Goal: Contribute content: Add original content to the website for others to see

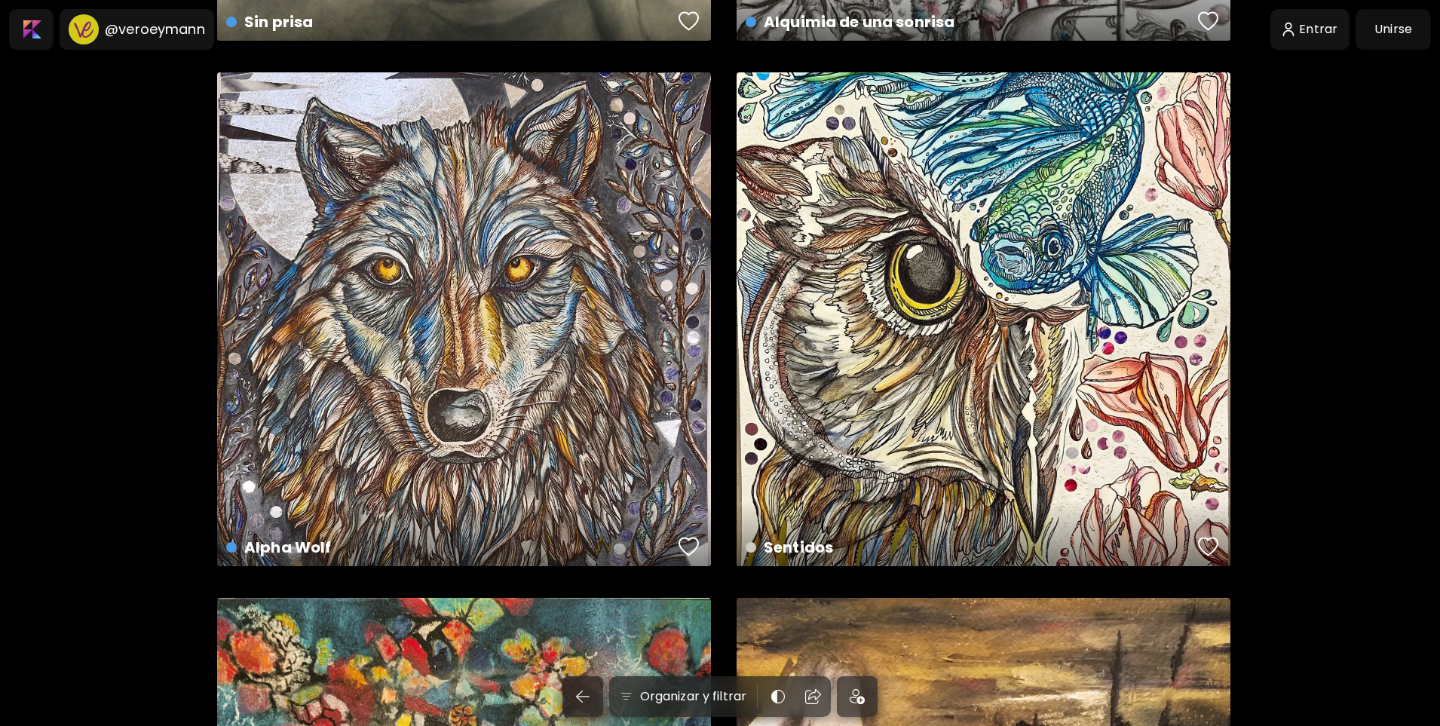
scroll to position [36839, 0]
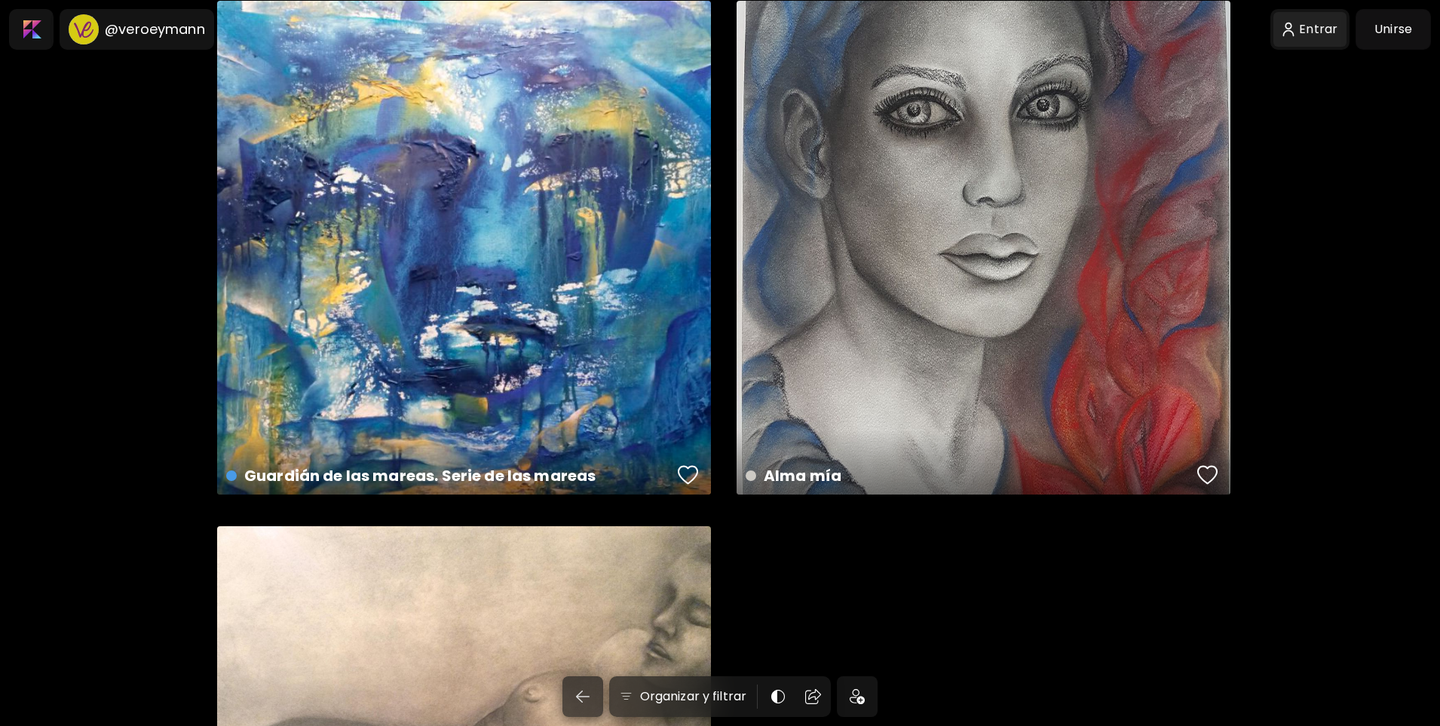
click at [1325, 26] on div at bounding box center [1310, 29] width 74 height 35
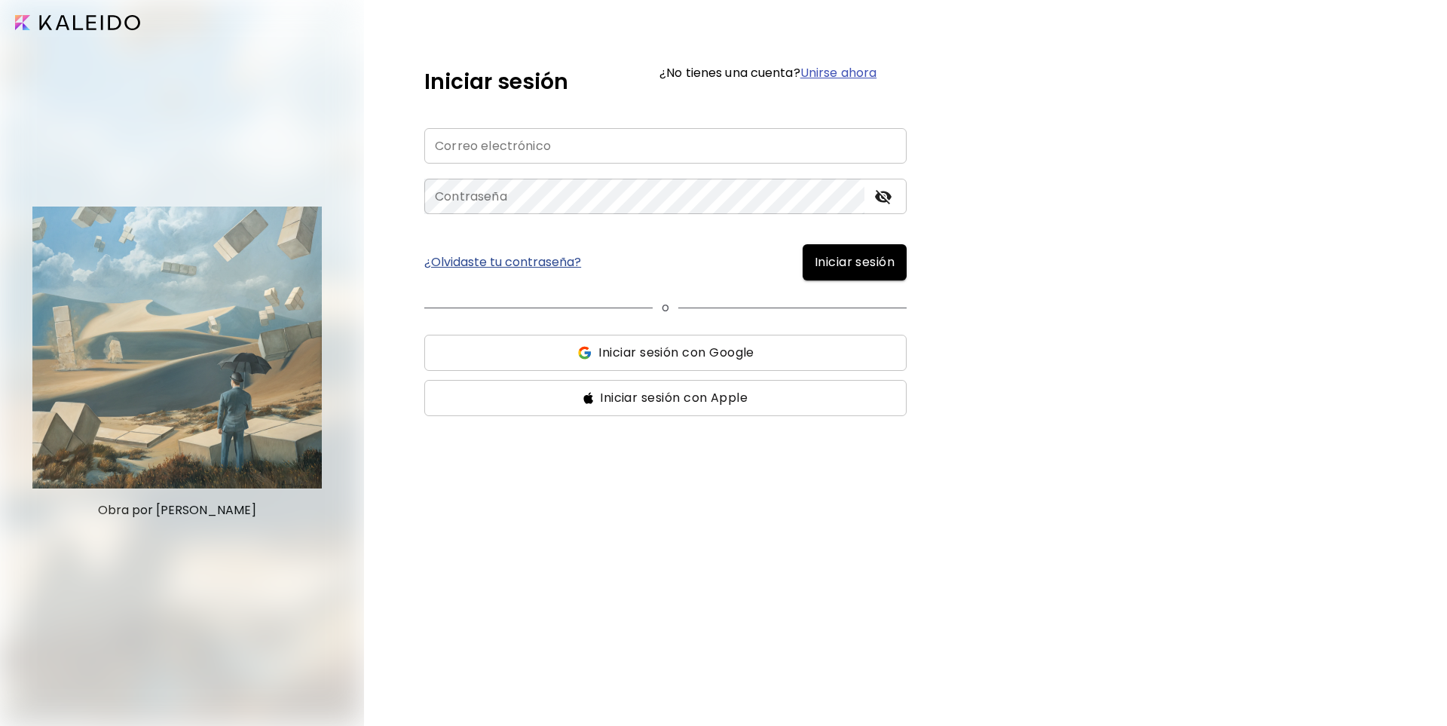
type input "**********"
click at [841, 261] on span "Iniciar sesión" at bounding box center [855, 262] width 80 height 18
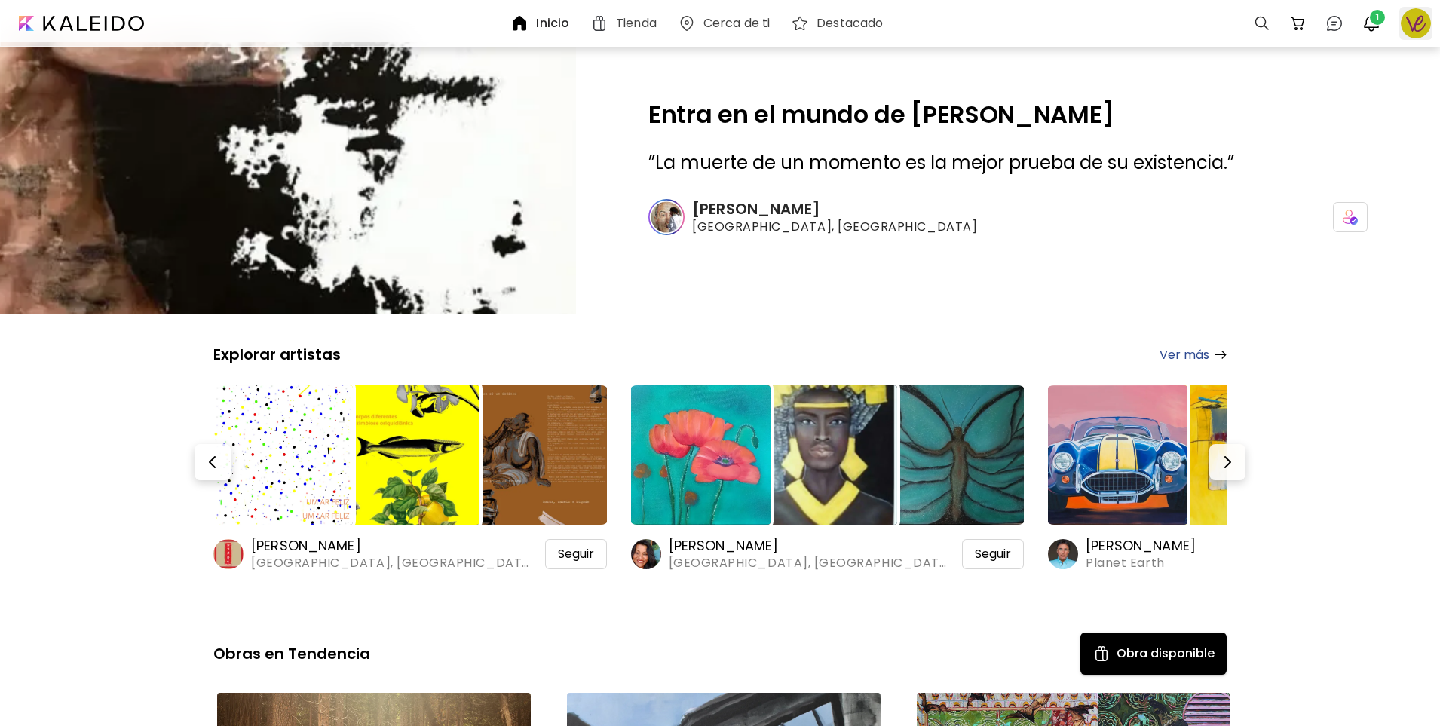
click at [1399, 23] on div at bounding box center [1415, 23] width 33 height 33
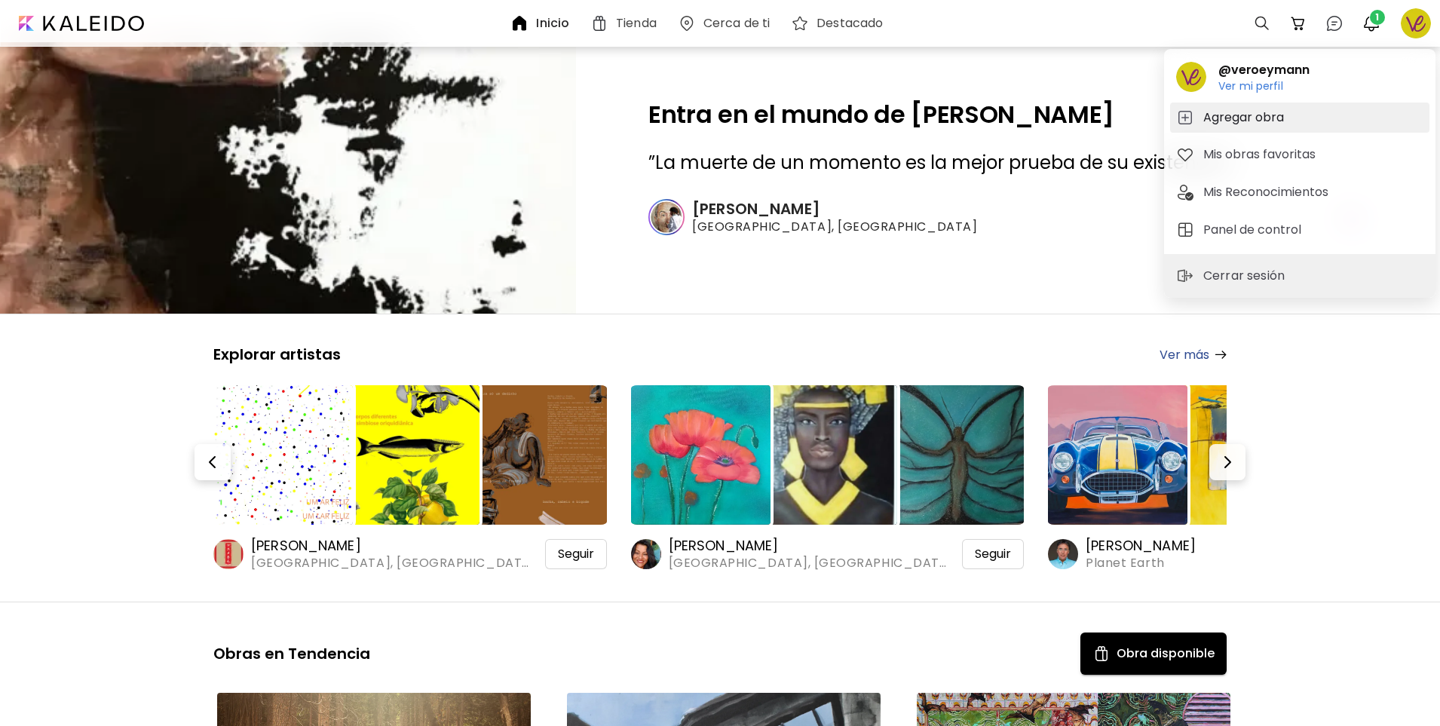
click at [1264, 118] on h5 "Agregar obra" at bounding box center [1245, 118] width 85 height 18
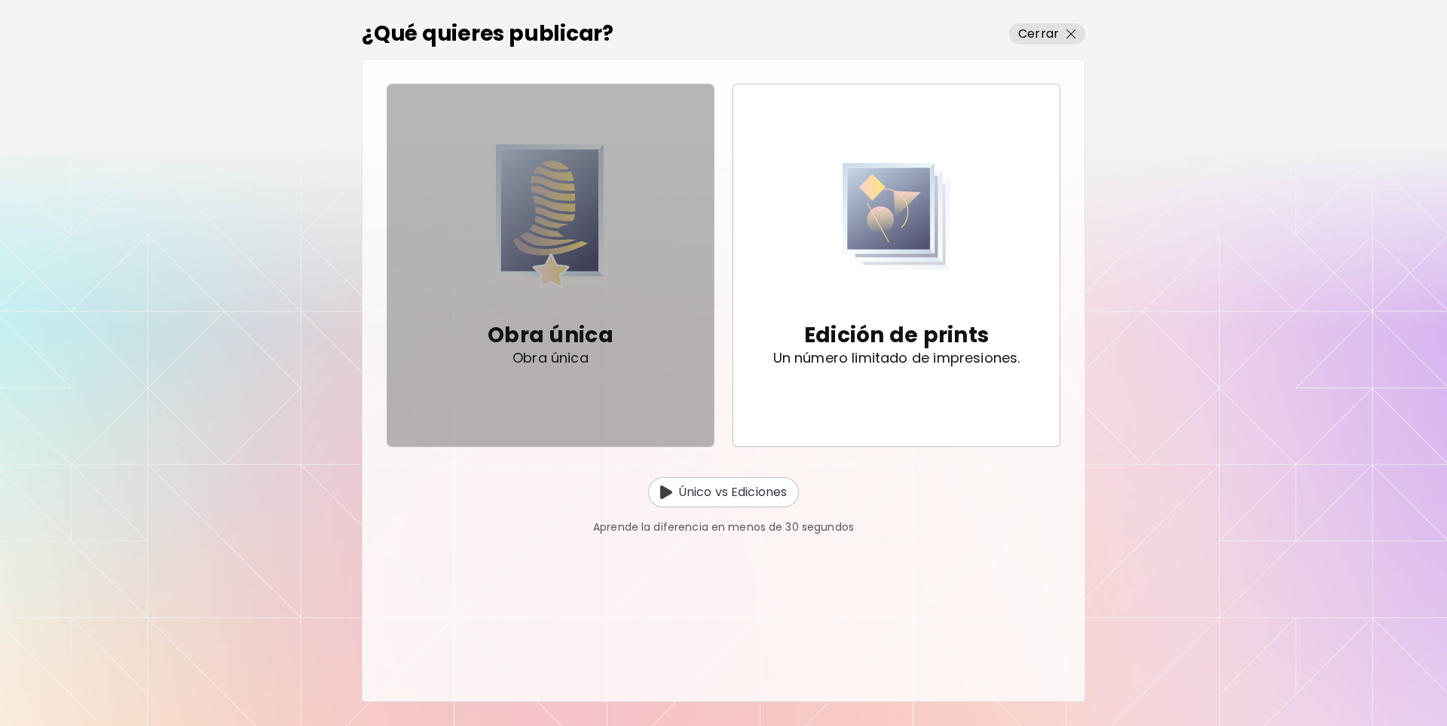
click at [557, 286] on img "button" at bounding box center [550, 217] width 109 height 156
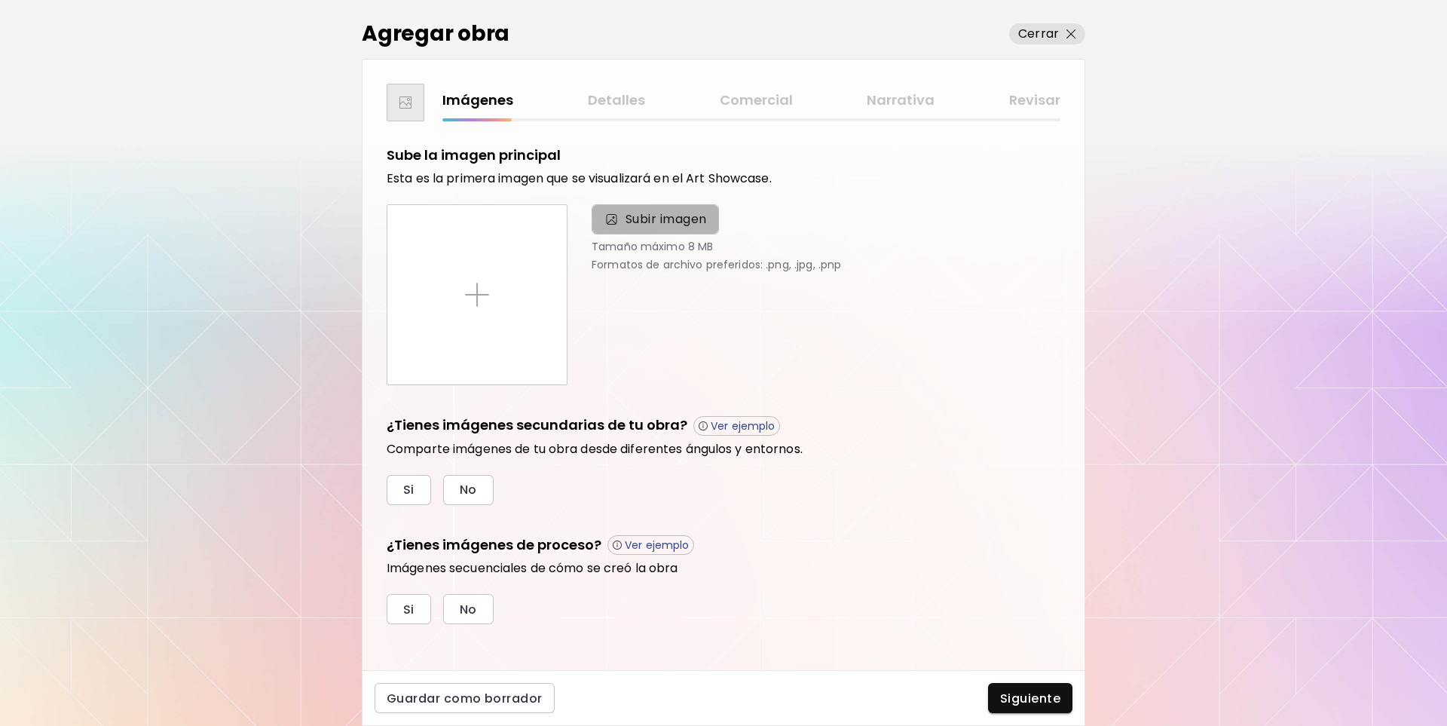
click at [681, 221] on span "Subir imagen" at bounding box center [666, 219] width 81 height 18
click at [0, 0] on input "Subir imagen" at bounding box center [0, 0] width 0 height 0
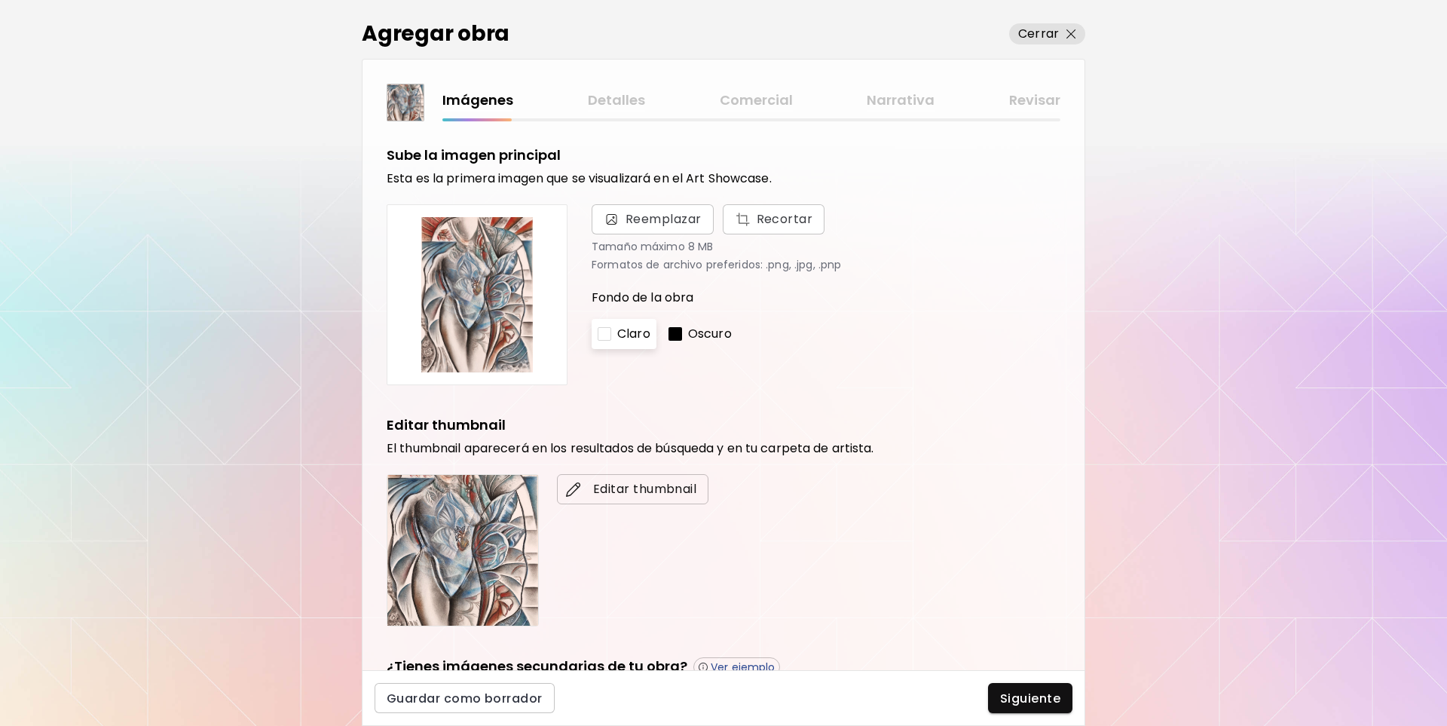
click at [613, 482] on span "Editar thumbnail" at bounding box center [632, 489] width 127 height 18
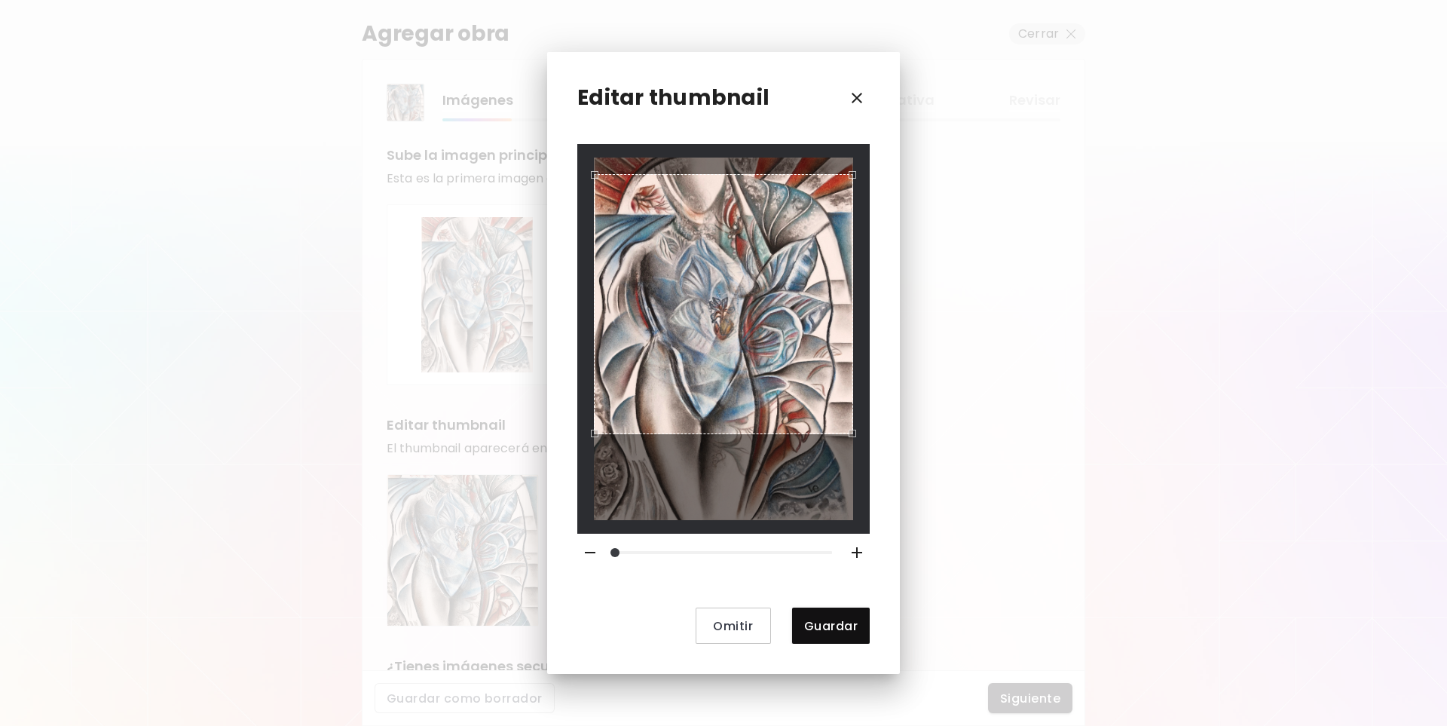
click at [701, 322] on div "Use the arrow keys to move the crop selection area" at bounding box center [723, 303] width 259 height 259
click at [835, 626] on span "Guardar" at bounding box center [831, 626] width 54 height 16
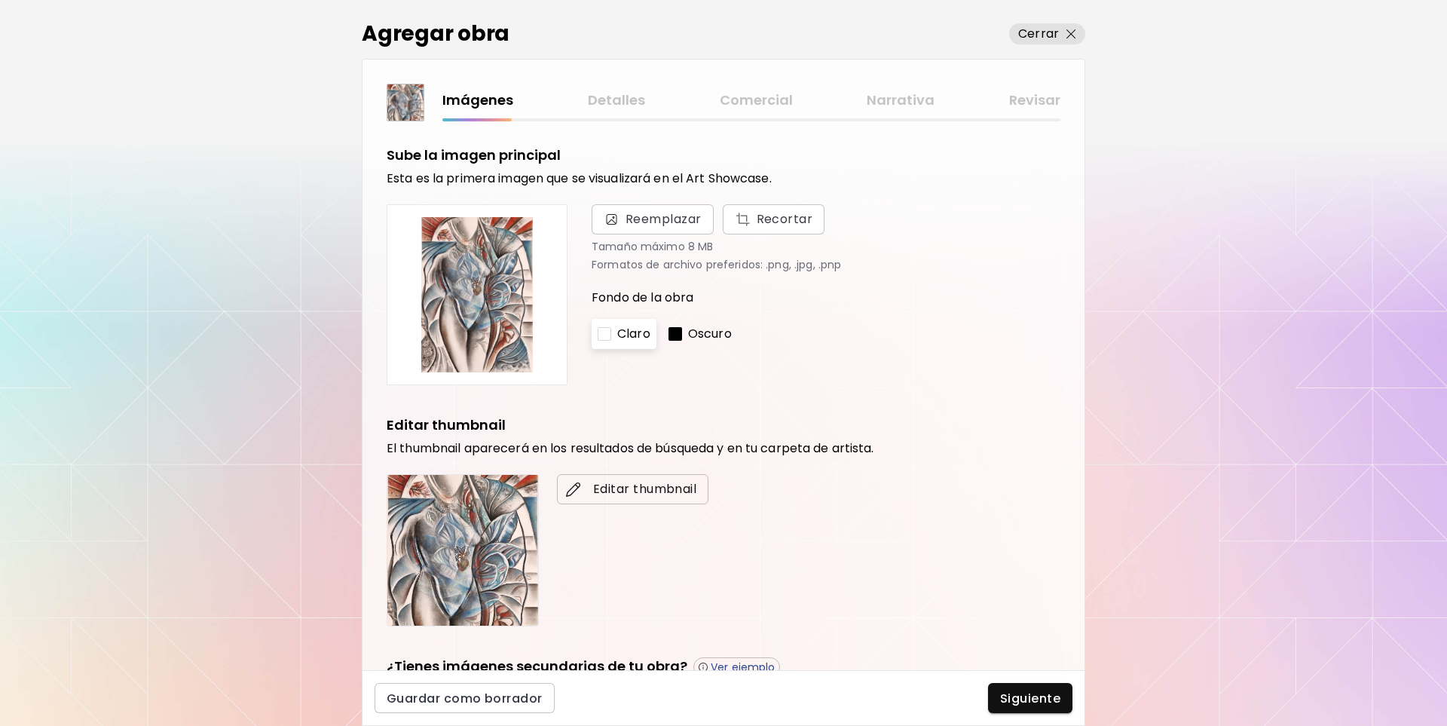
scroll to position [250, 0]
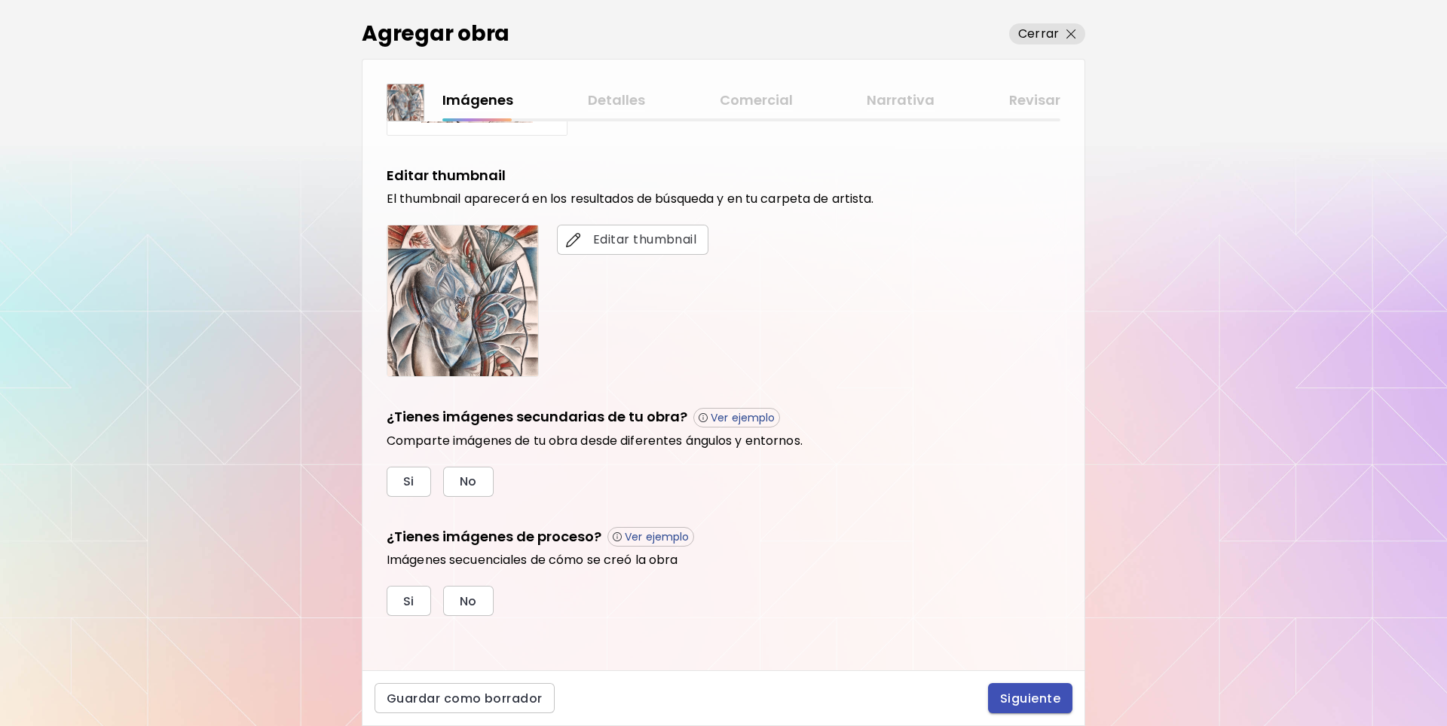
click at [1031, 700] on span "Siguiente" at bounding box center [1030, 699] width 60 height 16
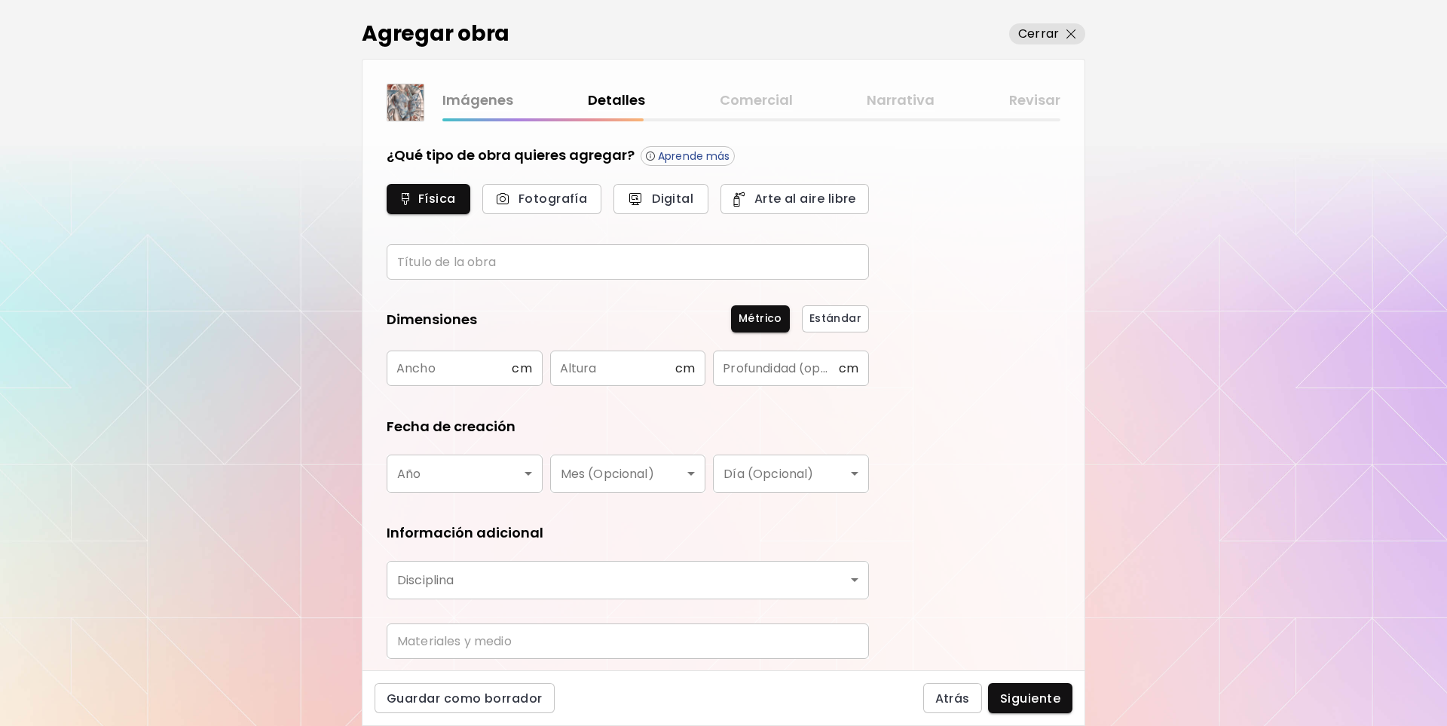
click at [430, 259] on input "text" at bounding box center [628, 261] width 482 height 35
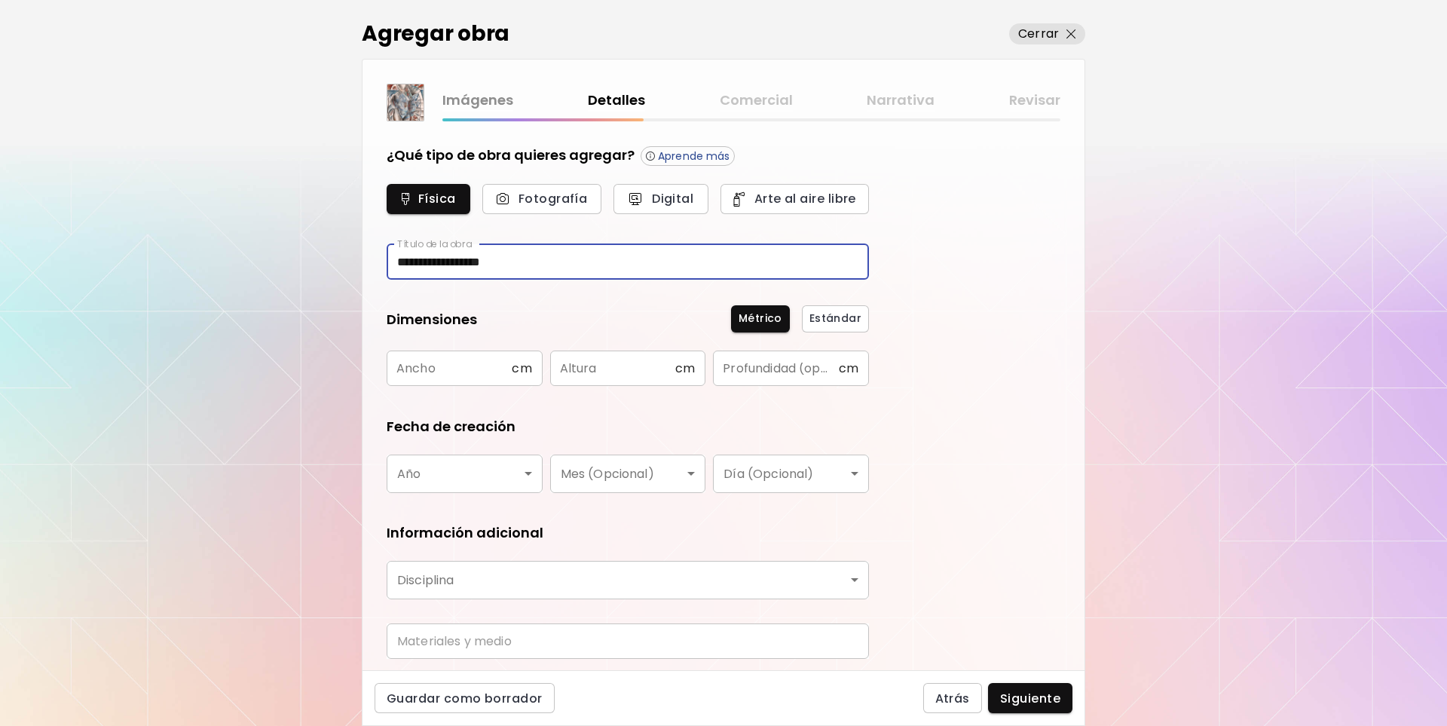
click at [403, 262] on input "**********" at bounding box center [628, 261] width 482 height 35
click at [402, 260] on input "**********" at bounding box center [628, 261] width 482 height 35
type input "**********"
click at [476, 375] on input "text" at bounding box center [449, 368] width 125 height 35
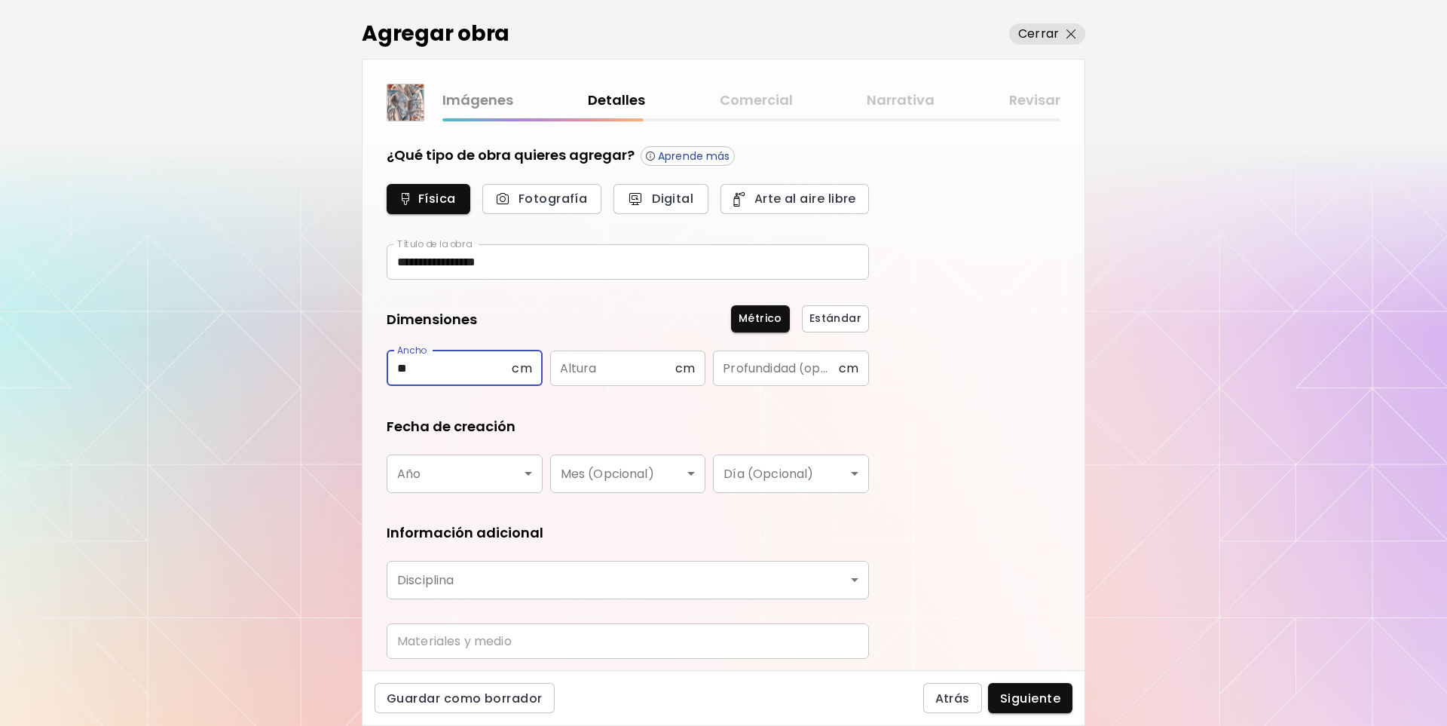
type input "**"
click at [574, 367] on input "text" at bounding box center [612, 368] width 125 height 35
type input "**"
click at [534, 479] on body "**********" at bounding box center [723, 363] width 1447 height 726
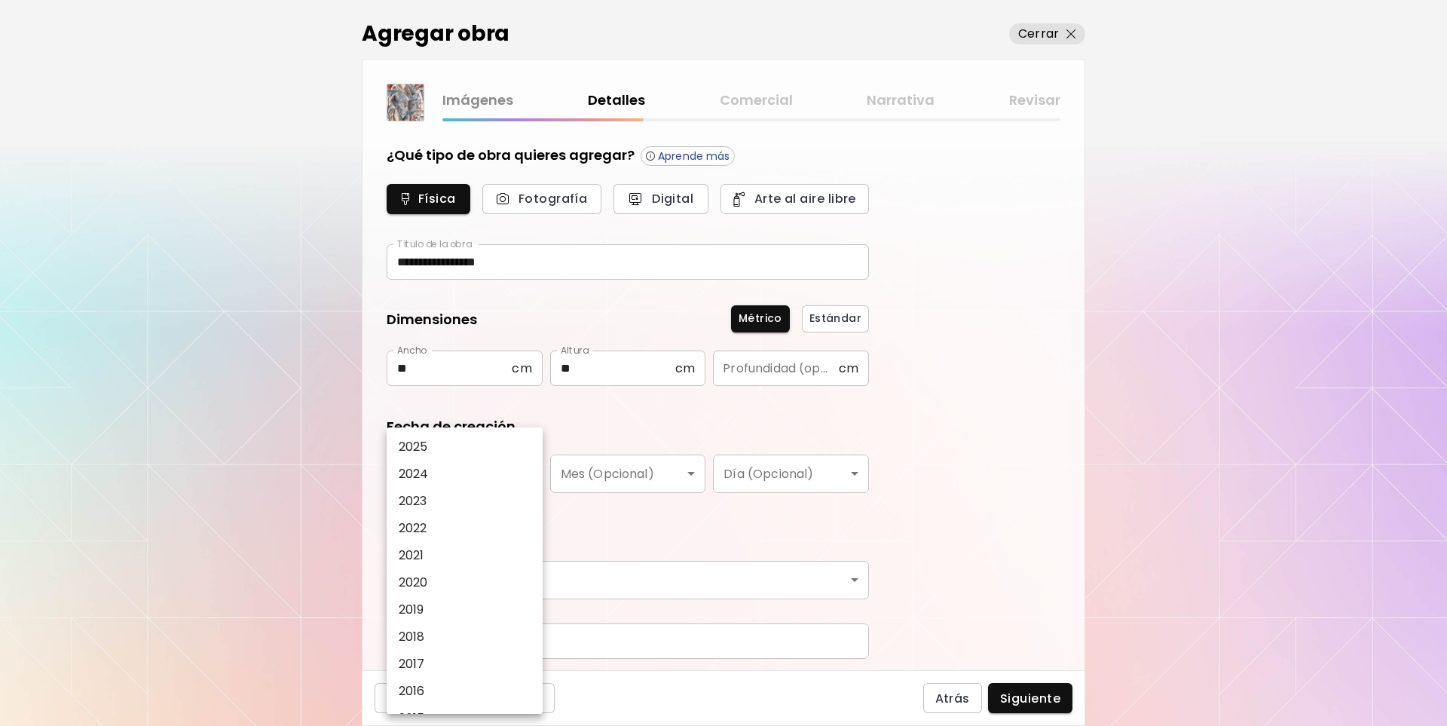
click at [504, 447] on li "2025" at bounding box center [469, 446] width 164 height 27
type input "****"
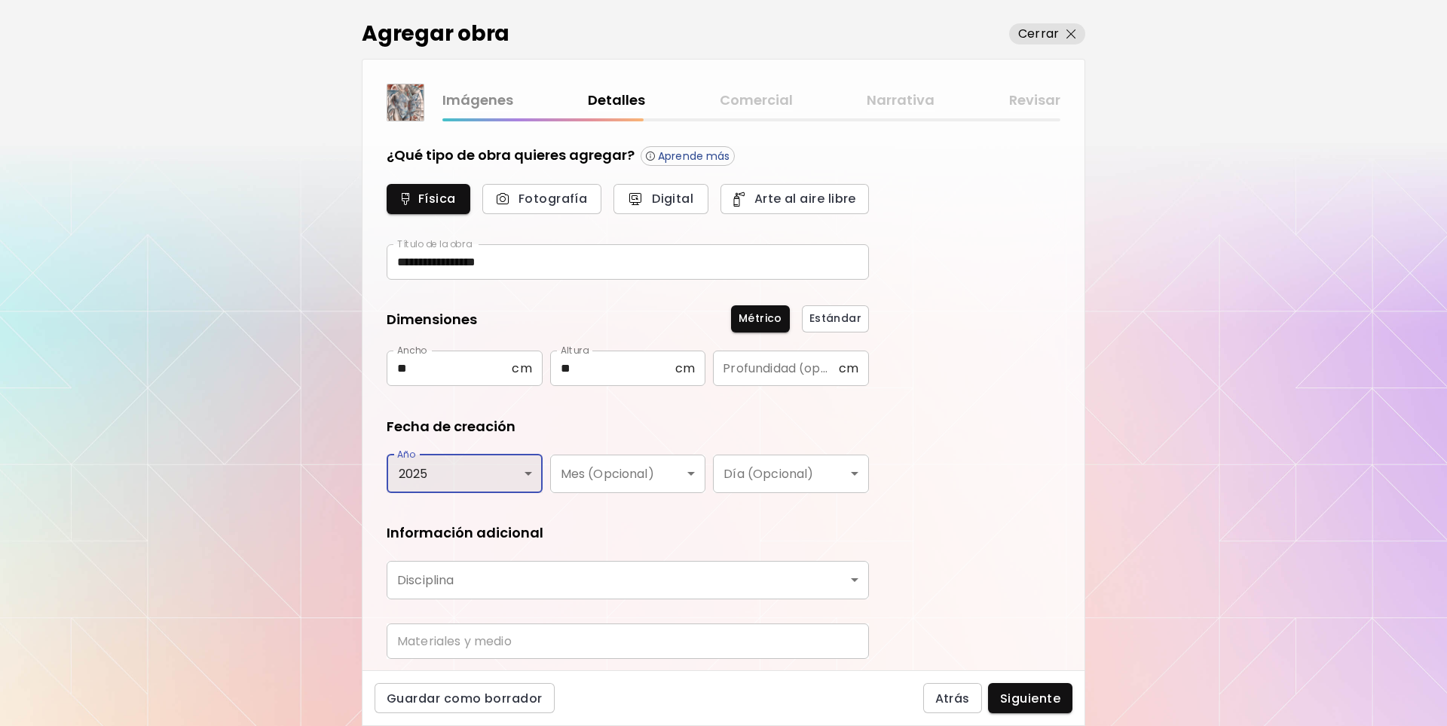
scroll to position [49, 0]
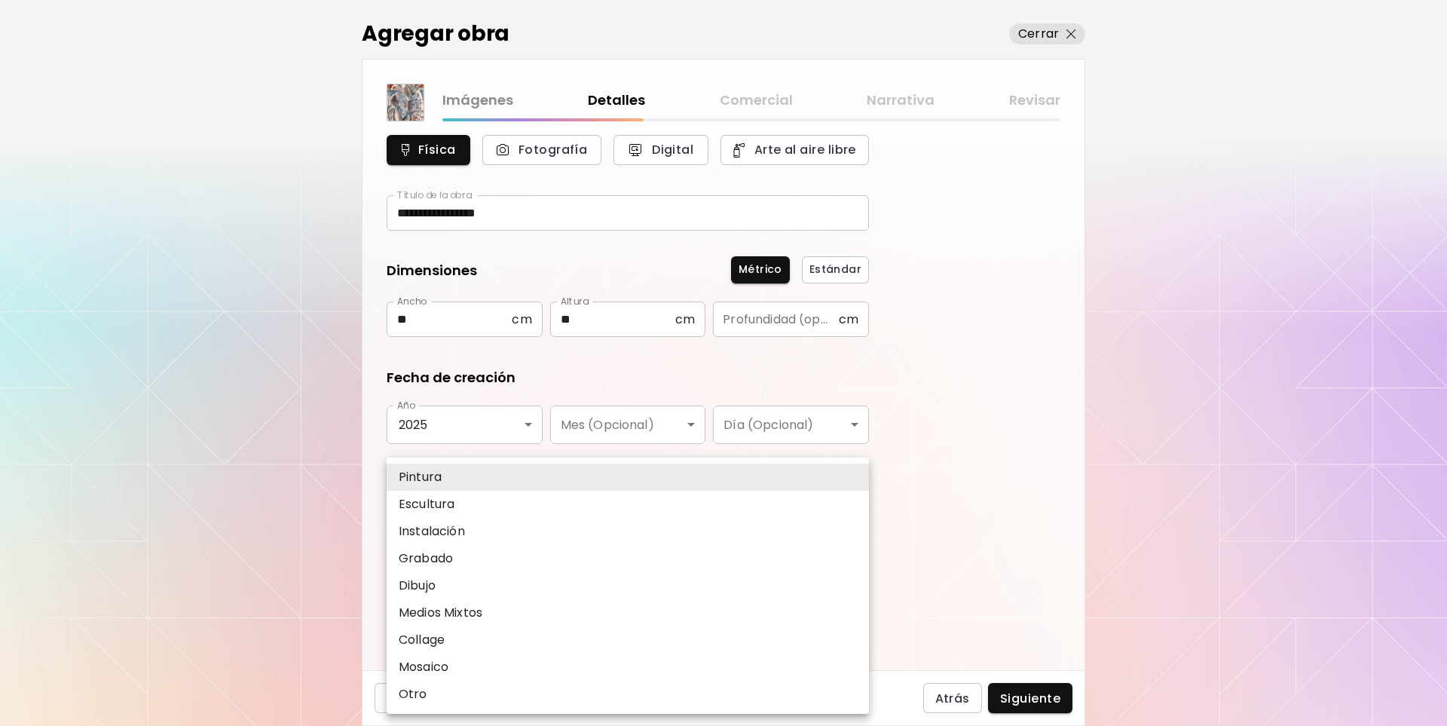
click at [567, 526] on body "**********" at bounding box center [723, 363] width 1447 height 726
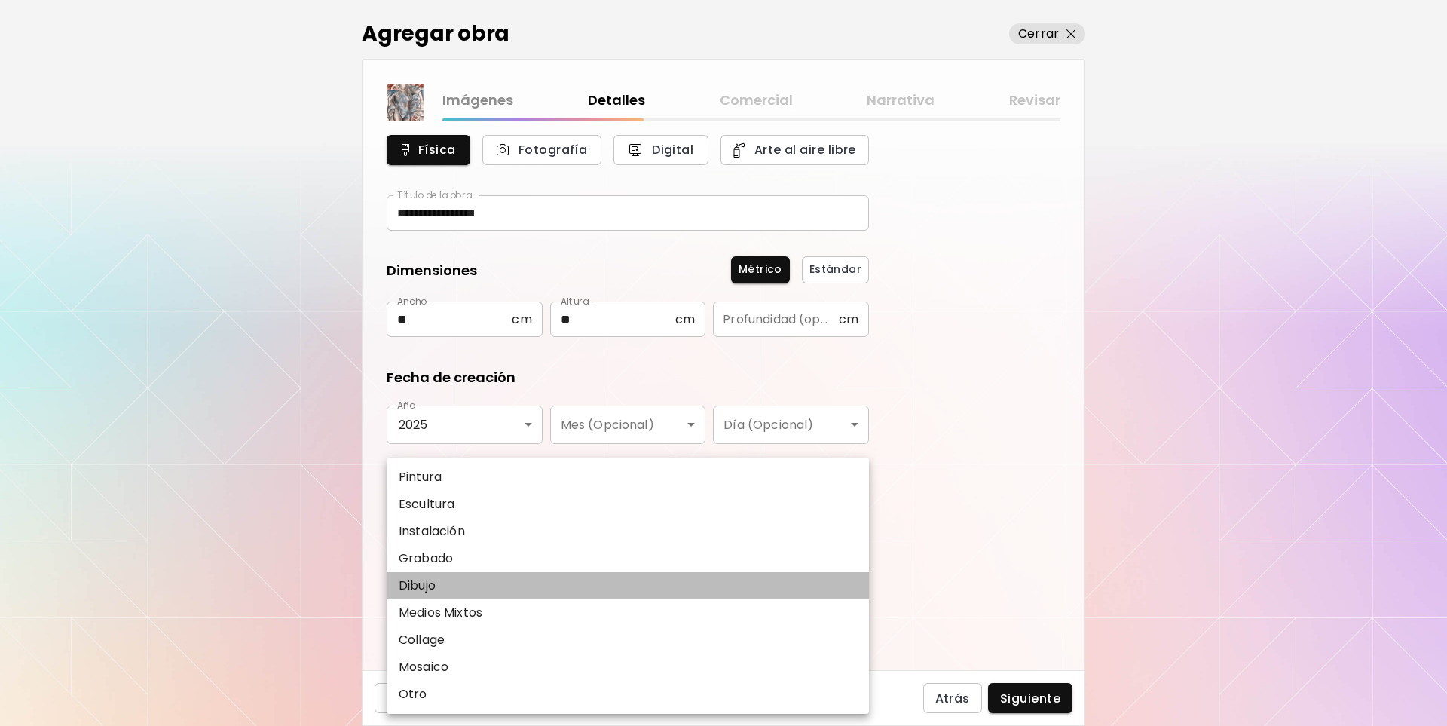
click at [527, 584] on li "Dibujo" at bounding box center [628, 585] width 482 height 27
type input "*******"
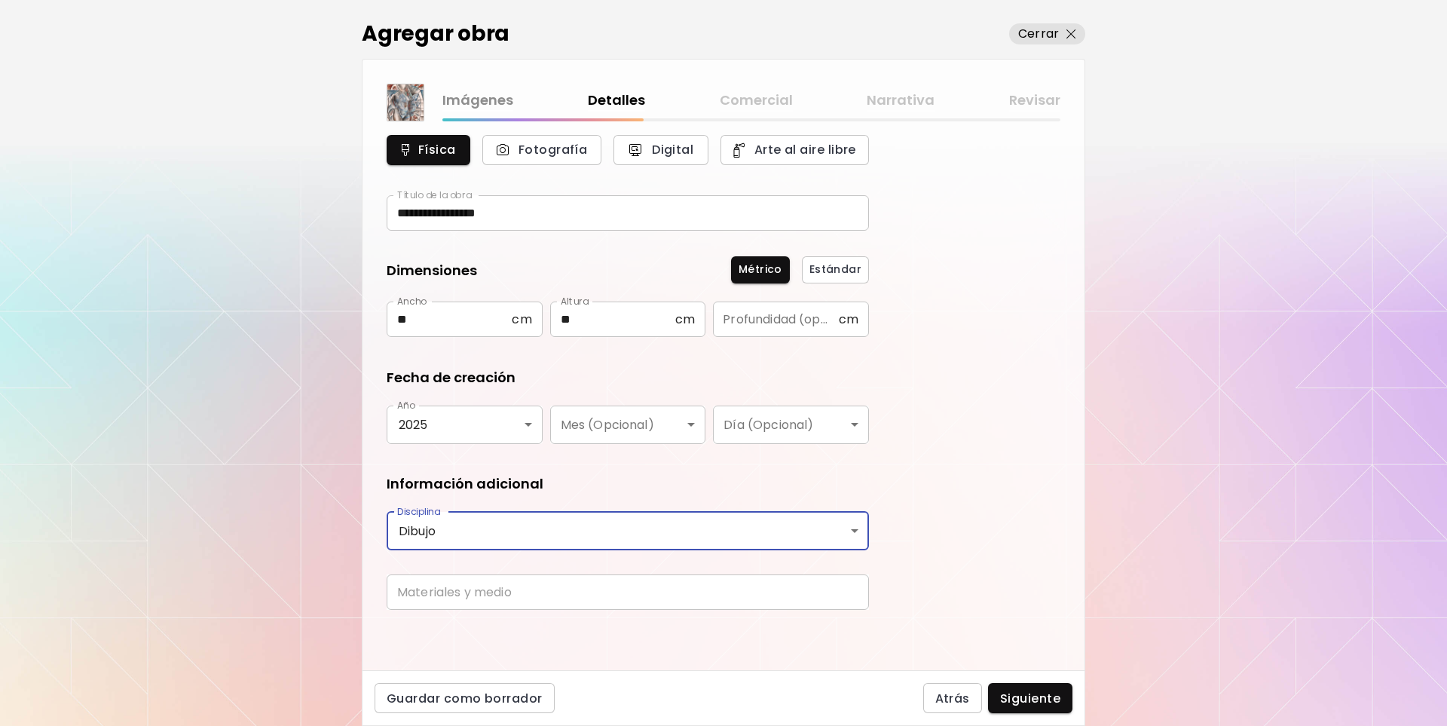
click at [528, 587] on input "text" at bounding box center [628, 591] width 482 height 35
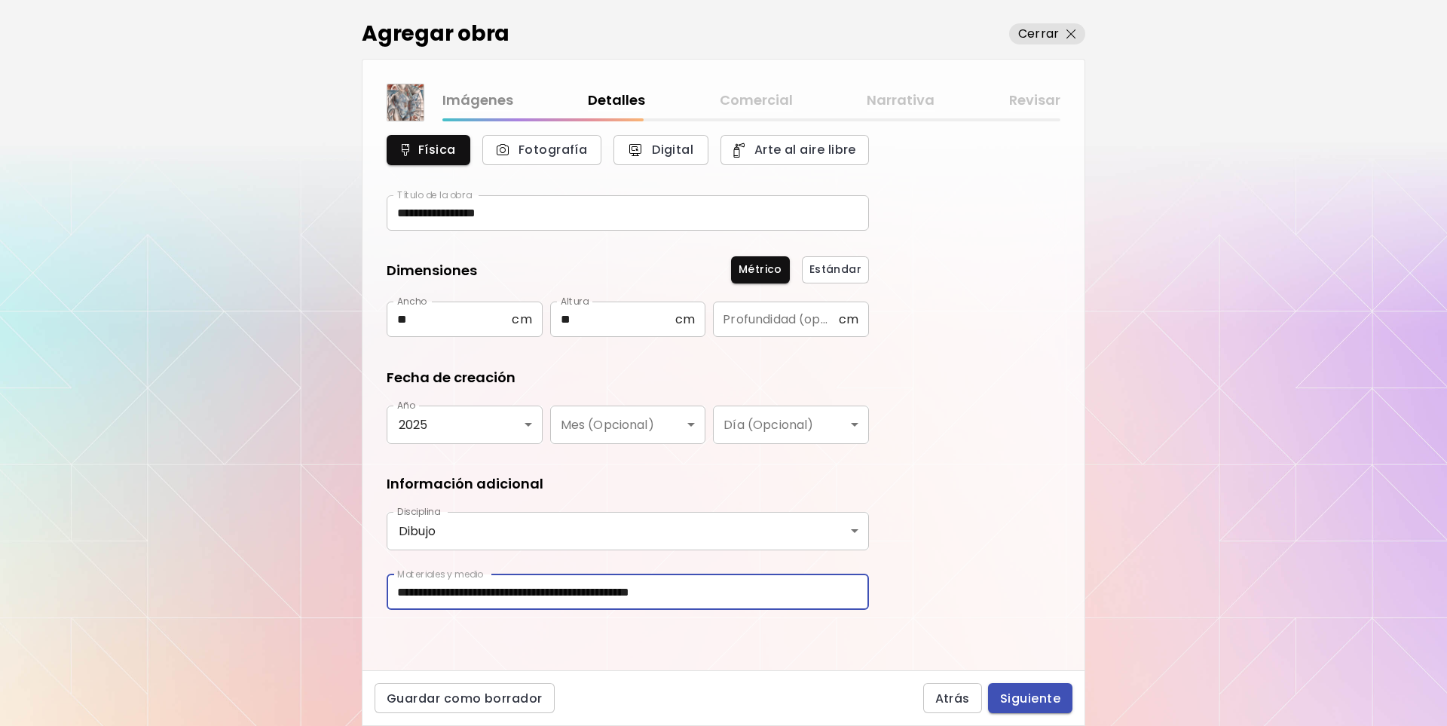
type input "**********"
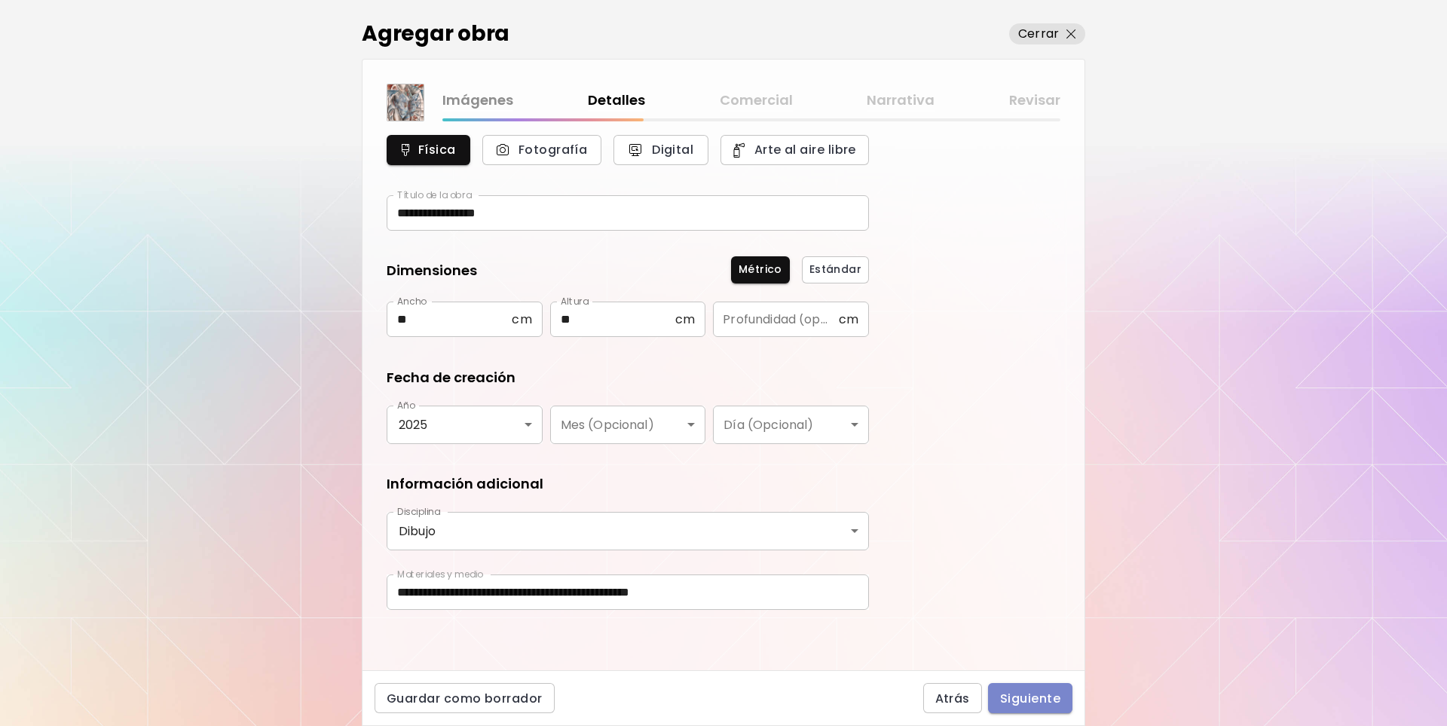
click at [1039, 699] on span "Siguiente" at bounding box center [1030, 699] width 60 height 16
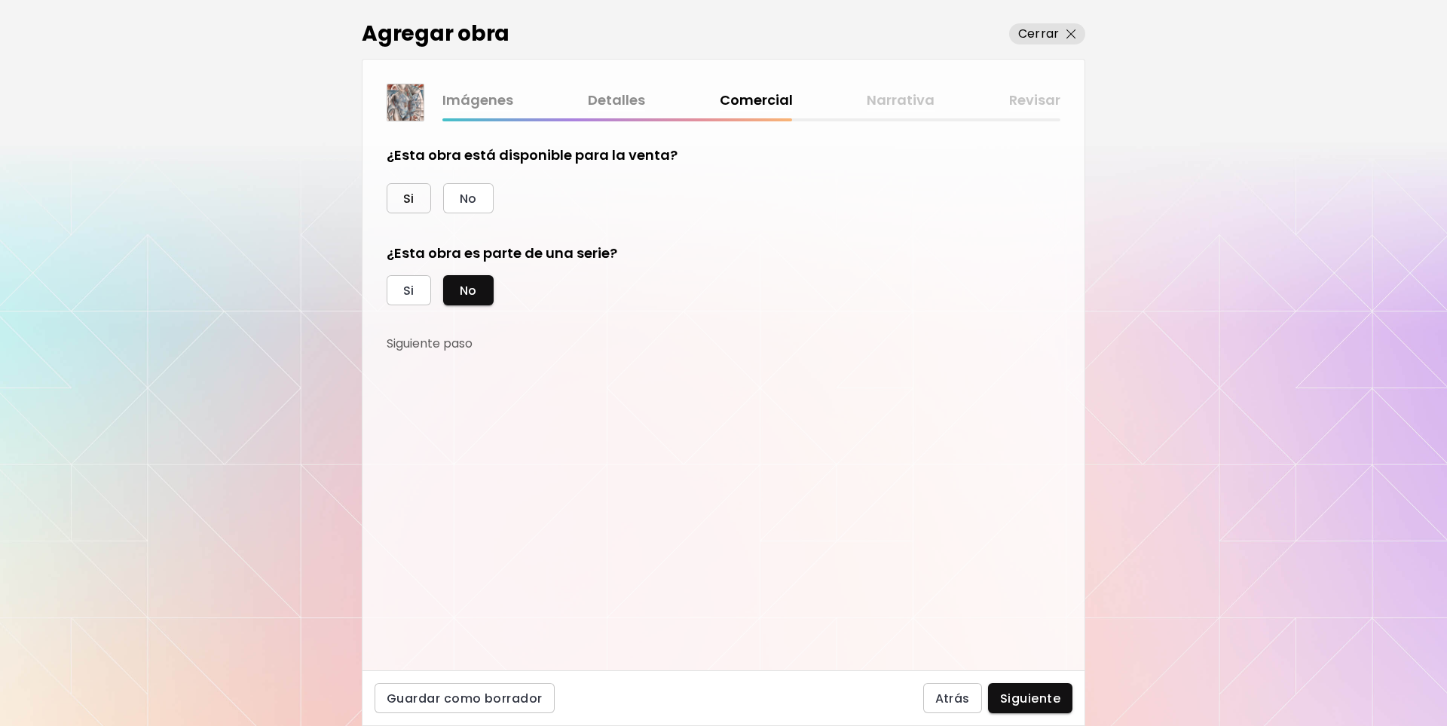
click at [421, 194] on button "Si" at bounding box center [409, 198] width 44 height 30
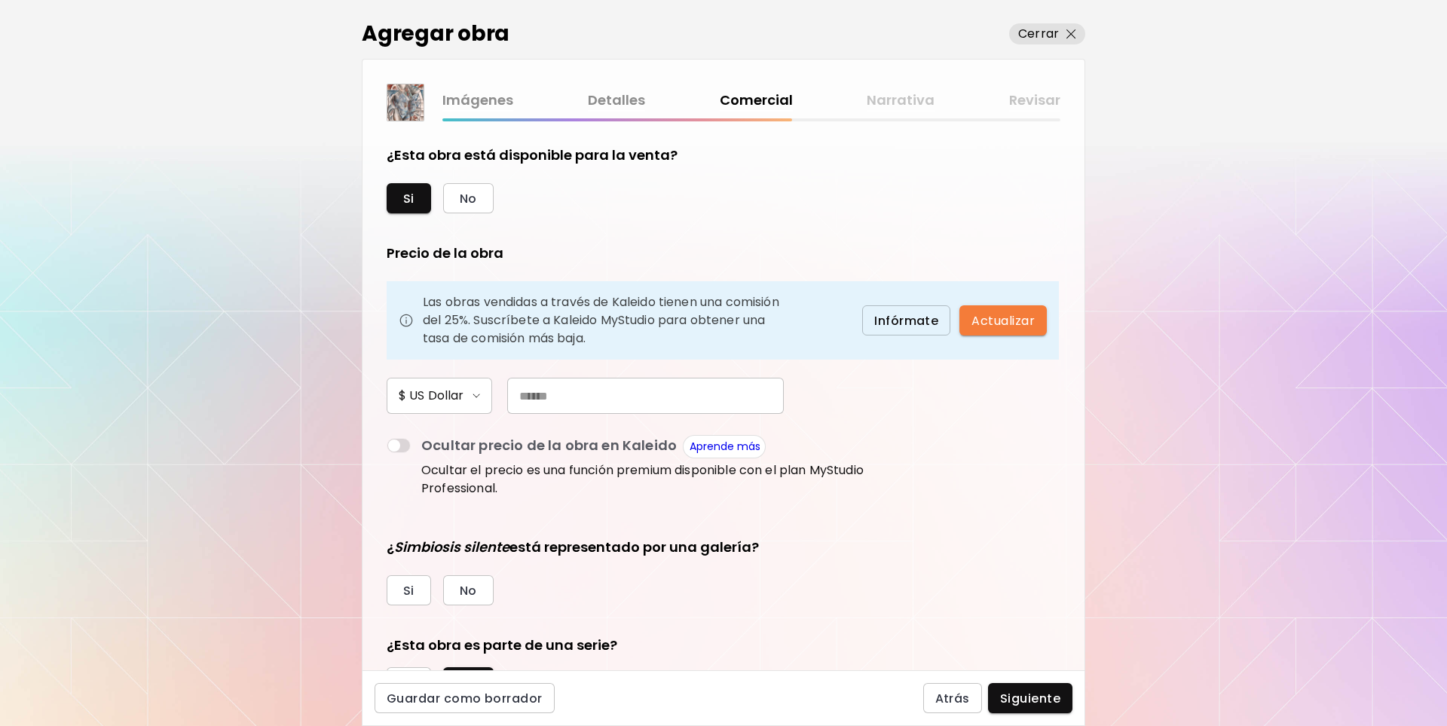
click at [602, 400] on input "text" at bounding box center [645, 396] width 277 height 36
type input "***"
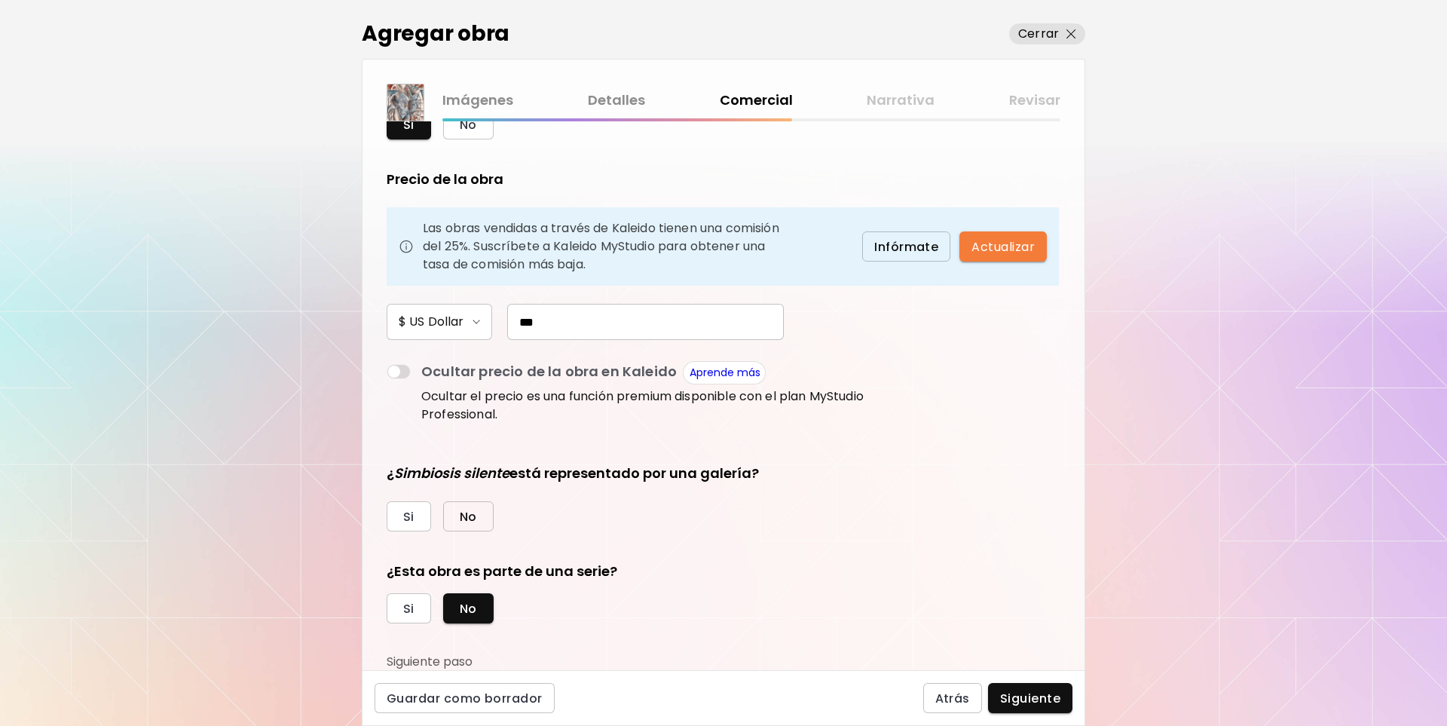
click at [474, 509] on span "No" at bounding box center [468, 517] width 17 height 16
click at [405, 611] on span "Si" at bounding box center [408, 609] width 11 height 16
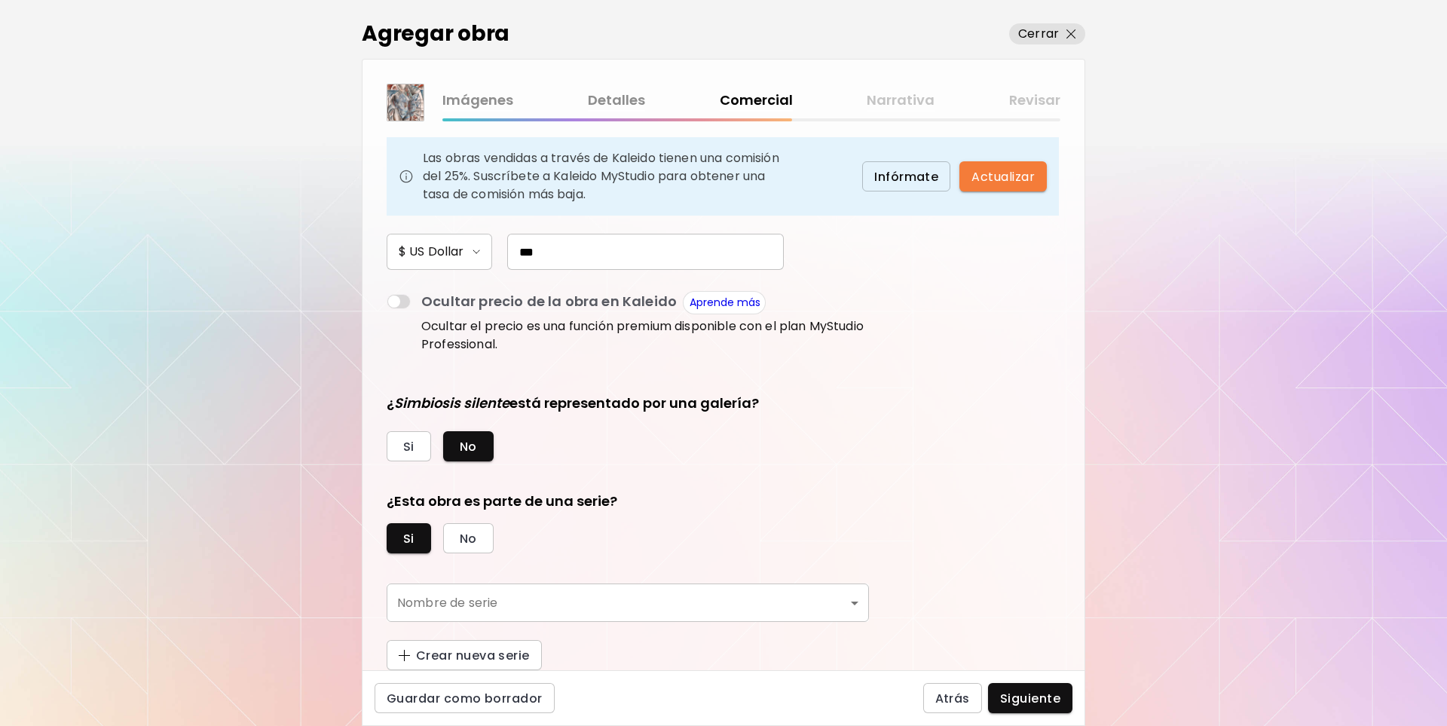
click at [854, 601] on body "[DOMAIN_NAME]/[PERSON_NAME] obra Administrar obras Editar perfil My BioLink Com…" at bounding box center [723, 363] width 1447 height 726
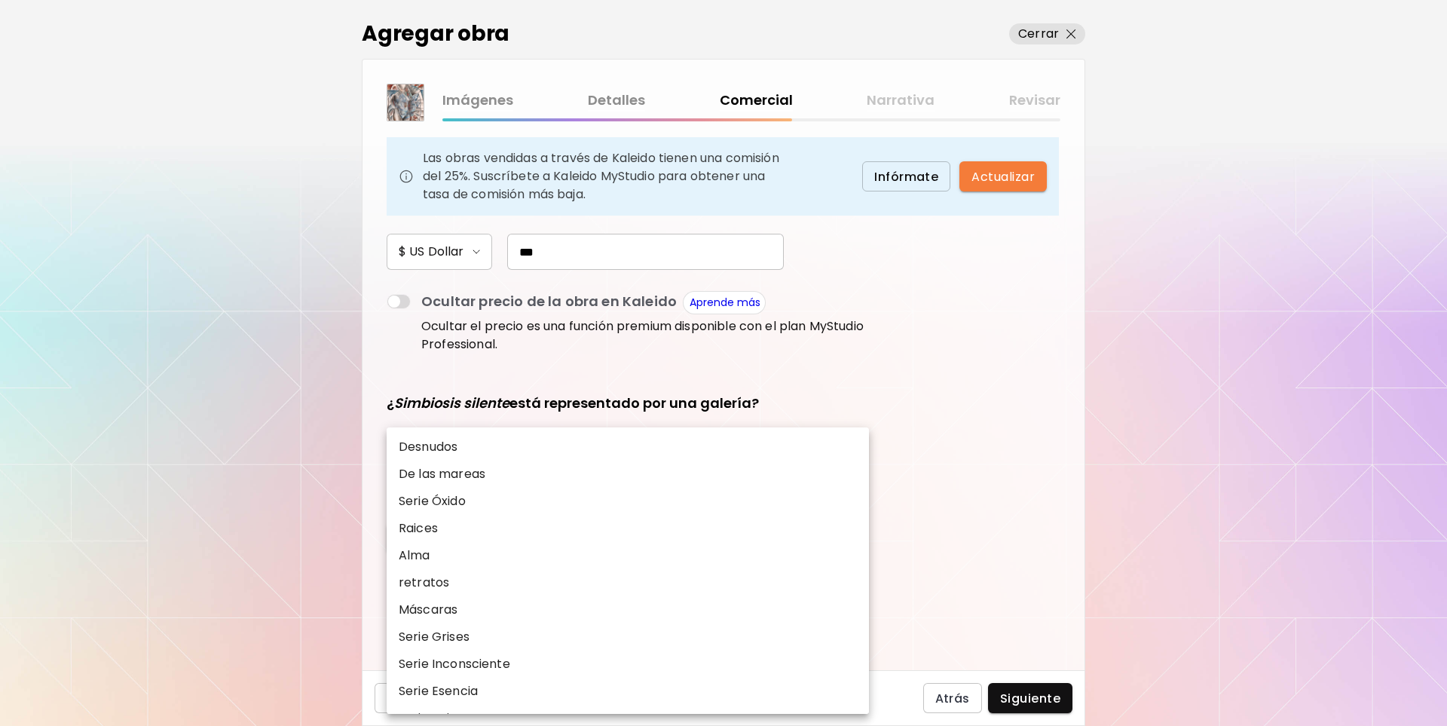
click at [489, 553] on li "Alma" at bounding box center [628, 555] width 482 height 27
type input "****"
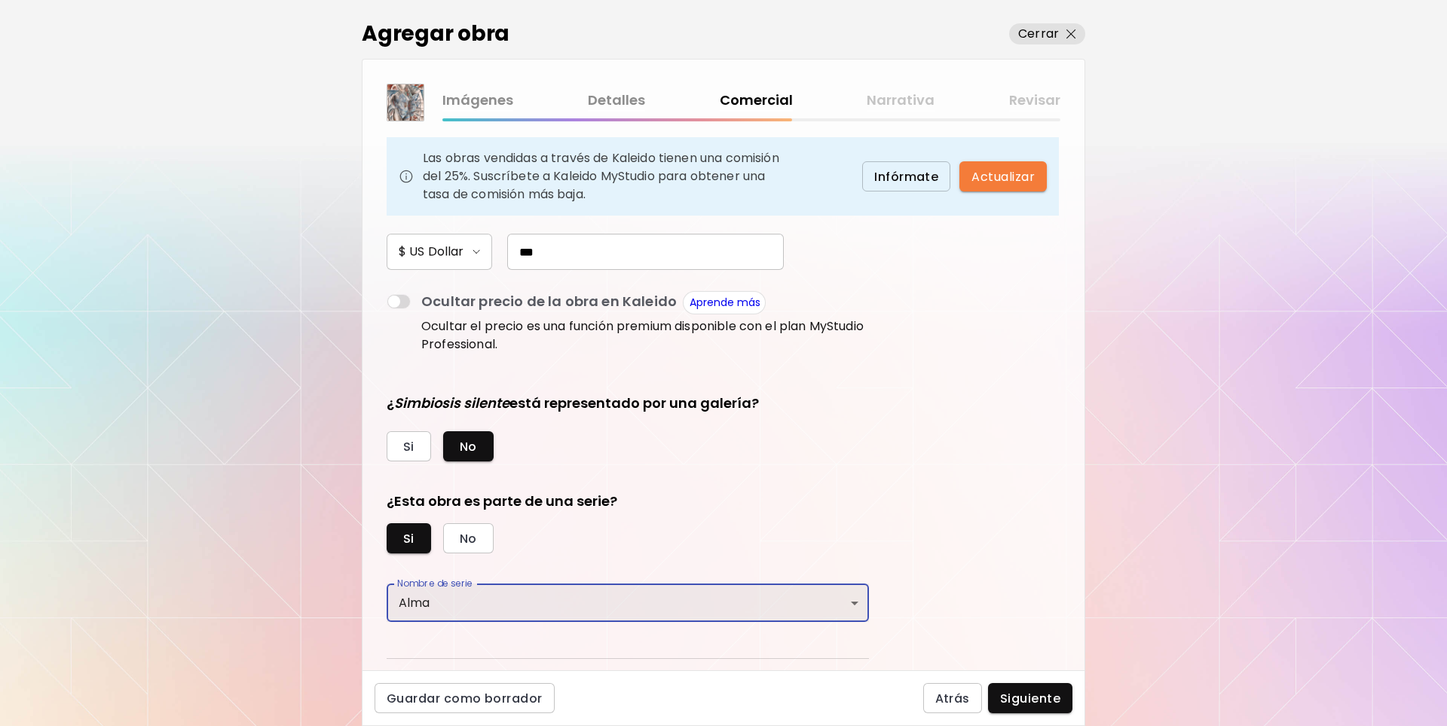
scroll to position [181, 0]
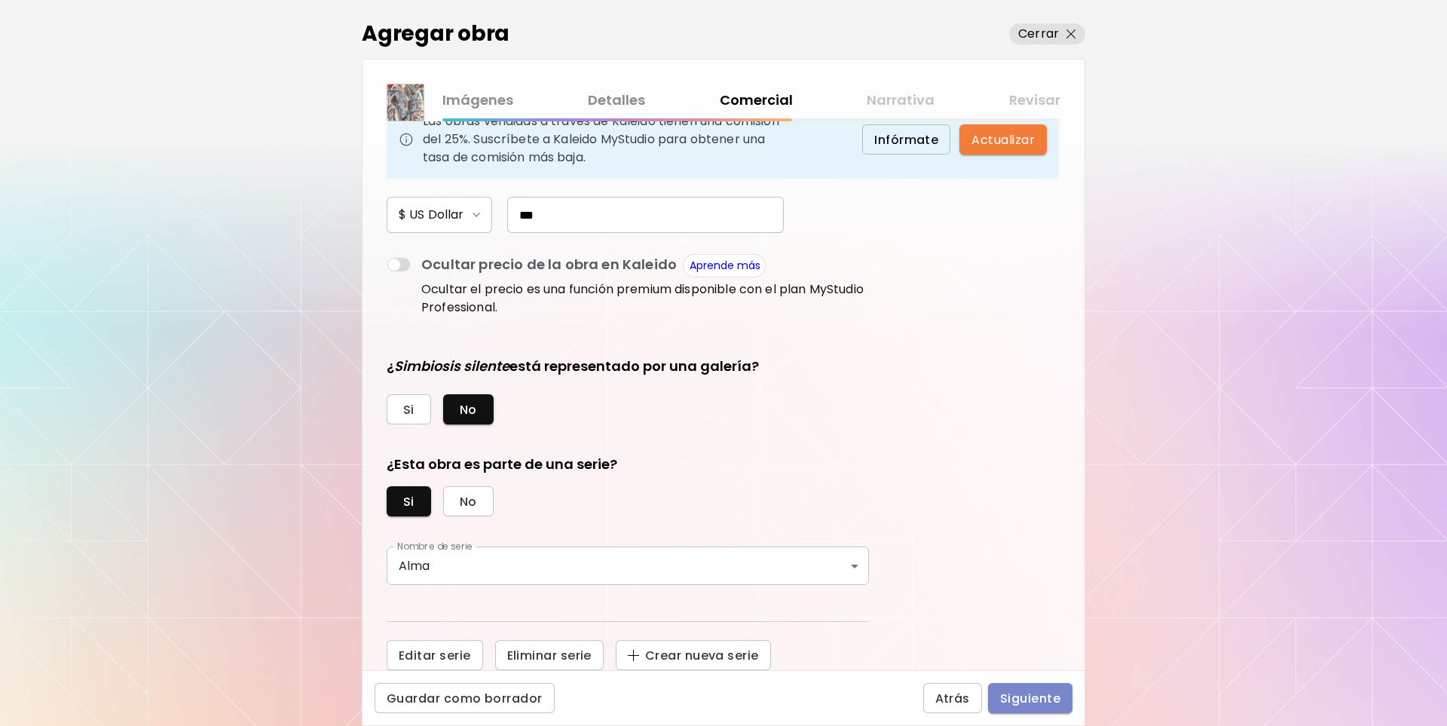
click at [1029, 697] on span "Siguiente" at bounding box center [1030, 699] width 60 height 16
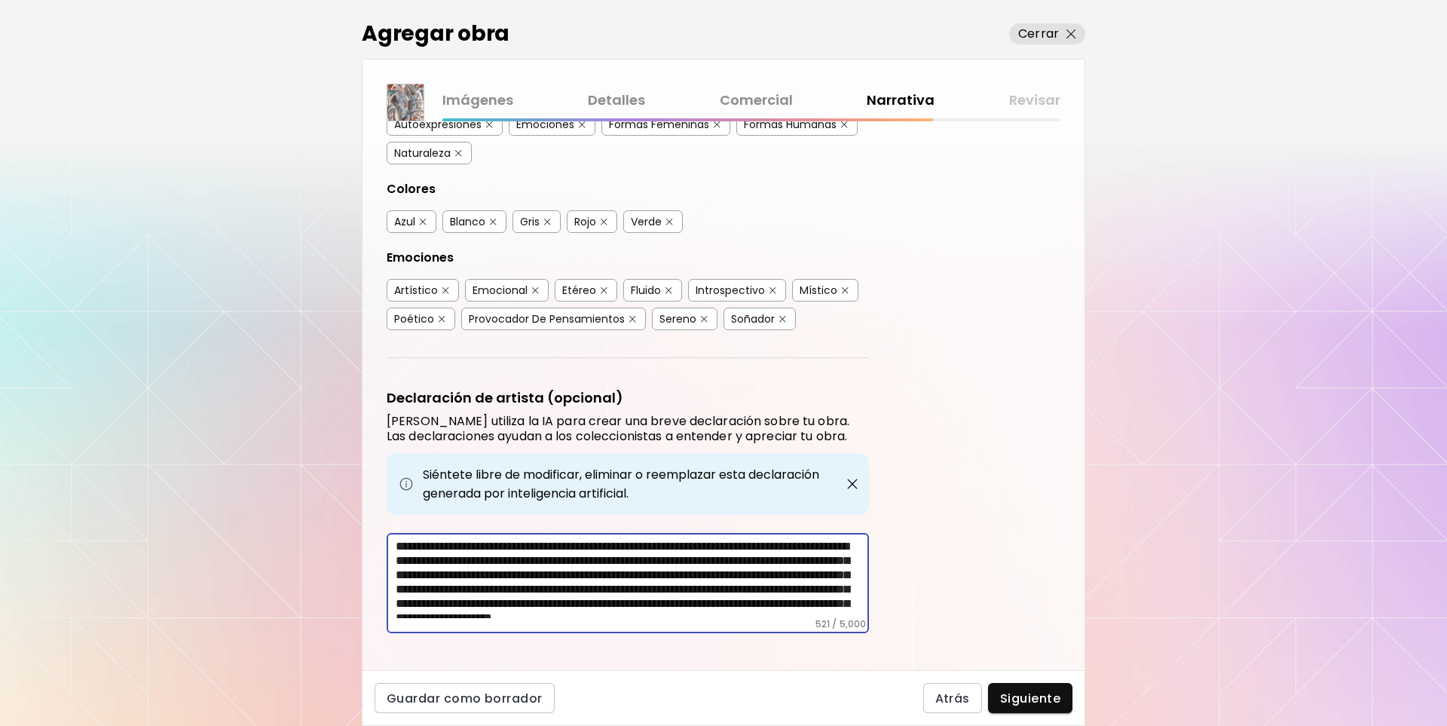
drag, startPoint x: 571, startPoint y: 613, endPoint x: 360, endPoint y: 529, distance: 227.1
click at [360, 529] on div "Agregar obra Cerrar Imágenes Detalles Comercial Narrativa Revisar Etiquetas de …" at bounding box center [723, 363] width 1447 height 726
click at [508, 547] on textarea "**********" at bounding box center [632, 578] width 473 height 79
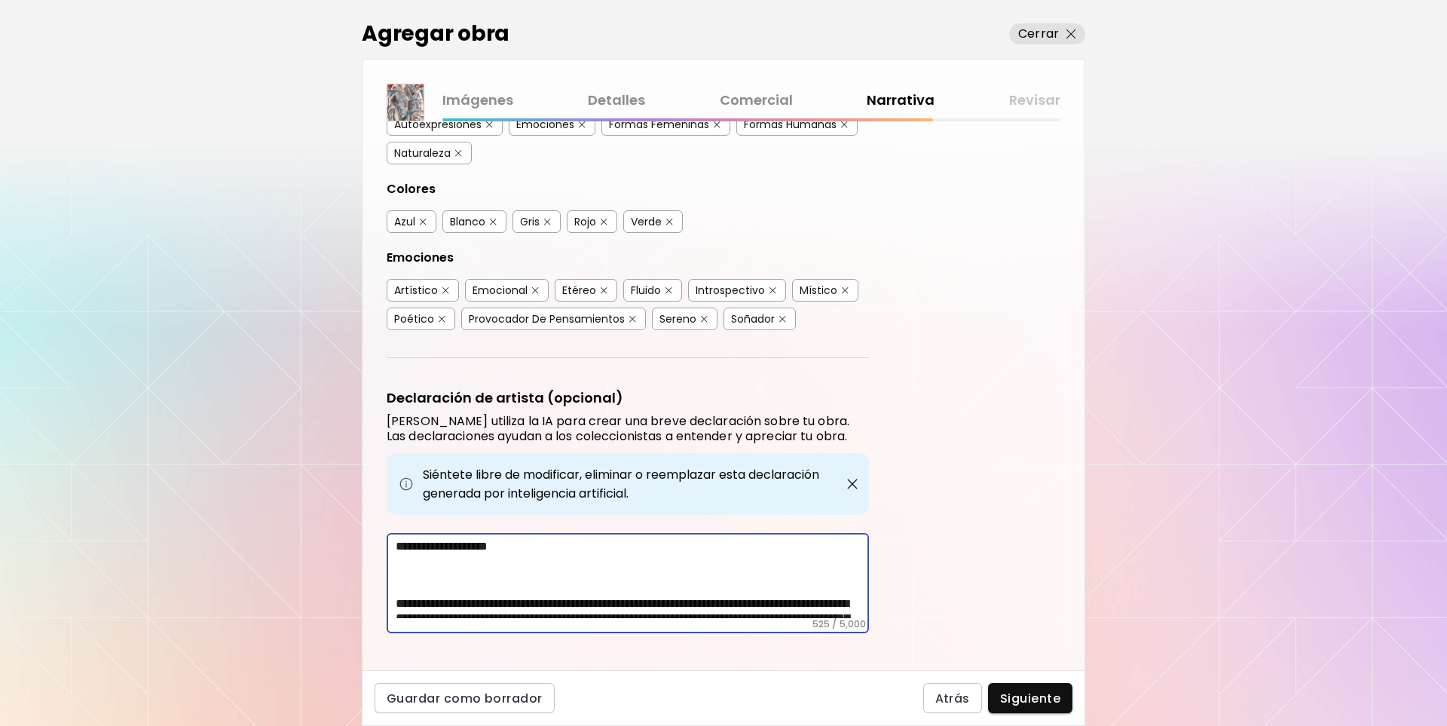
click at [403, 564] on textarea "**********" at bounding box center [632, 578] width 473 height 79
paste textarea "**********"
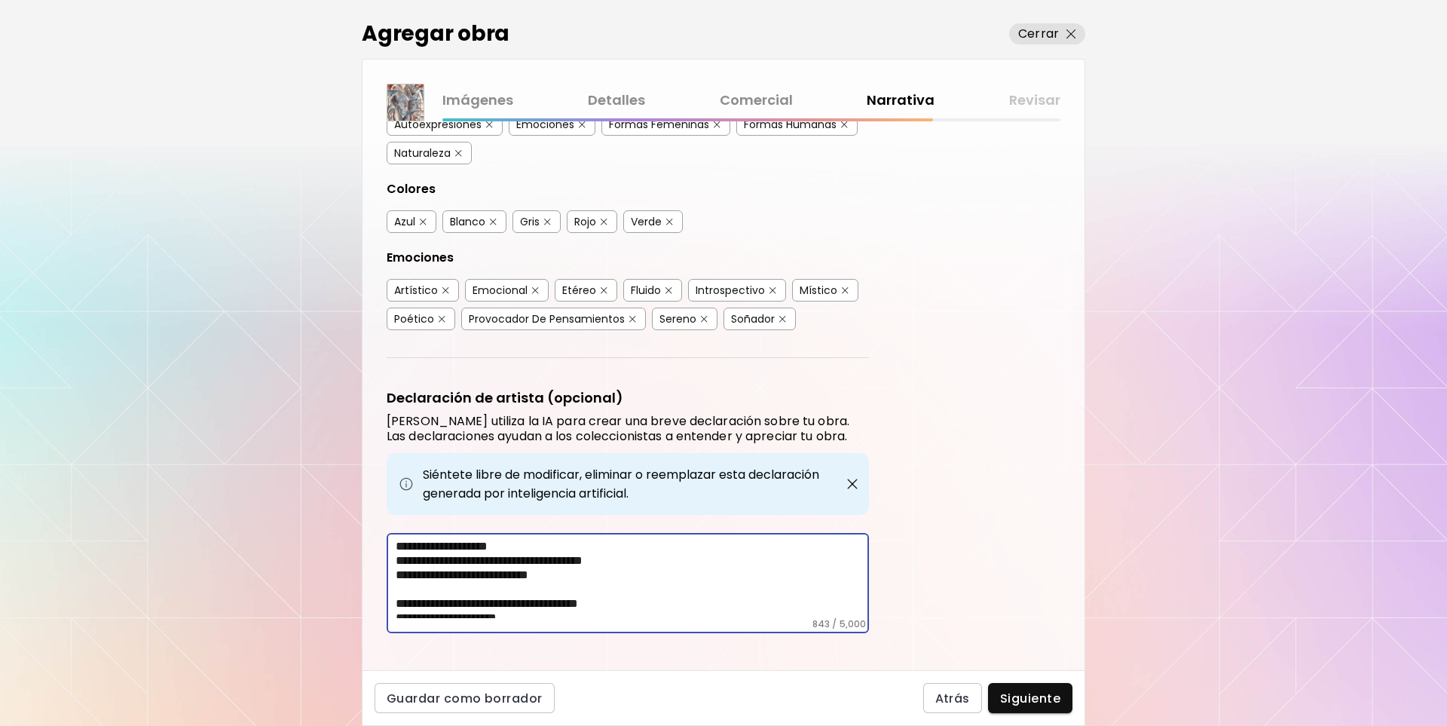
click at [393, 559] on div "**********" at bounding box center [628, 583] width 482 height 100
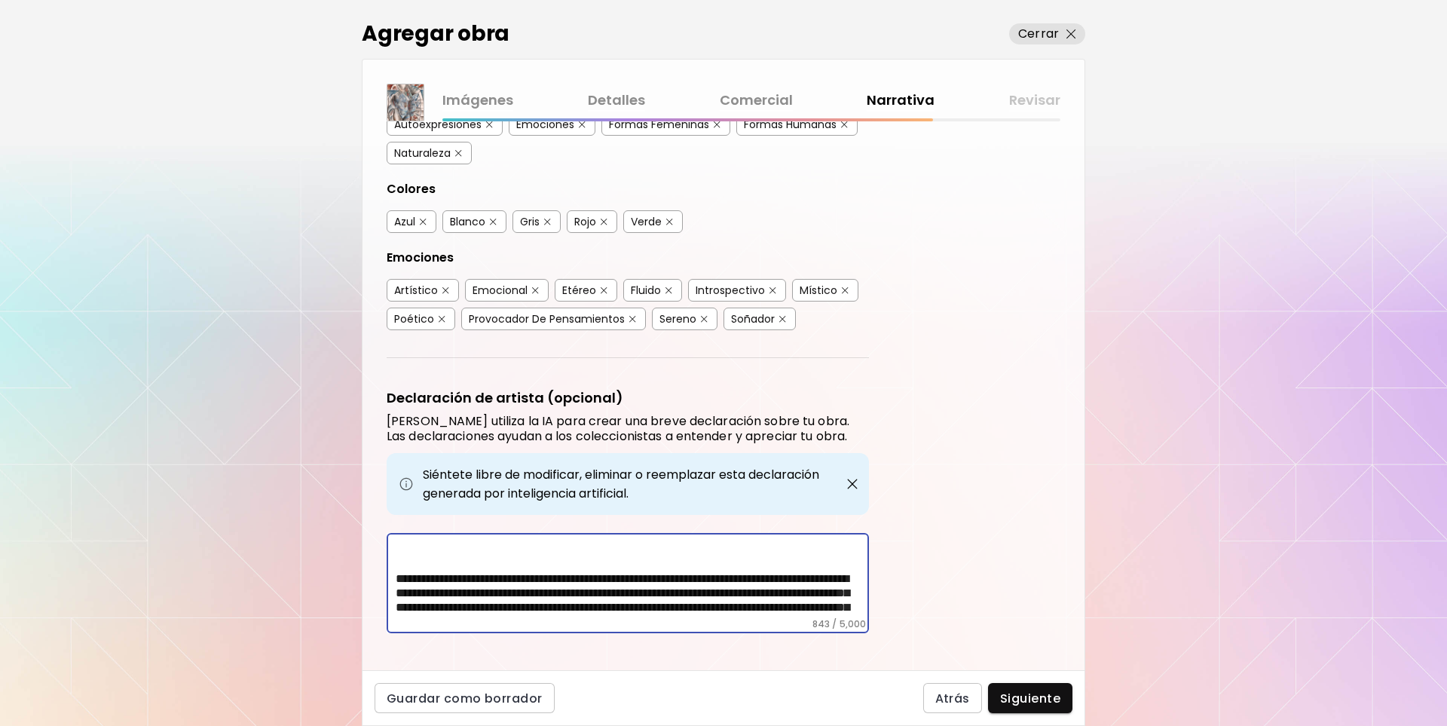
scroll to position [241, 0]
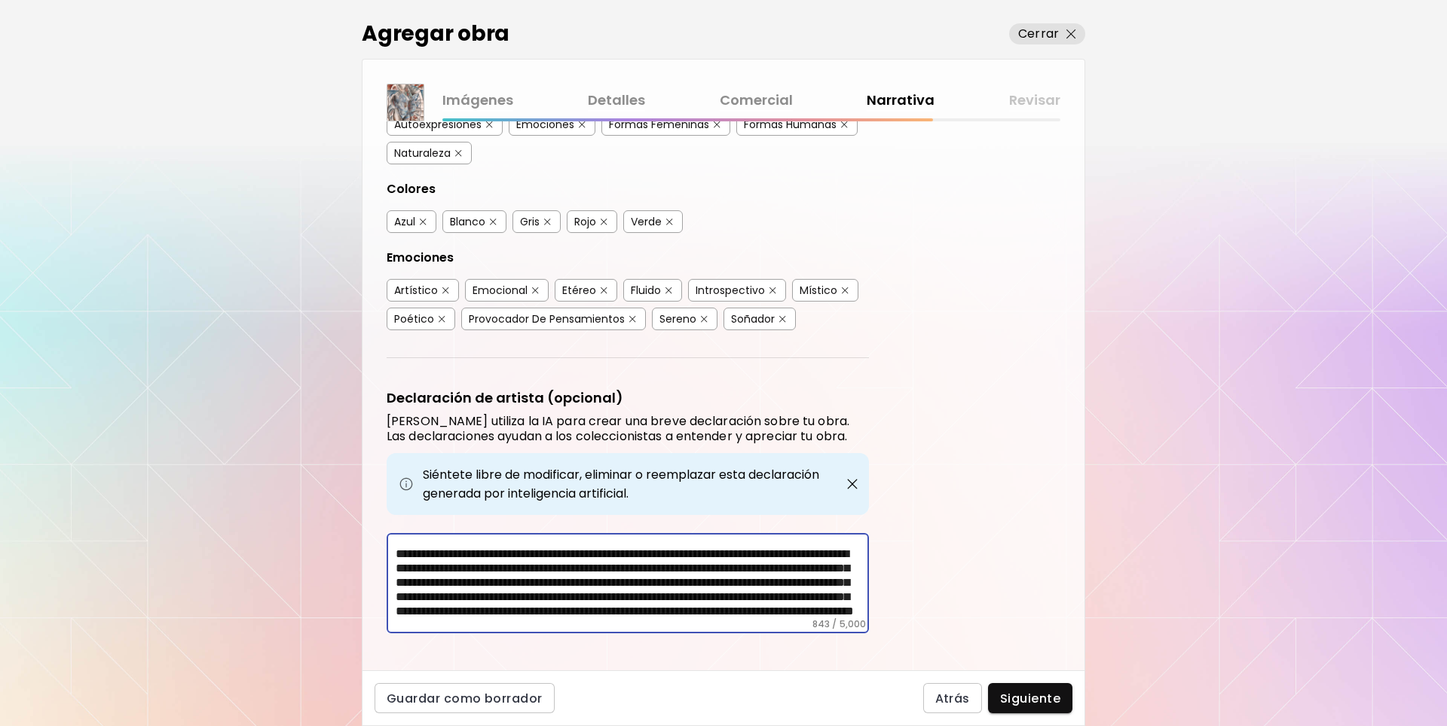
drag, startPoint x: 429, startPoint y: 604, endPoint x: 391, endPoint y: 603, distance: 37.7
click at [391, 603] on div "**********" at bounding box center [628, 583] width 482 height 100
click at [462, 605] on textarea "**********" at bounding box center [632, 578] width 473 height 79
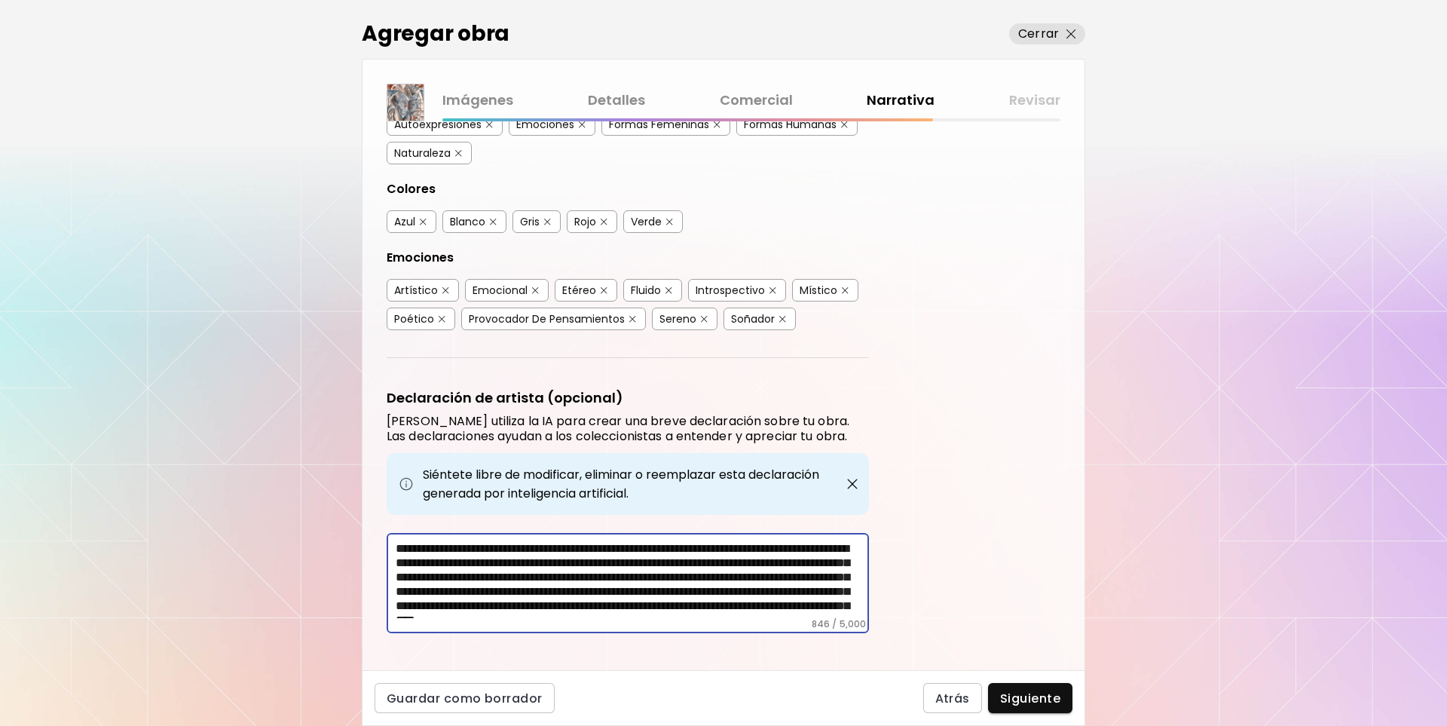
click at [830, 591] on textarea "**********" at bounding box center [632, 578] width 473 height 79
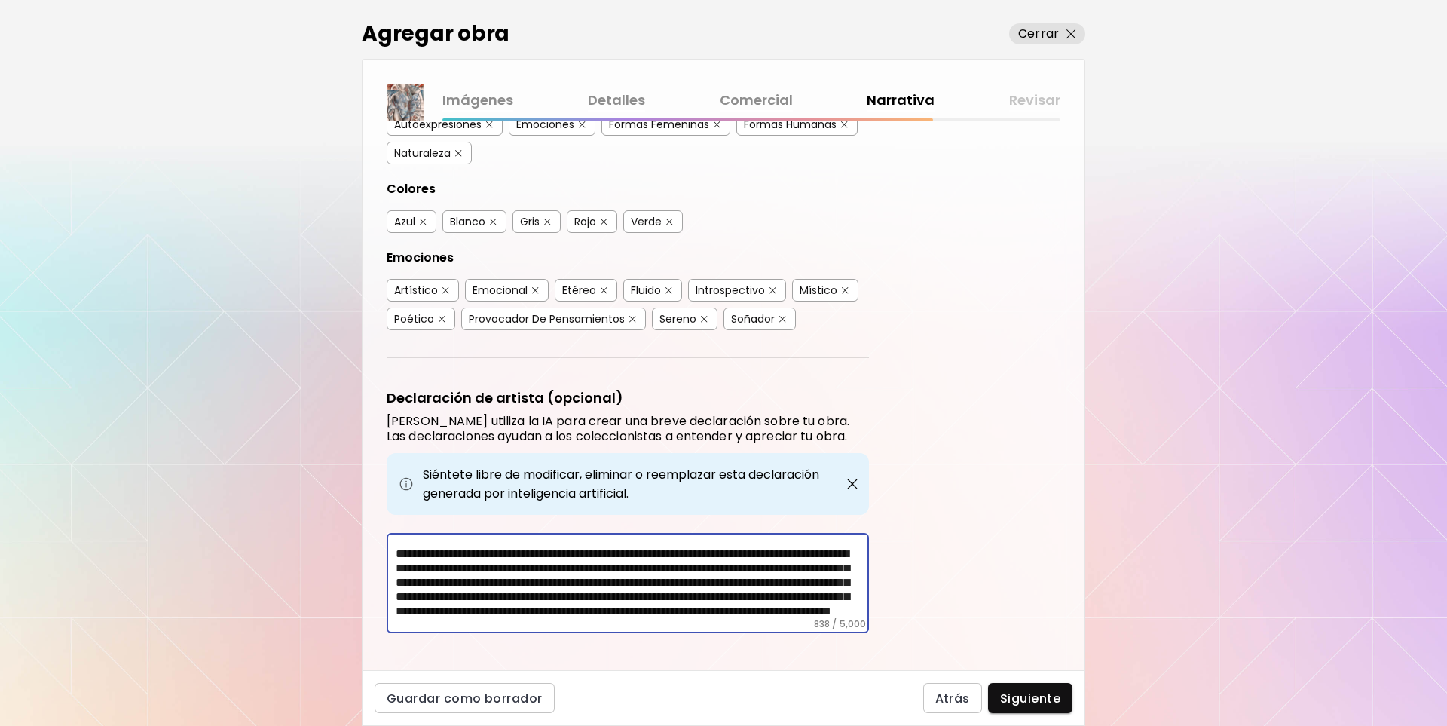
scroll to position [245, 0]
drag, startPoint x: 461, startPoint y: 606, endPoint x: 439, endPoint y: 603, distance: 22.1
click at [439, 603] on textarea "**********" at bounding box center [632, 578] width 473 height 79
click at [437, 603] on textarea "**********" at bounding box center [632, 578] width 473 height 79
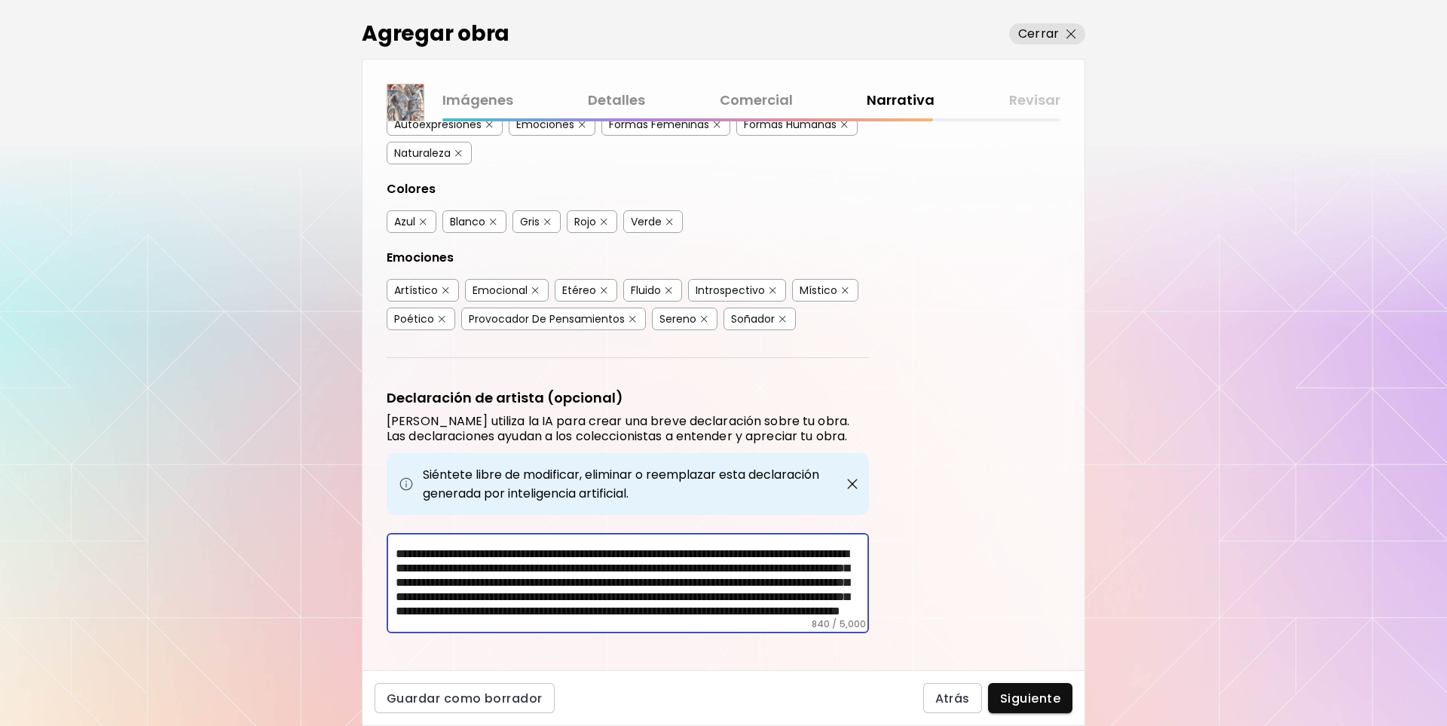
click at [485, 608] on textarea "**********" at bounding box center [632, 578] width 473 height 79
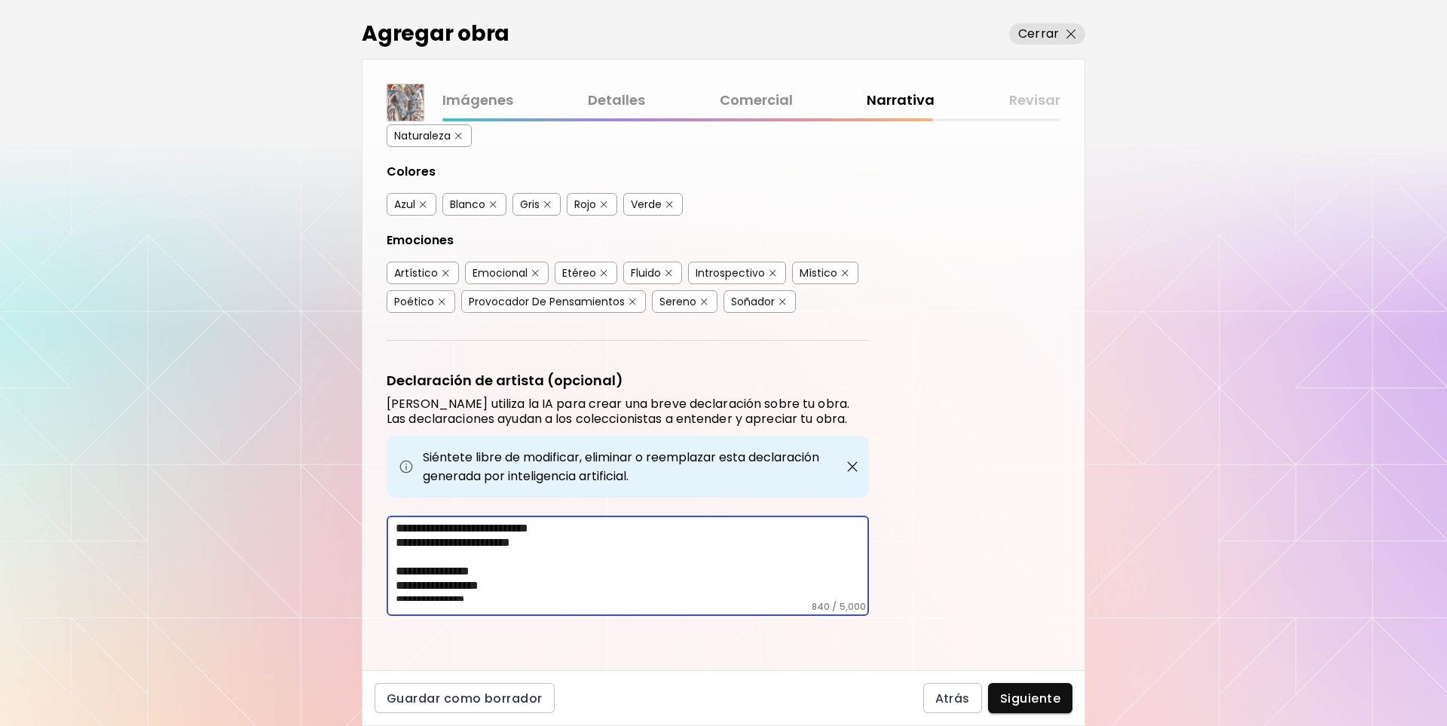
scroll to position [205, 0]
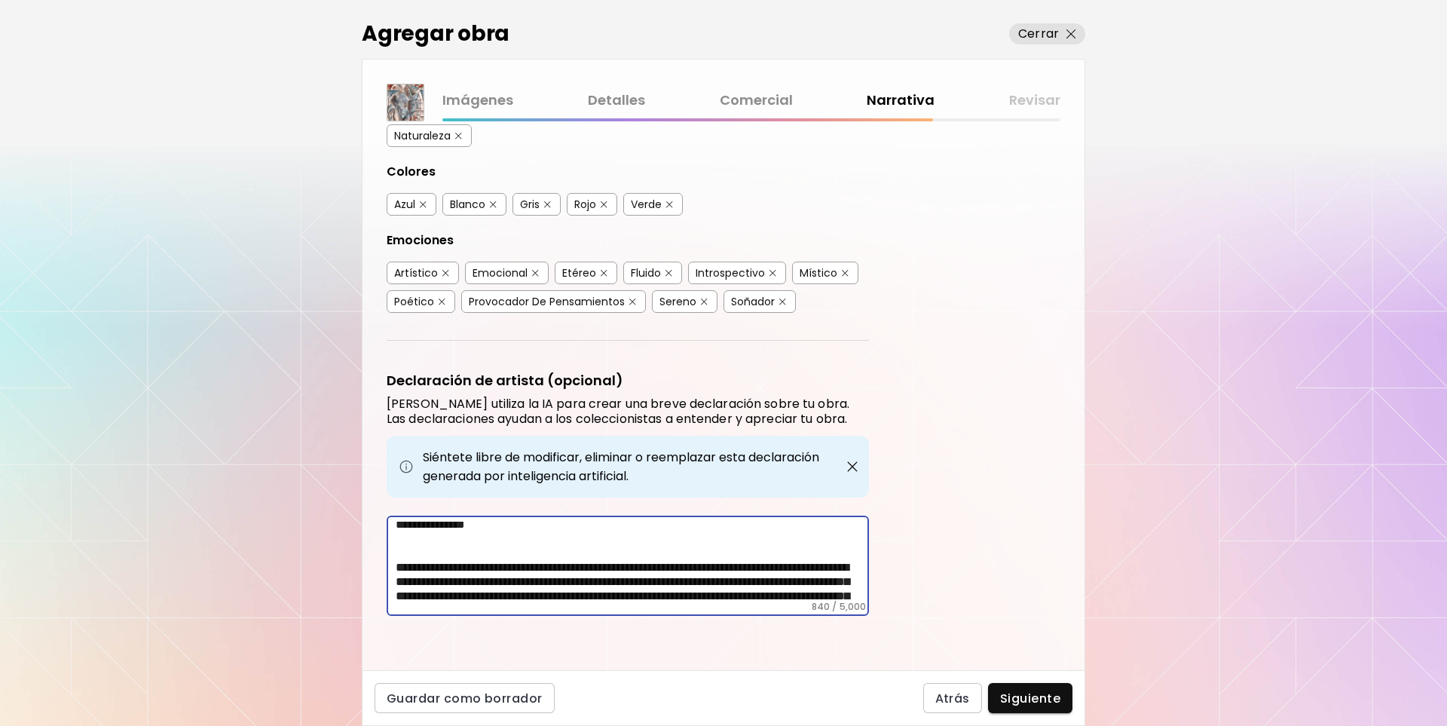
type textarea "**********"
click at [673, 204] on img "button" at bounding box center [669, 204] width 7 height 7
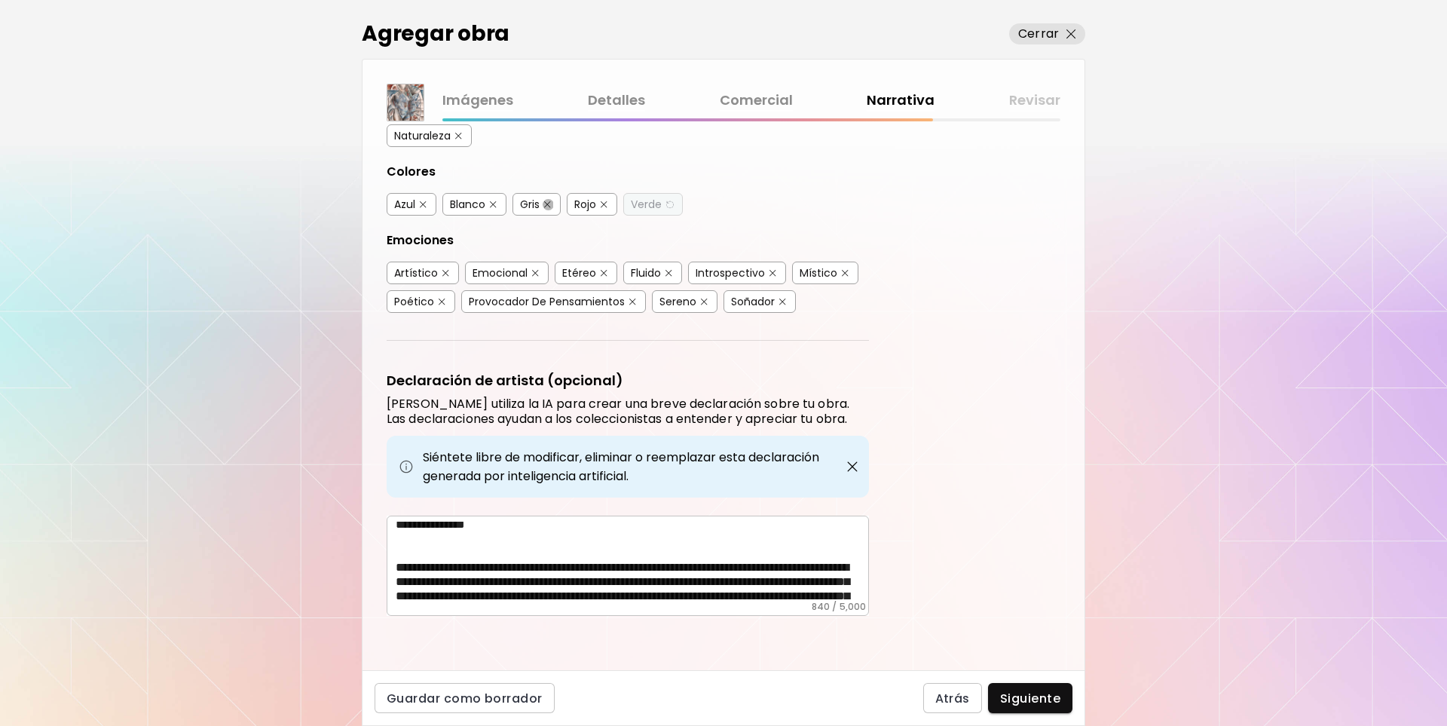
click at [544, 203] on button "button" at bounding box center [547, 204] width 11 height 11
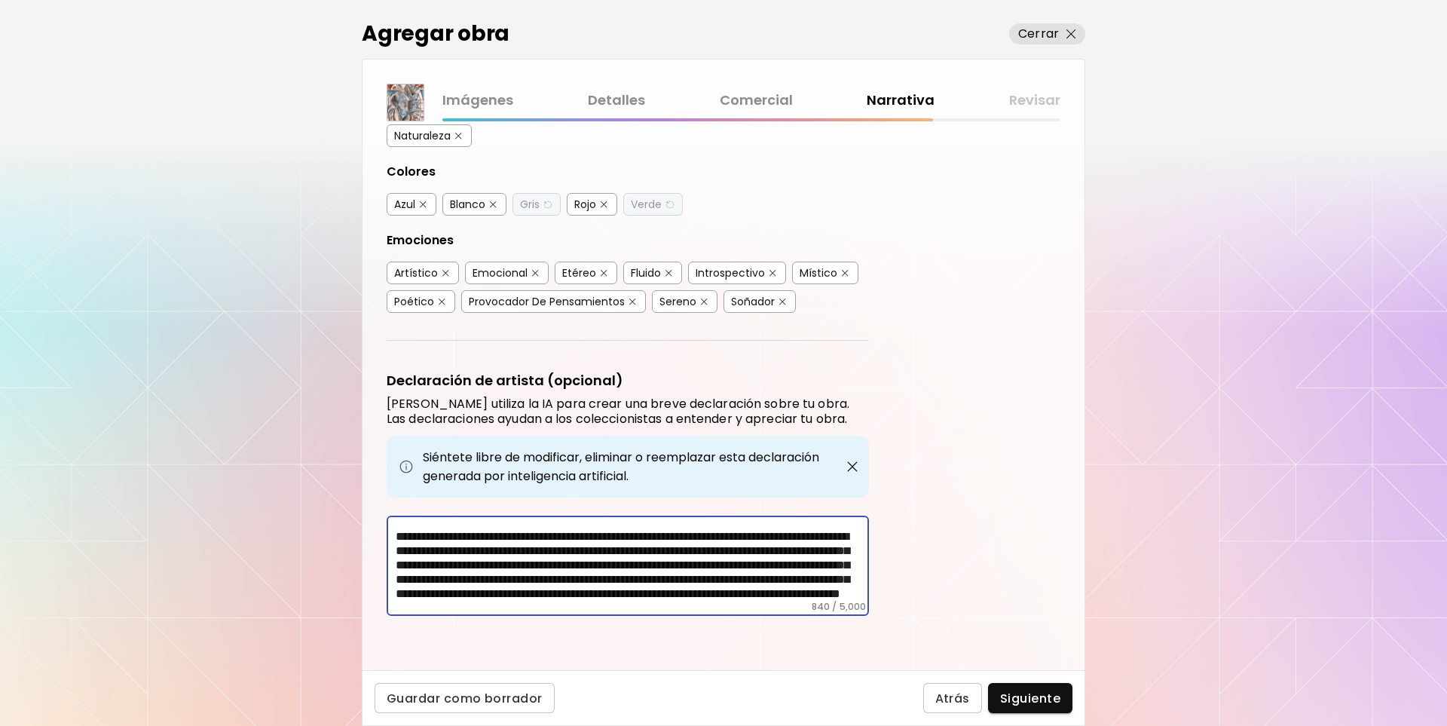
scroll to position [275, 0]
click at [1030, 694] on span "Siguiente" at bounding box center [1030, 699] width 60 height 16
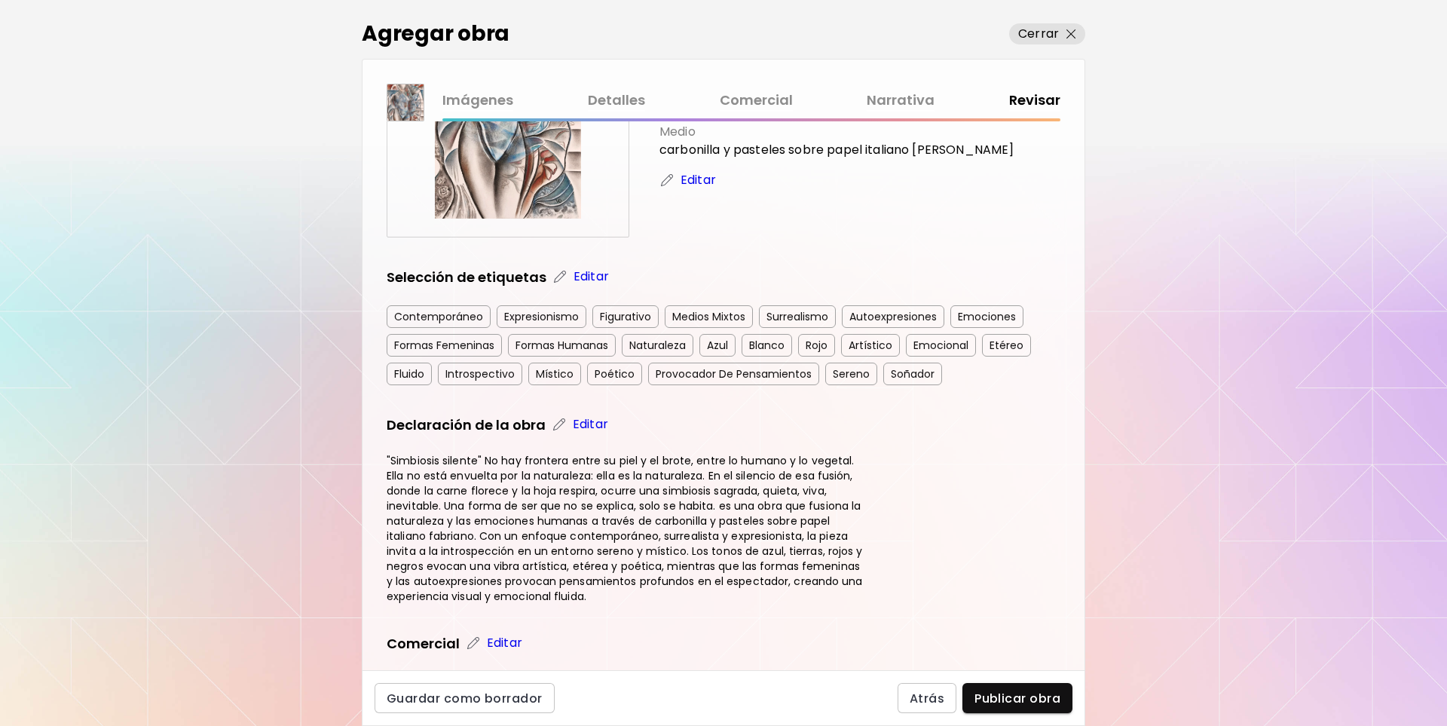
scroll to position [302, 0]
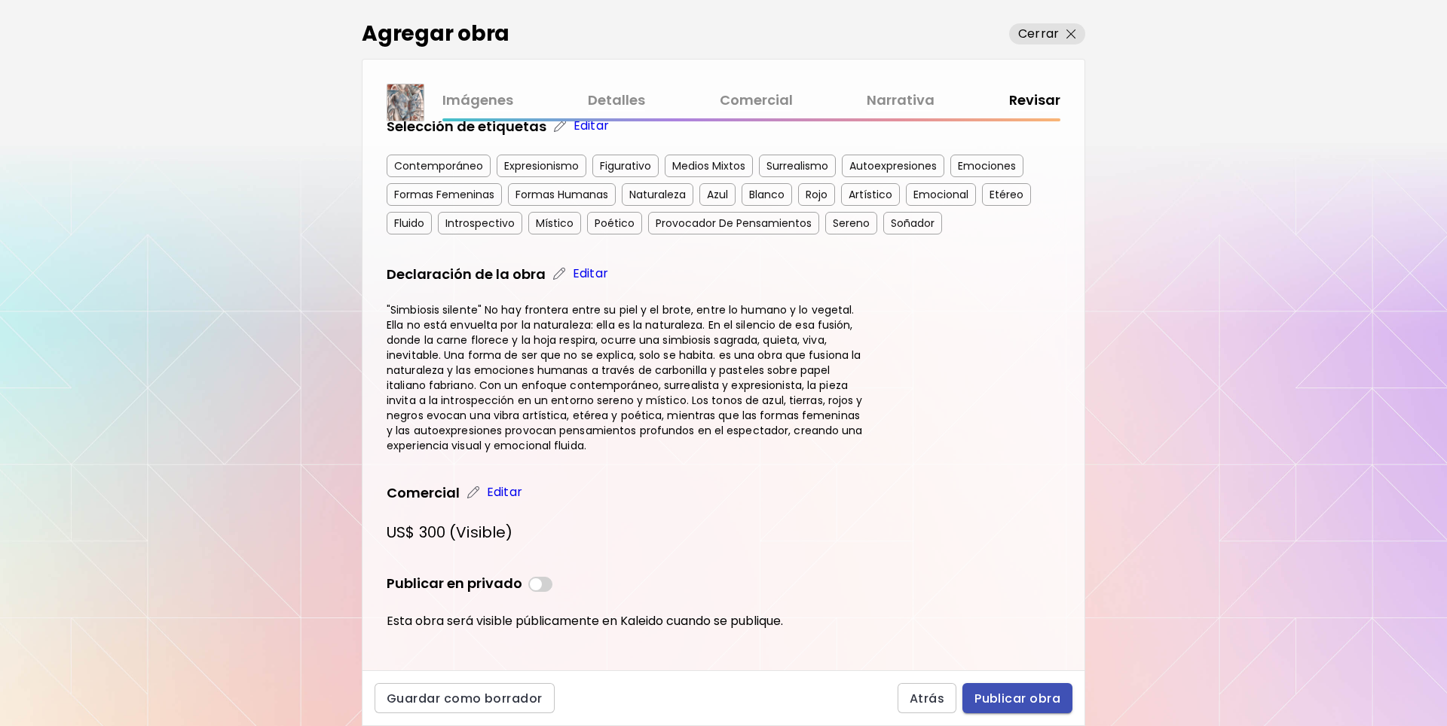
click at [1022, 694] on span "Publicar obra" at bounding box center [1018, 699] width 86 height 16
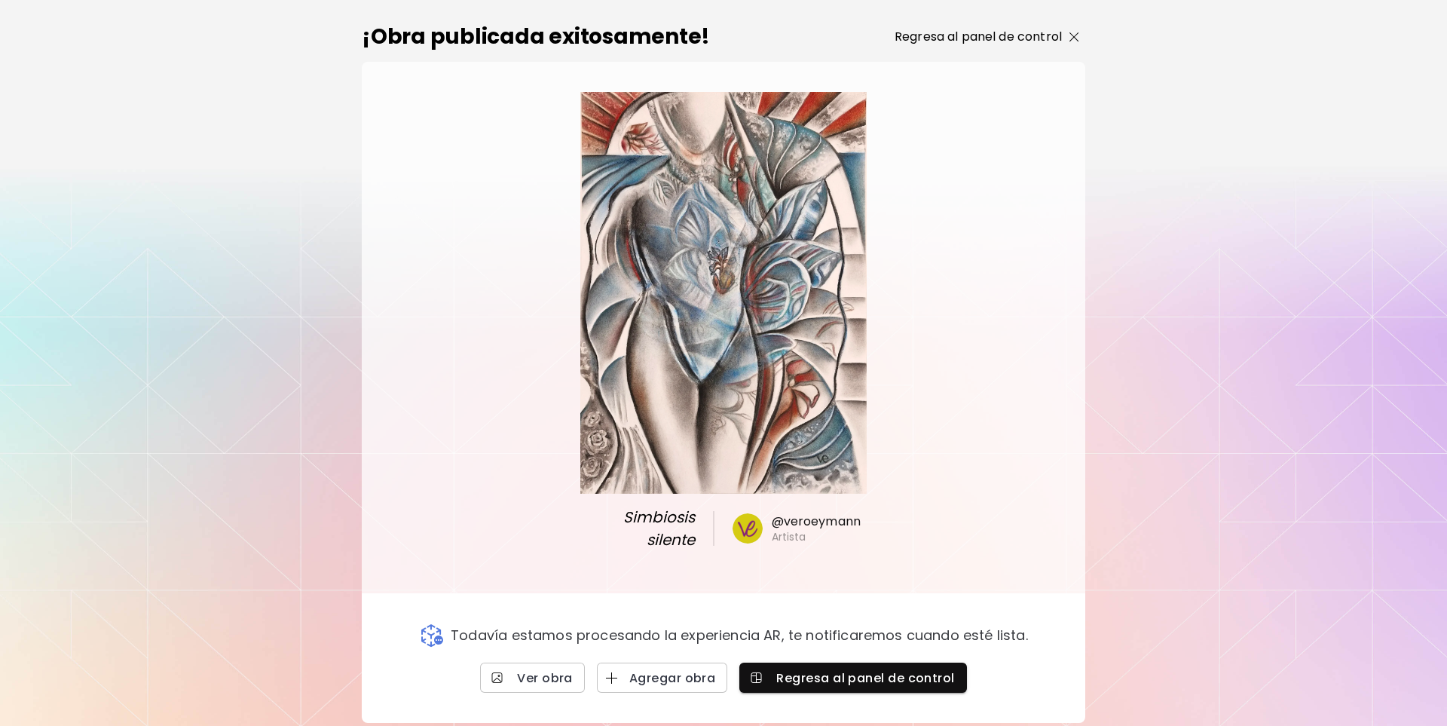
click at [976, 39] on p "Regresa al panel de control" at bounding box center [978, 37] width 167 height 18
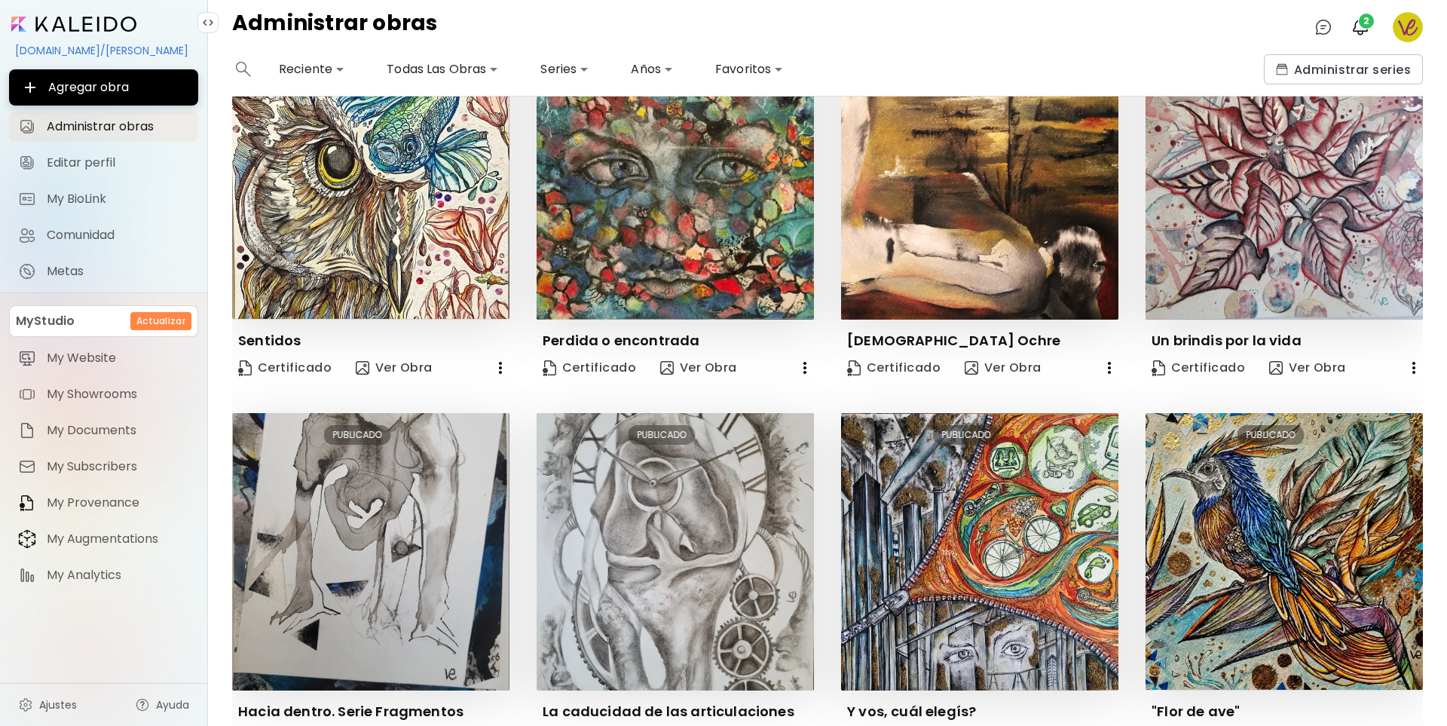
scroll to position [550, 0]
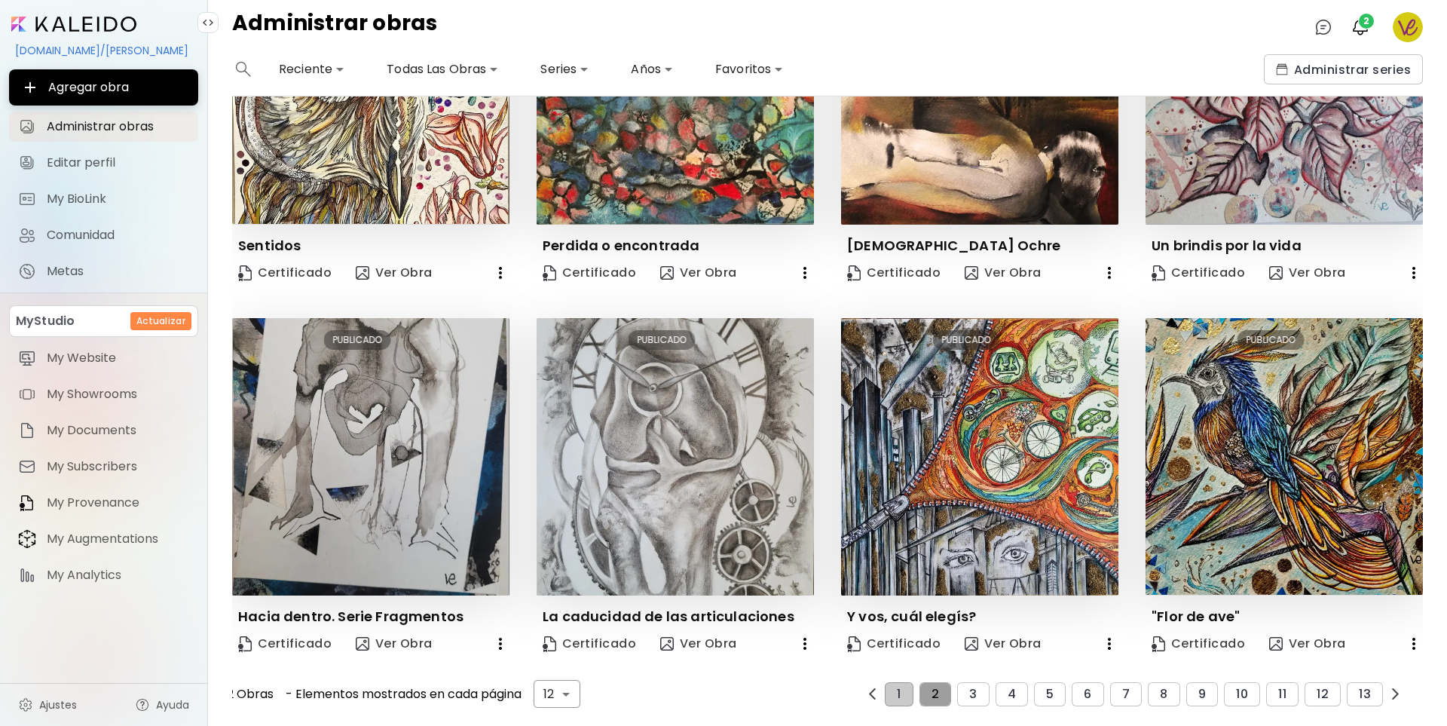
click at [937, 684] on button "2" at bounding box center [936, 694] width 32 height 24
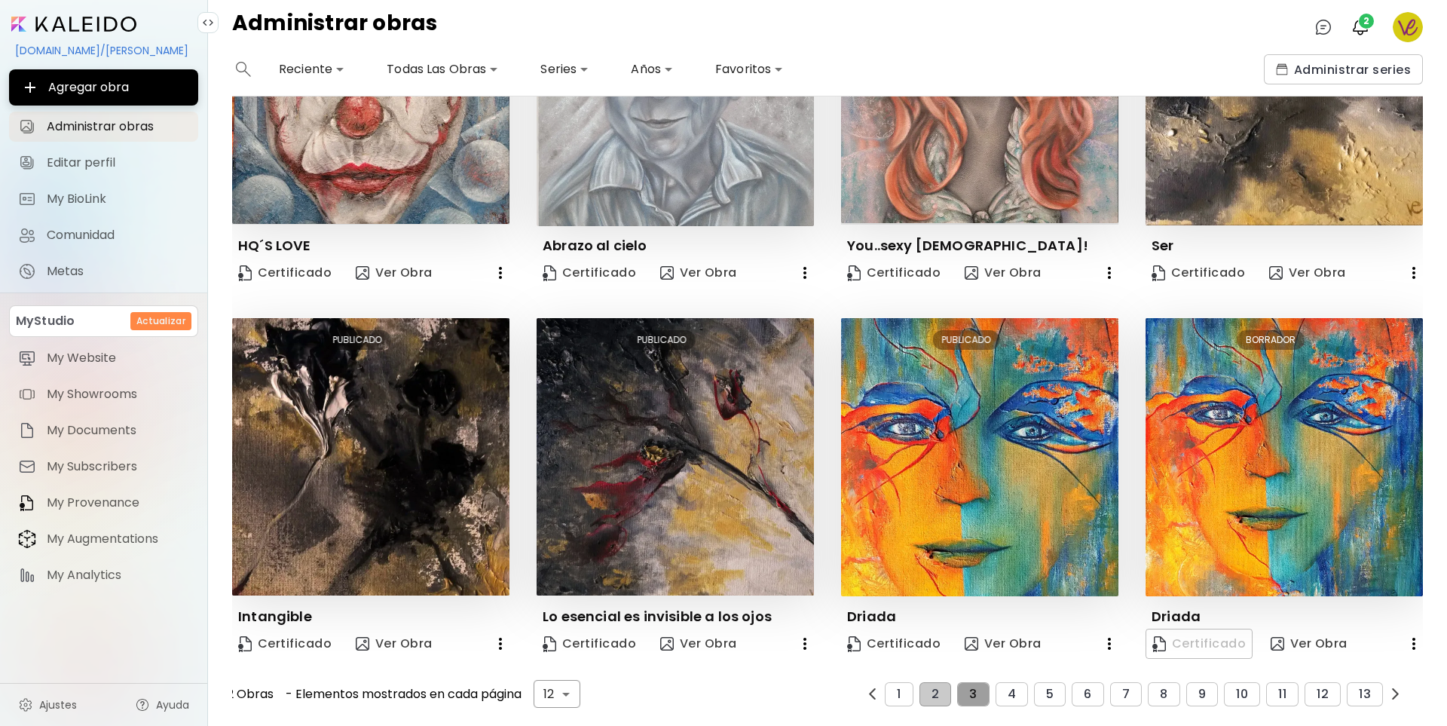
click at [960, 688] on button "3" at bounding box center [973, 694] width 32 height 24
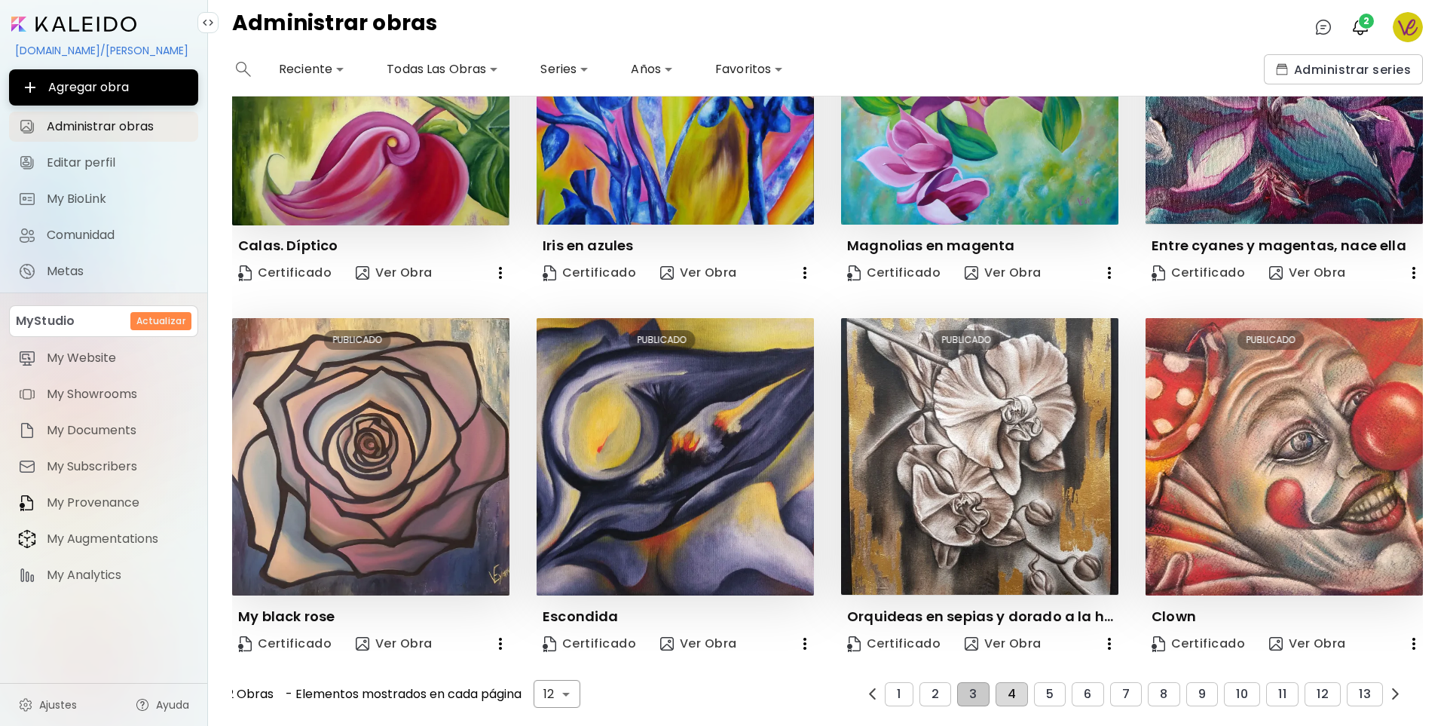
click at [1008, 688] on span "4" at bounding box center [1012, 695] width 8 height 14
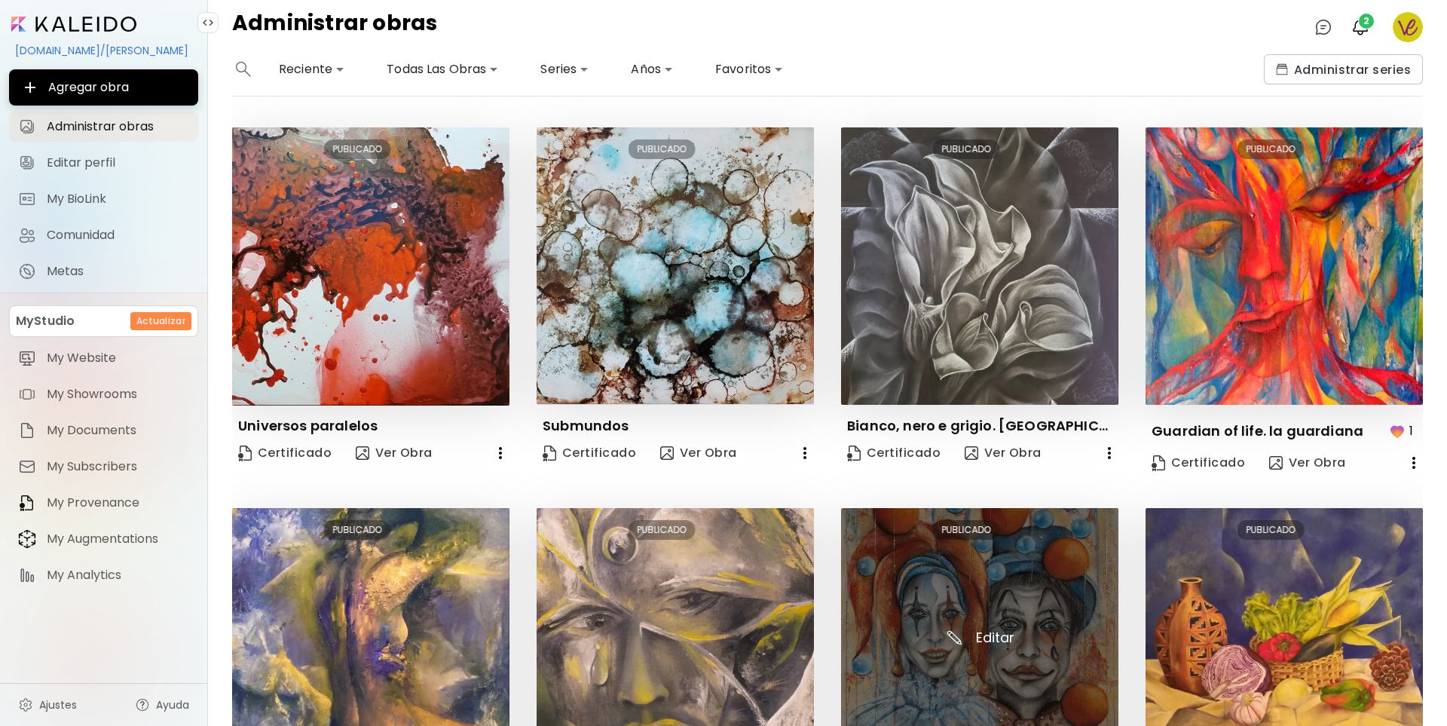
scroll to position [579, 0]
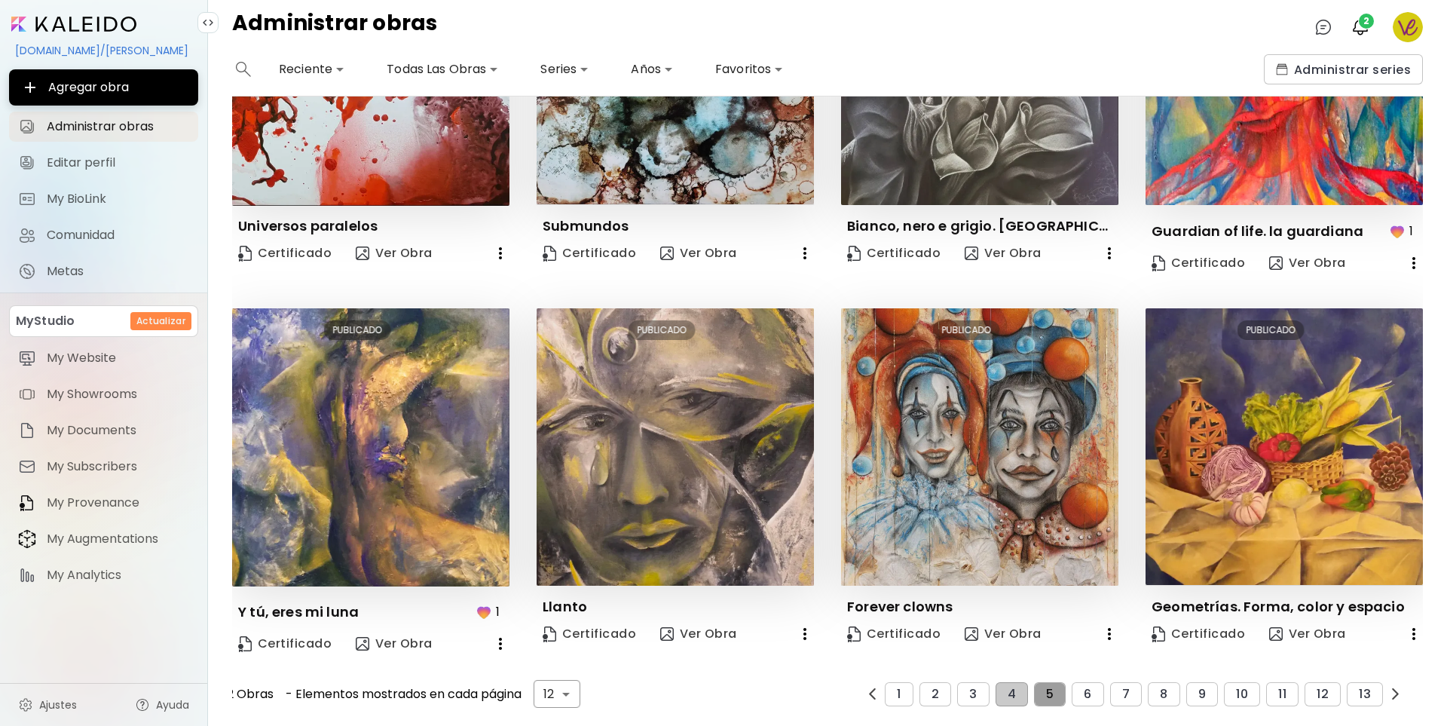
click at [1034, 682] on button "5" at bounding box center [1050, 694] width 32 height 24
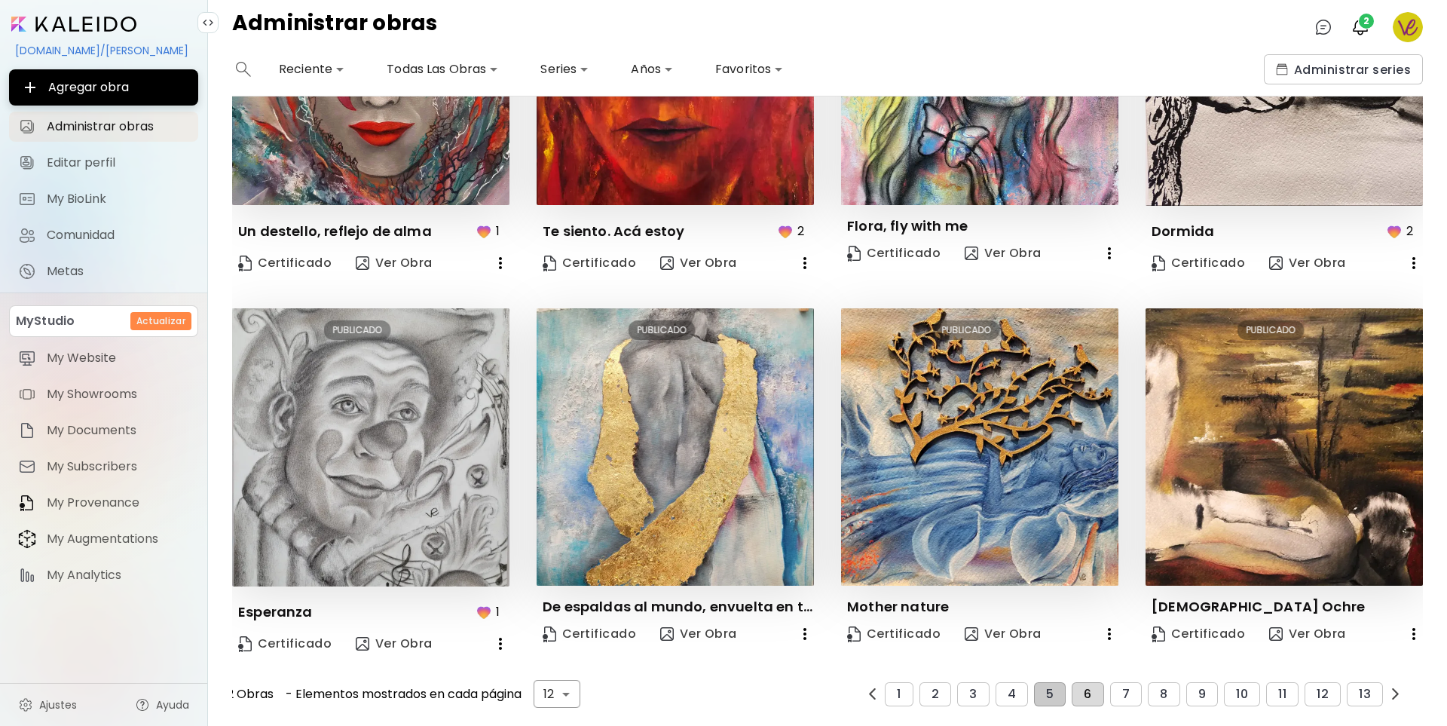
click at [1072, 682] on button "6" at bounding box center [1088, 694] width 32 height 24
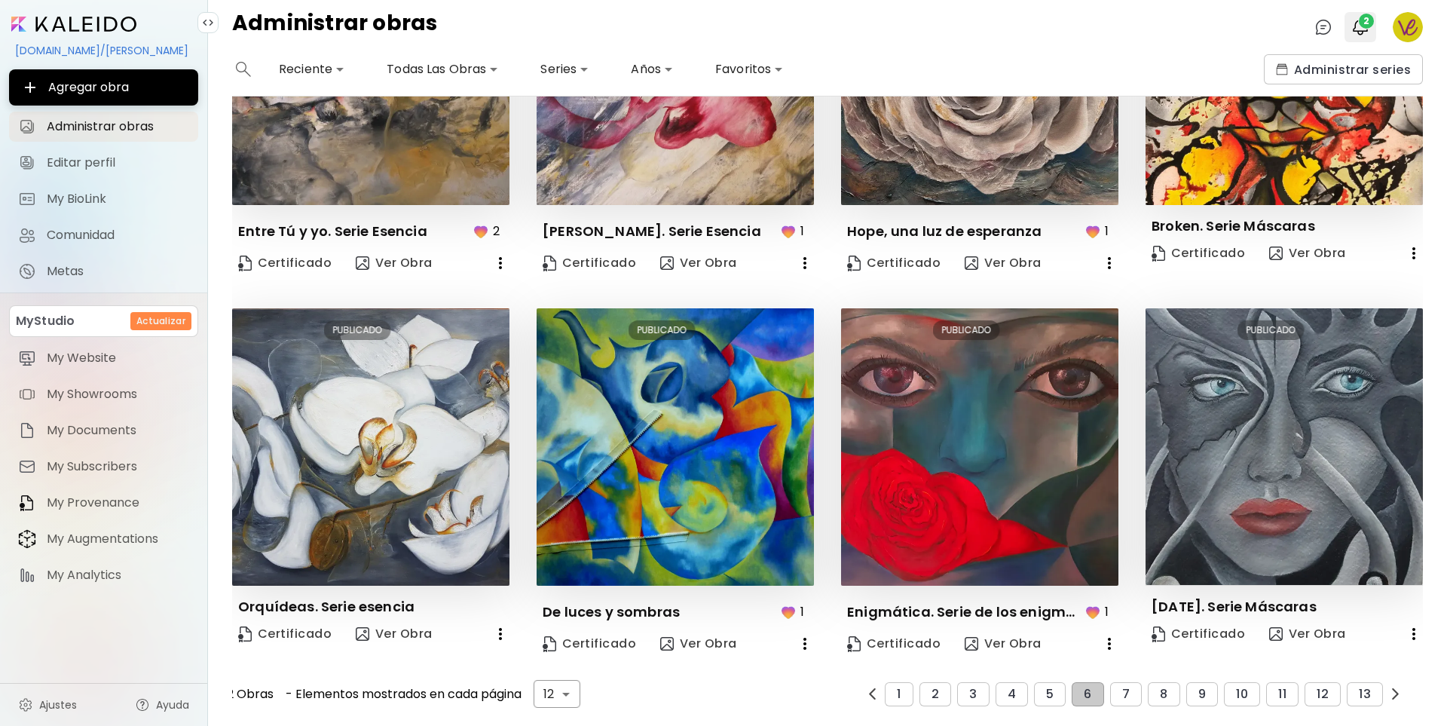
click at [1365, 25] on span "2" at bounding box center [1366, 21] width 15 height 15
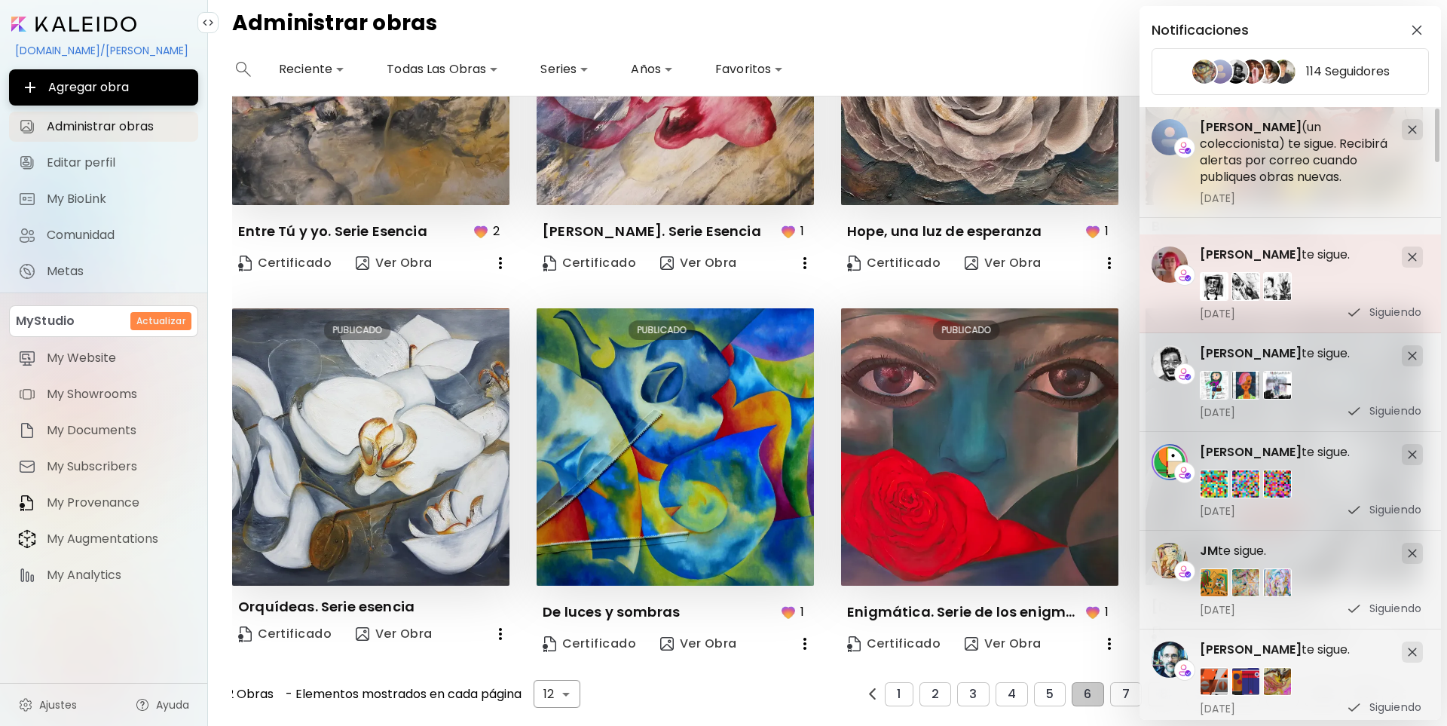
click at [1416, 252] on div at bounding box center [1412, 257] width 21 height 21
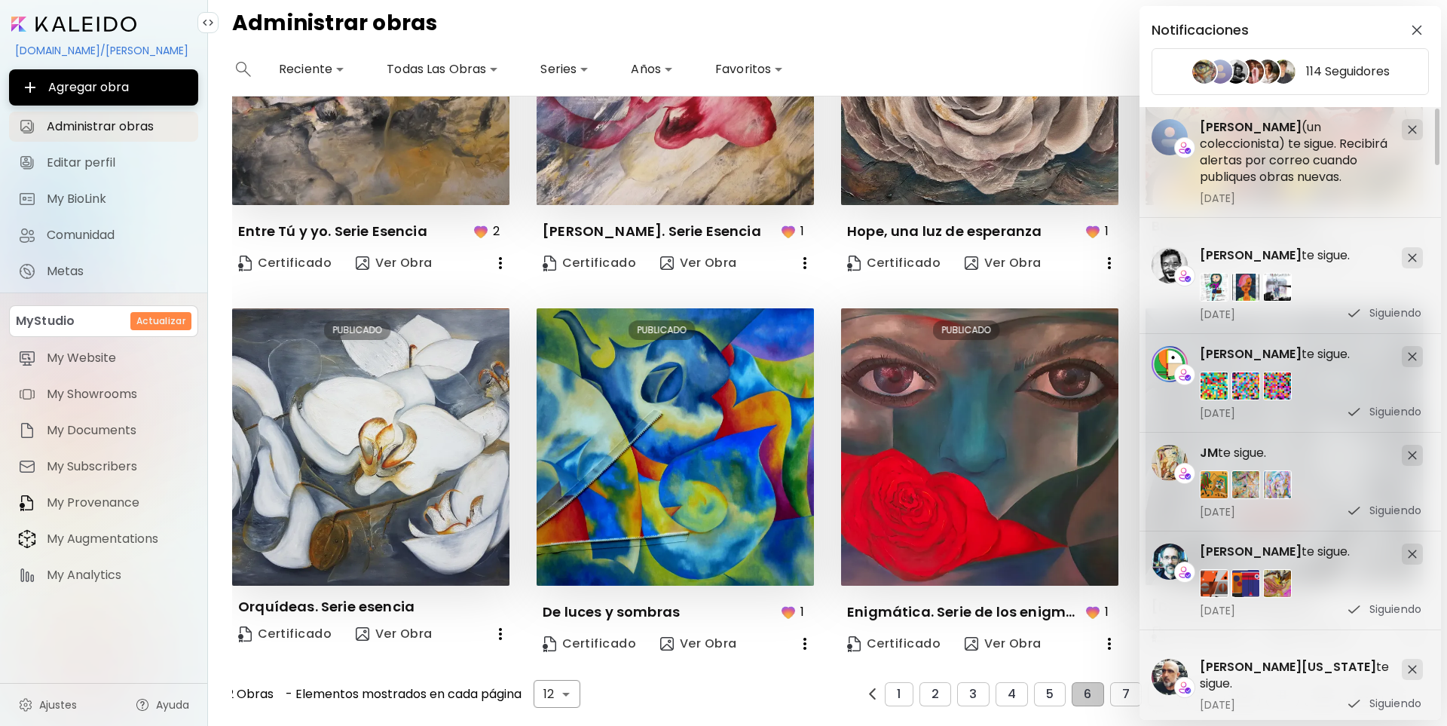
click at [1416, 252] on div at bounding box center [1412, 257] width 21 height 21
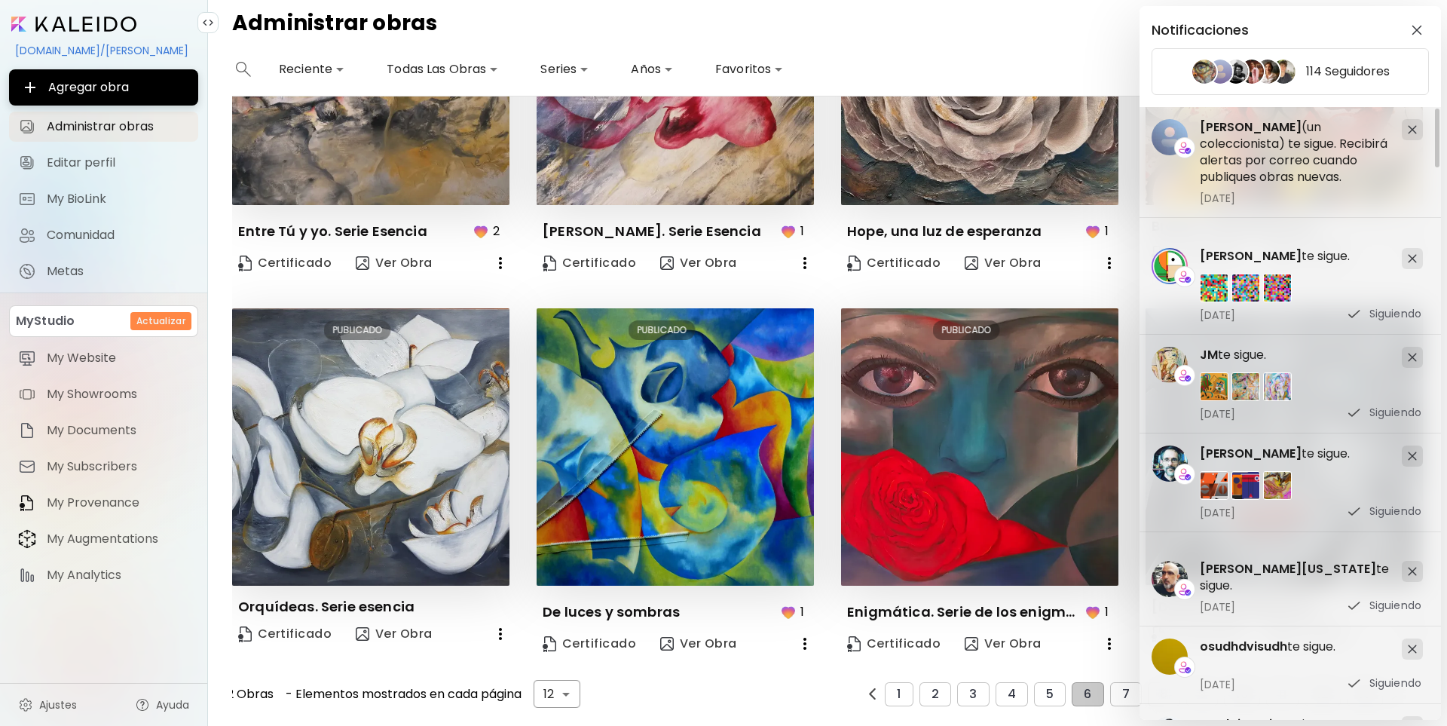
click at [1416, 252] on div at bounding box center [1412, 258] width 21 height 21
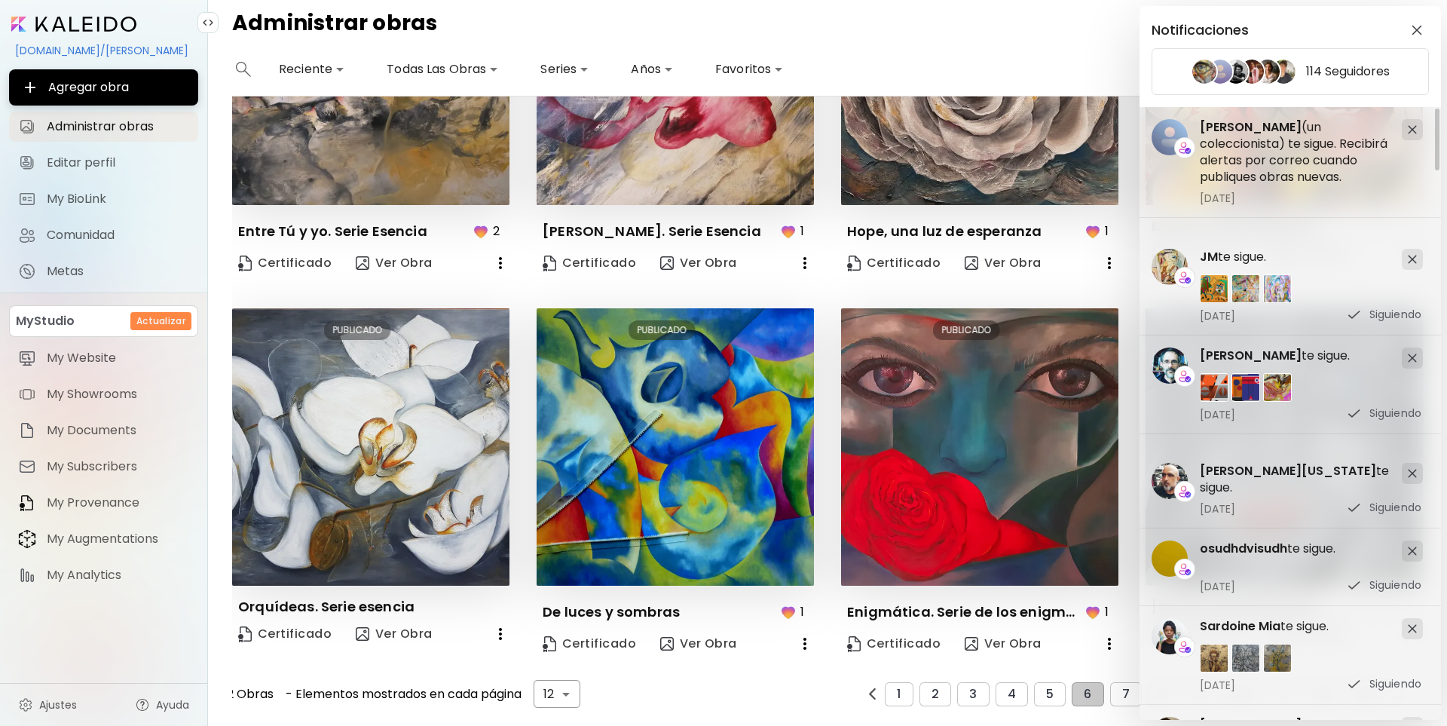
click at [1416, 252] on div at bounding box center [1412, 259] width 21 height 21
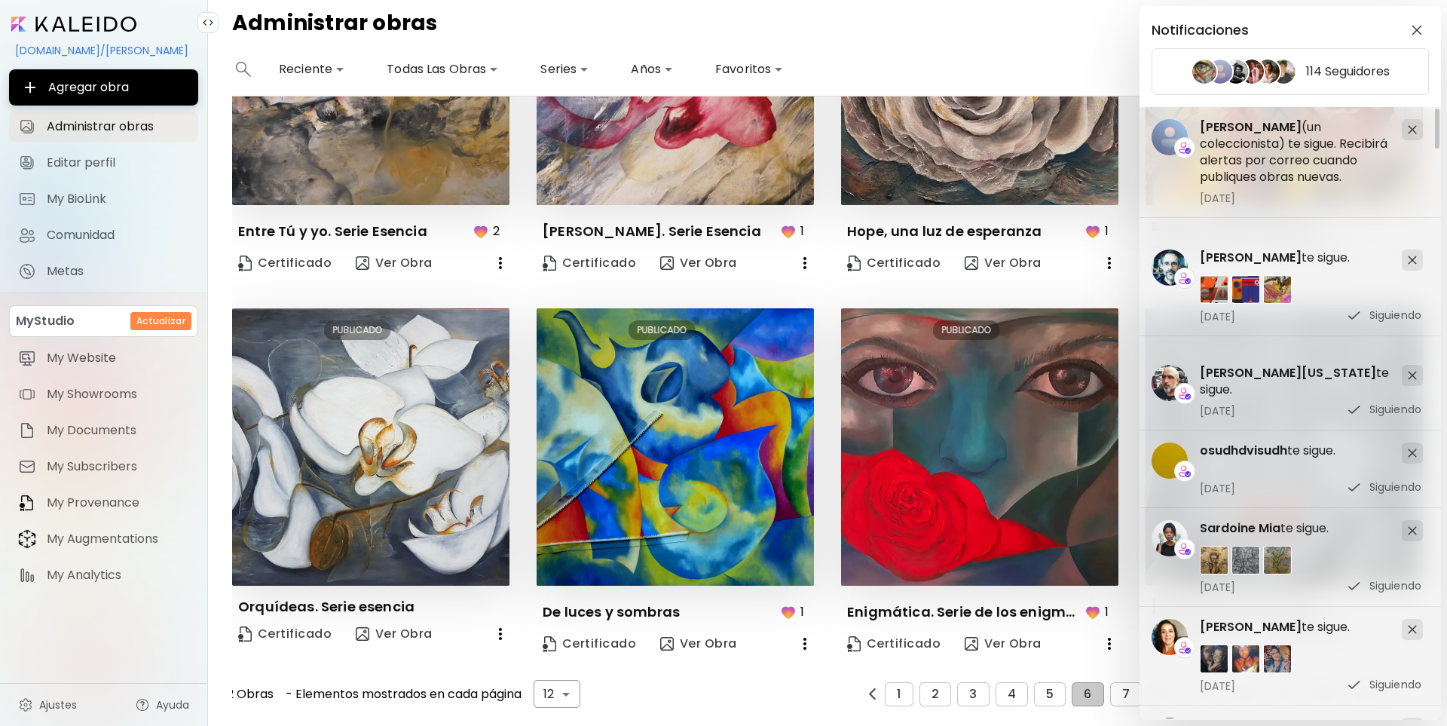
click at [1416, 252] on div at bounding box center [1412, 260] width 21 height 21
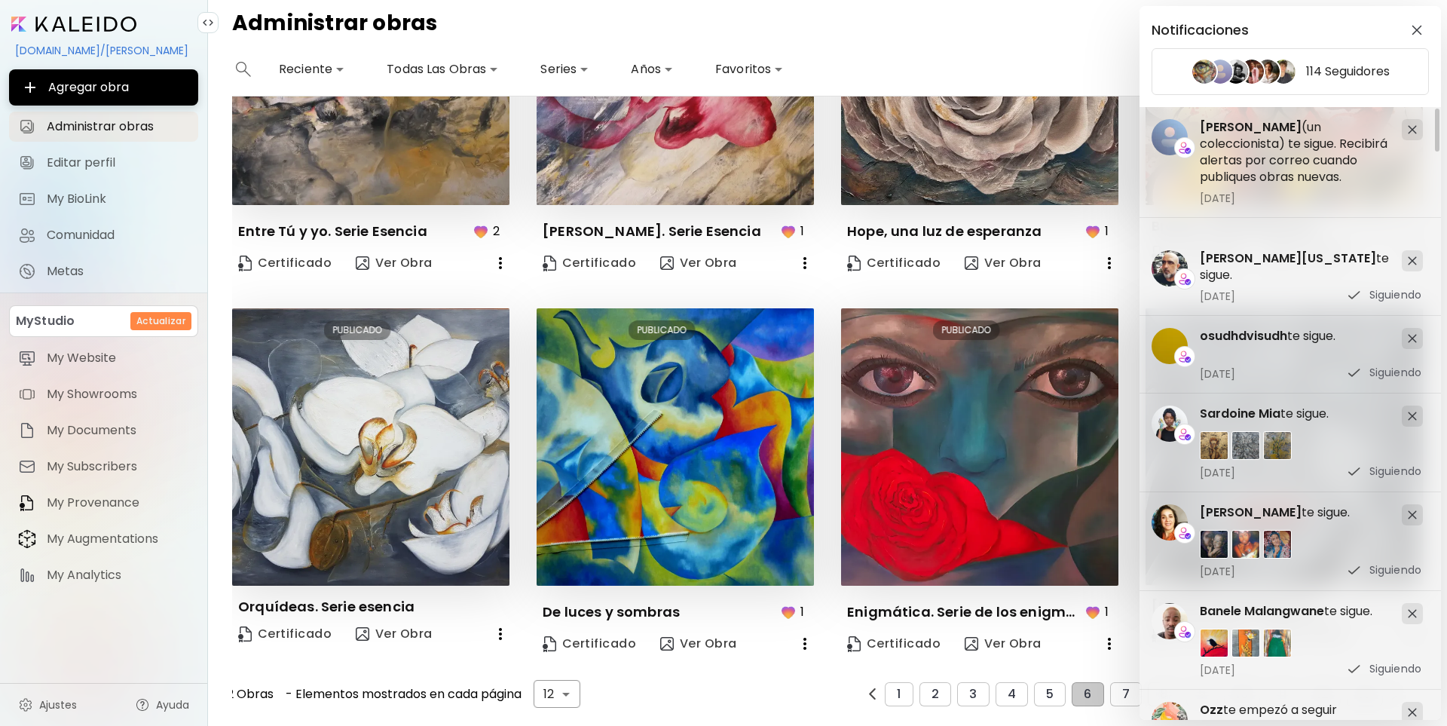
click at [1416, 252] on div at bounding box center [1412, 260] width 21 height 21
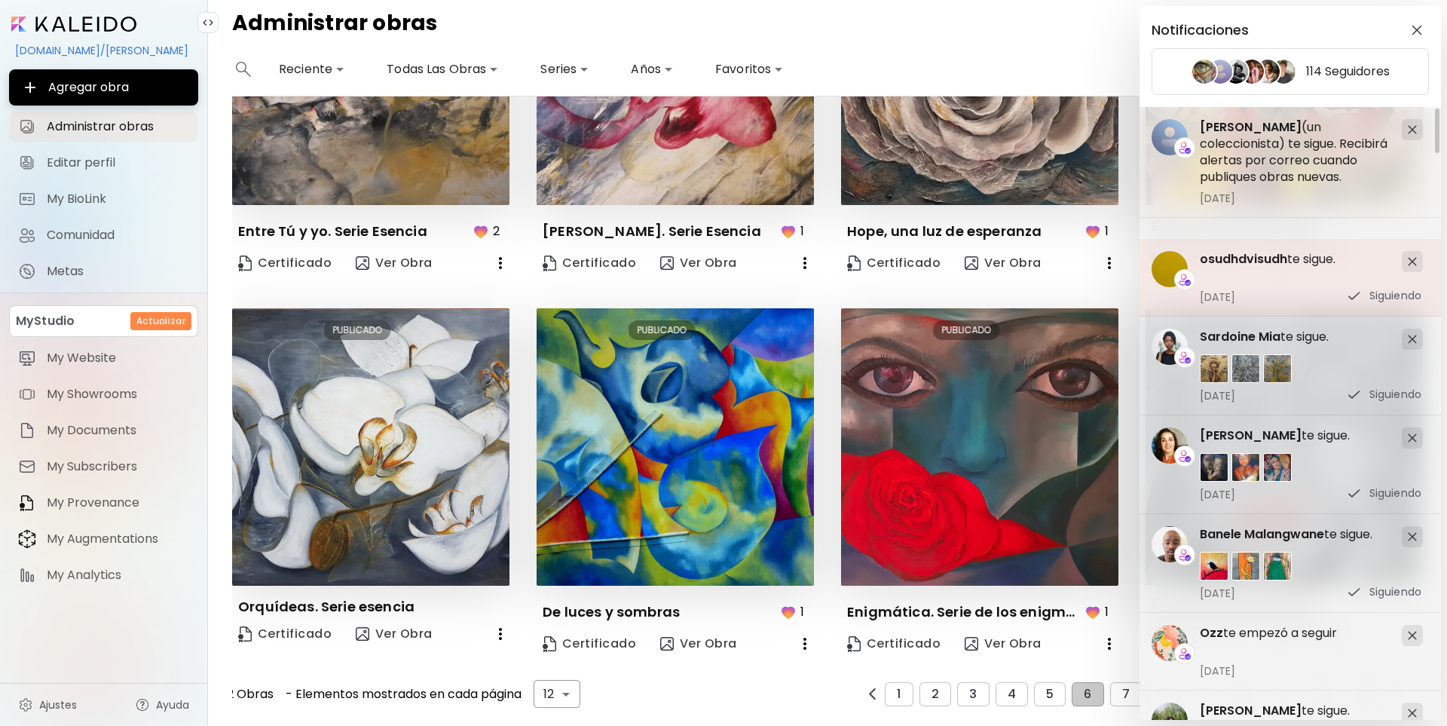
click at [1416, 254] on div at bounding box center [1412, 261] width 21 height 21
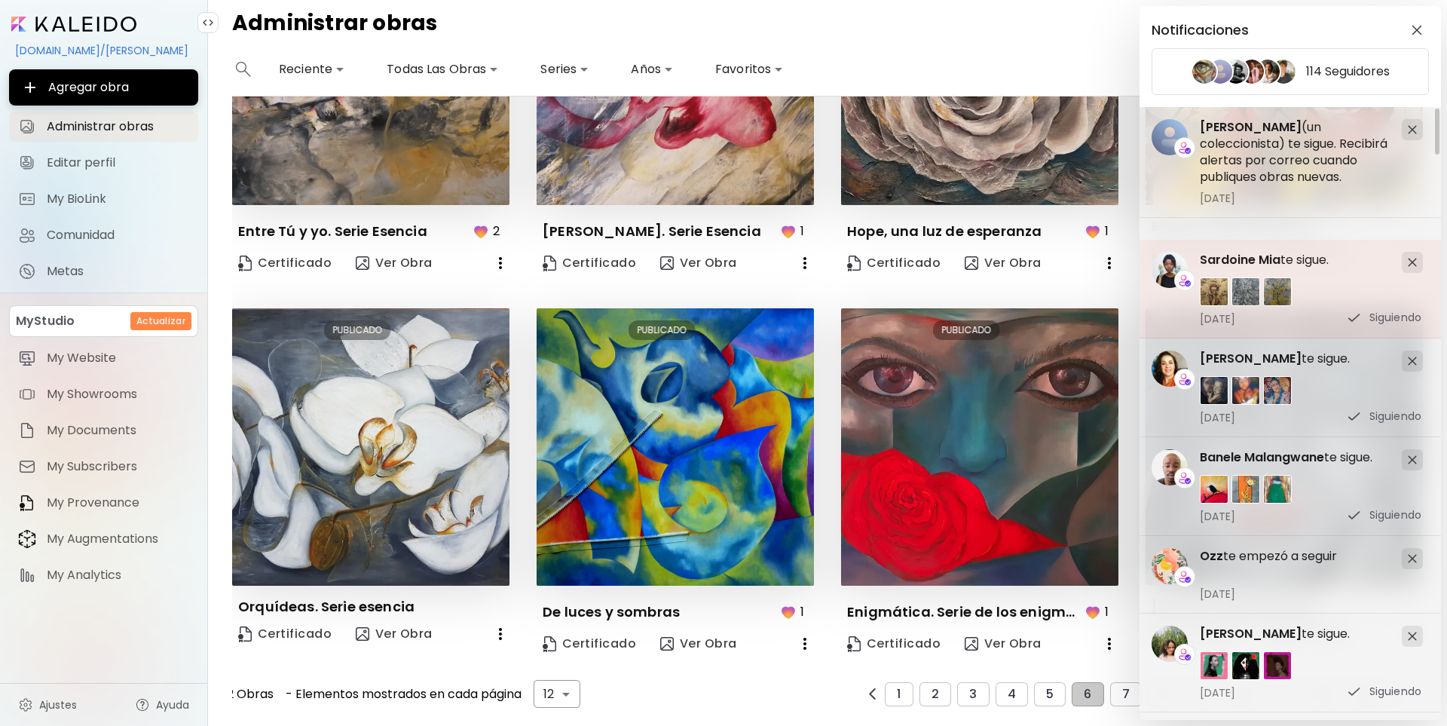
click at [1414, 262] on img at bounding box center [1412, 262] width 9 height 9
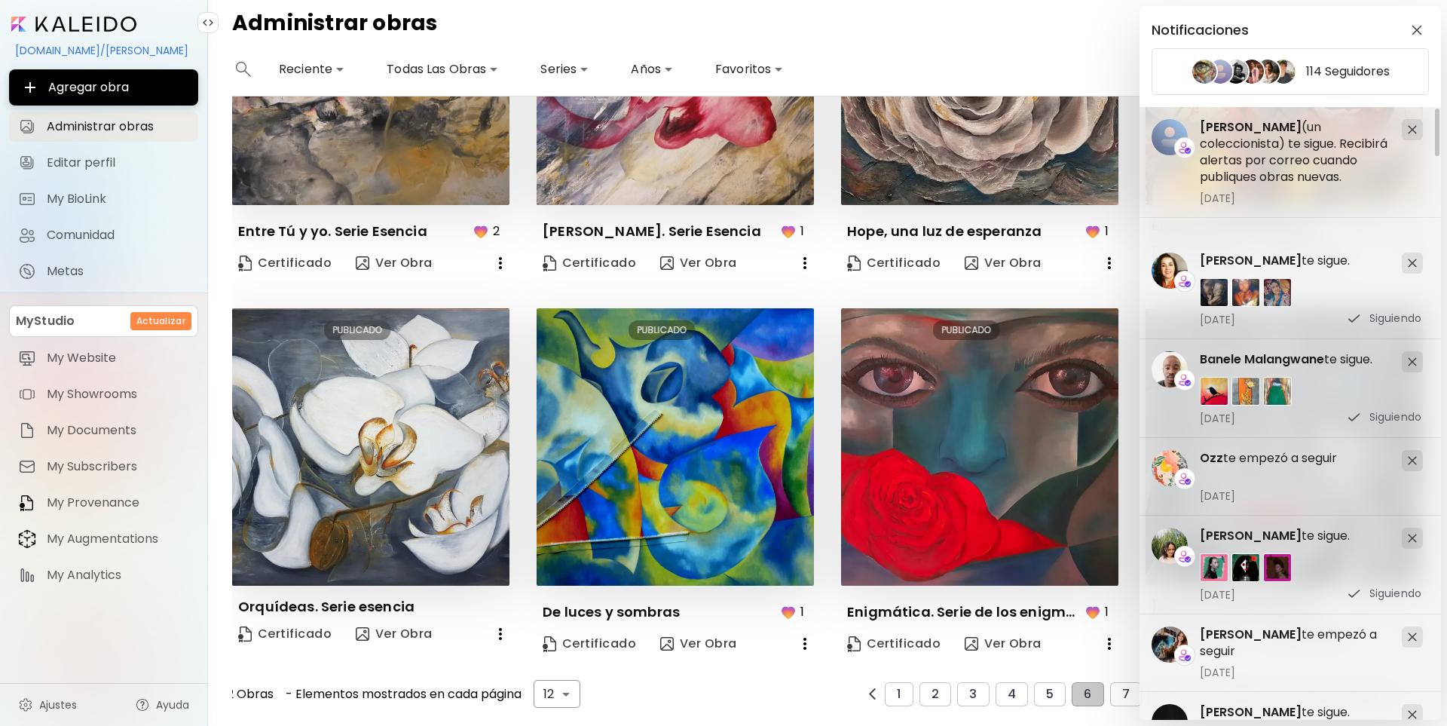
click at [1414, 262] on img at bounding box center [1412, 263] width 9 height 9
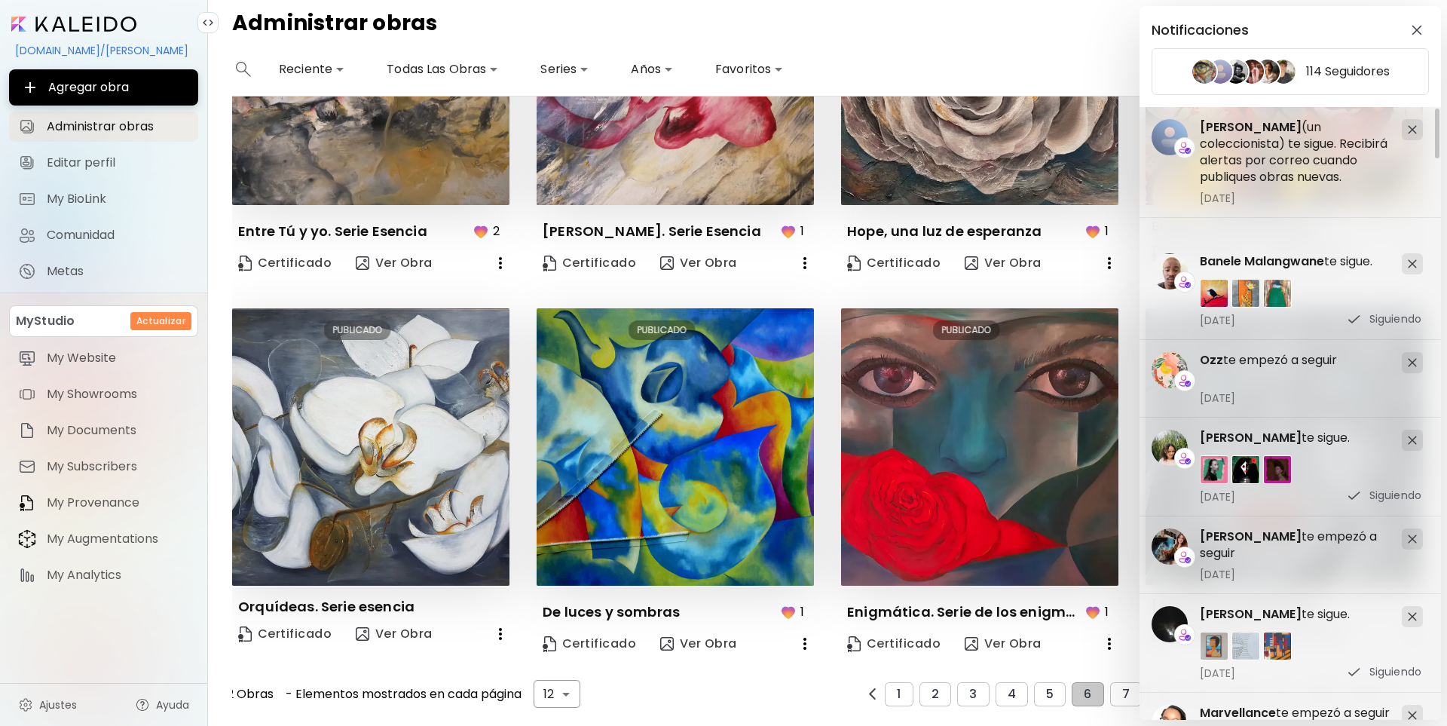
click at [1414, 262] on img at bounding box center [1412, 263] width 9 height 9
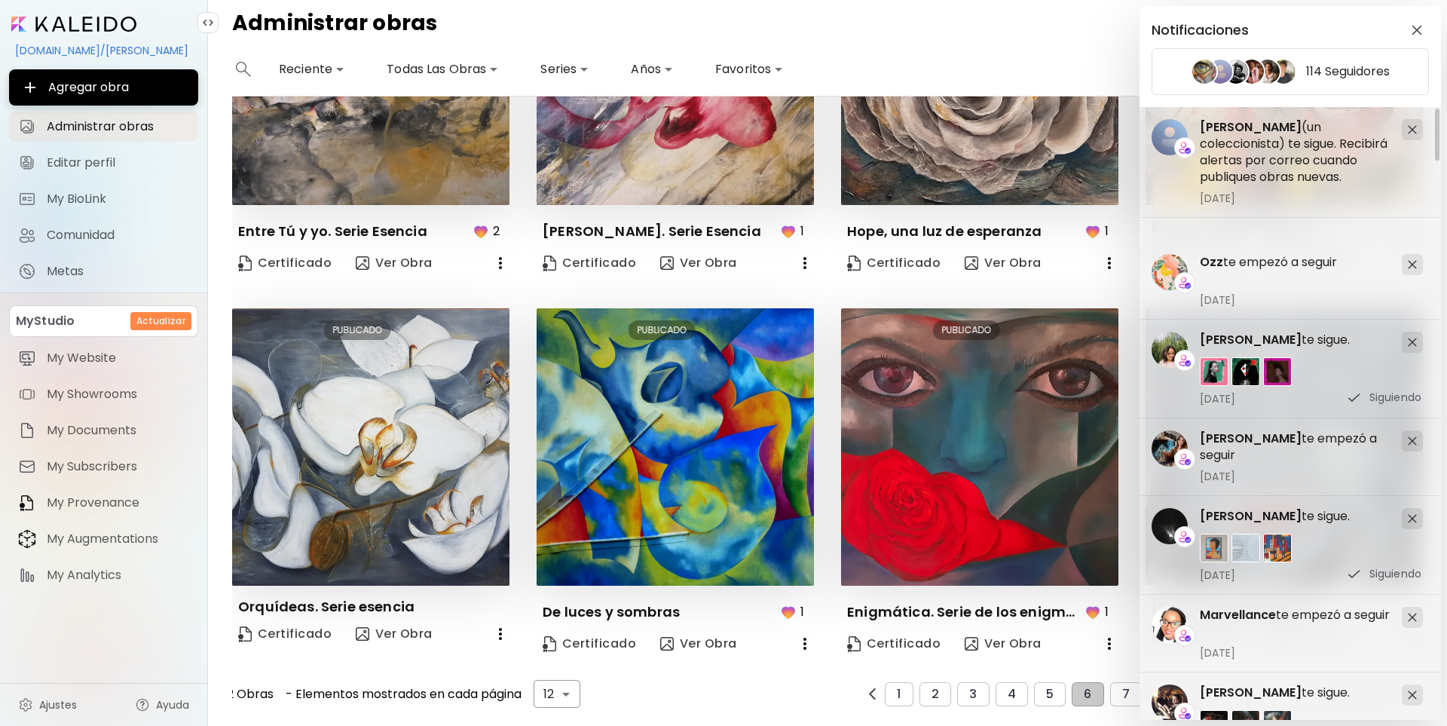
click at [1414, 262] on img at bounding box center [1412, 264] width 9 height 9
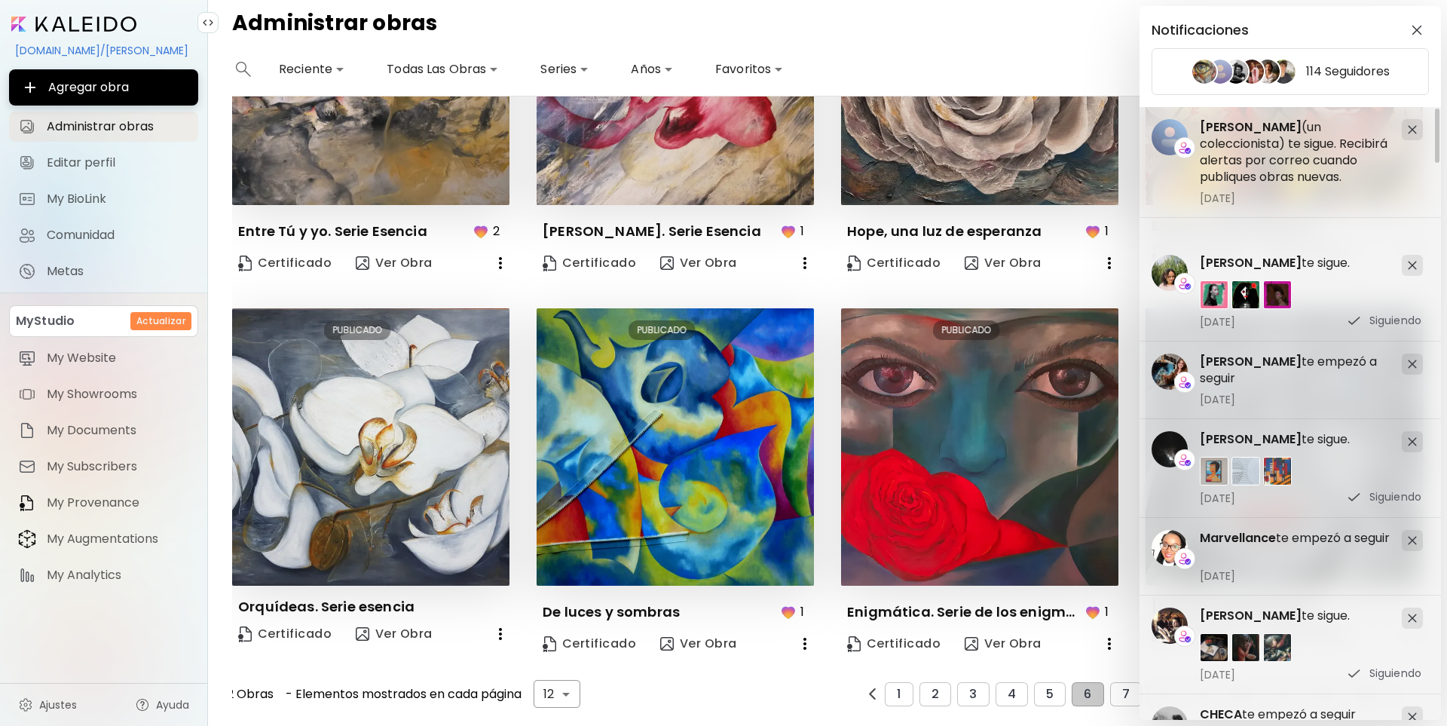
click at [1414, 262] on img at bounding box center [1412, 265] width 9 height 9
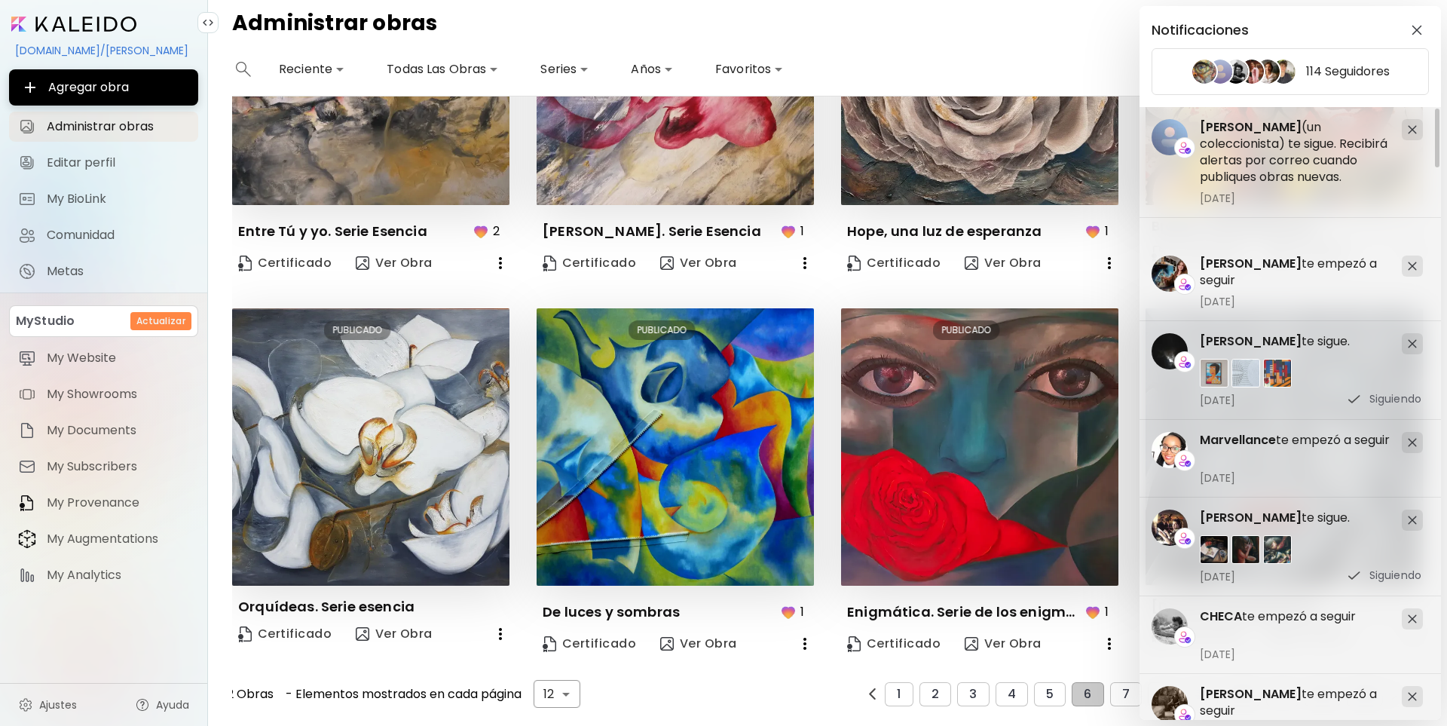
click at [1414, 262] on img at bounding box center [1412, 266] width 9 height 9
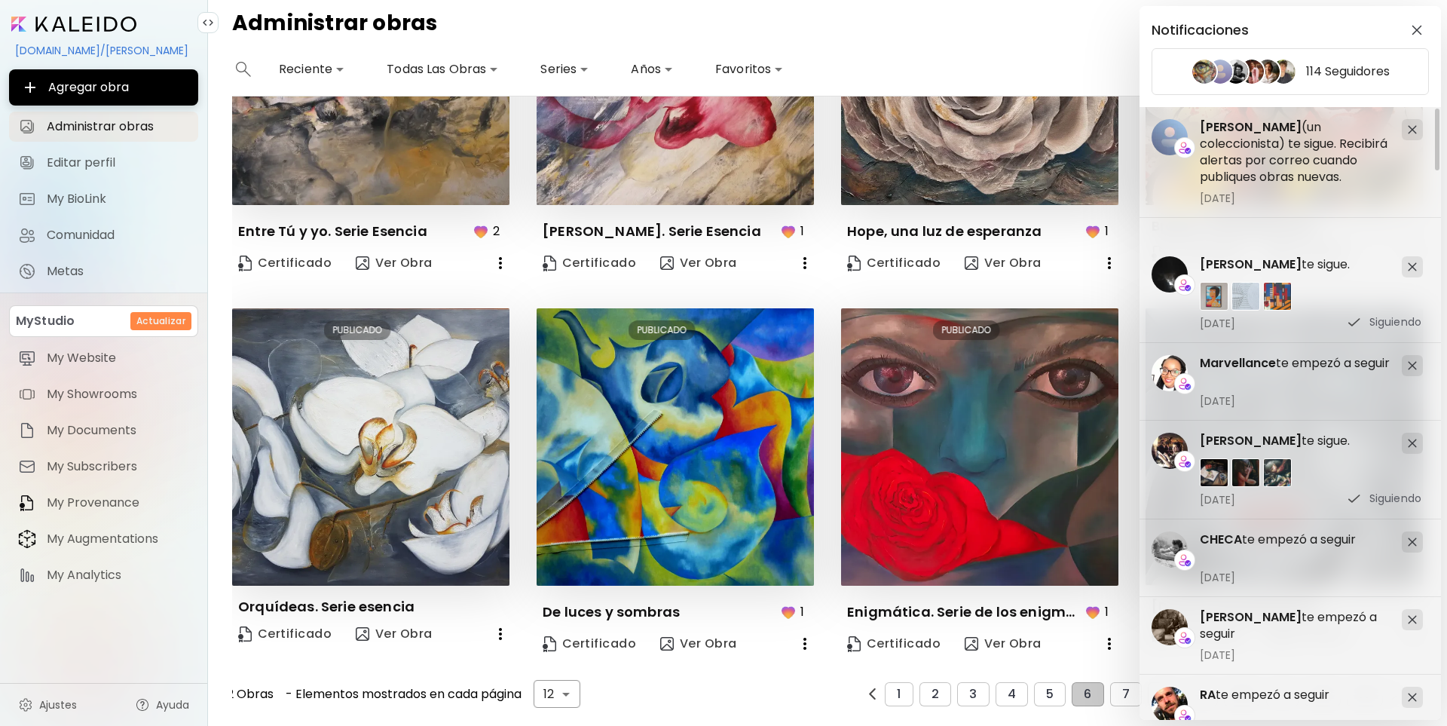
click at [1414, 262] on img at bounding box center [1412, 266] width 9 height 9
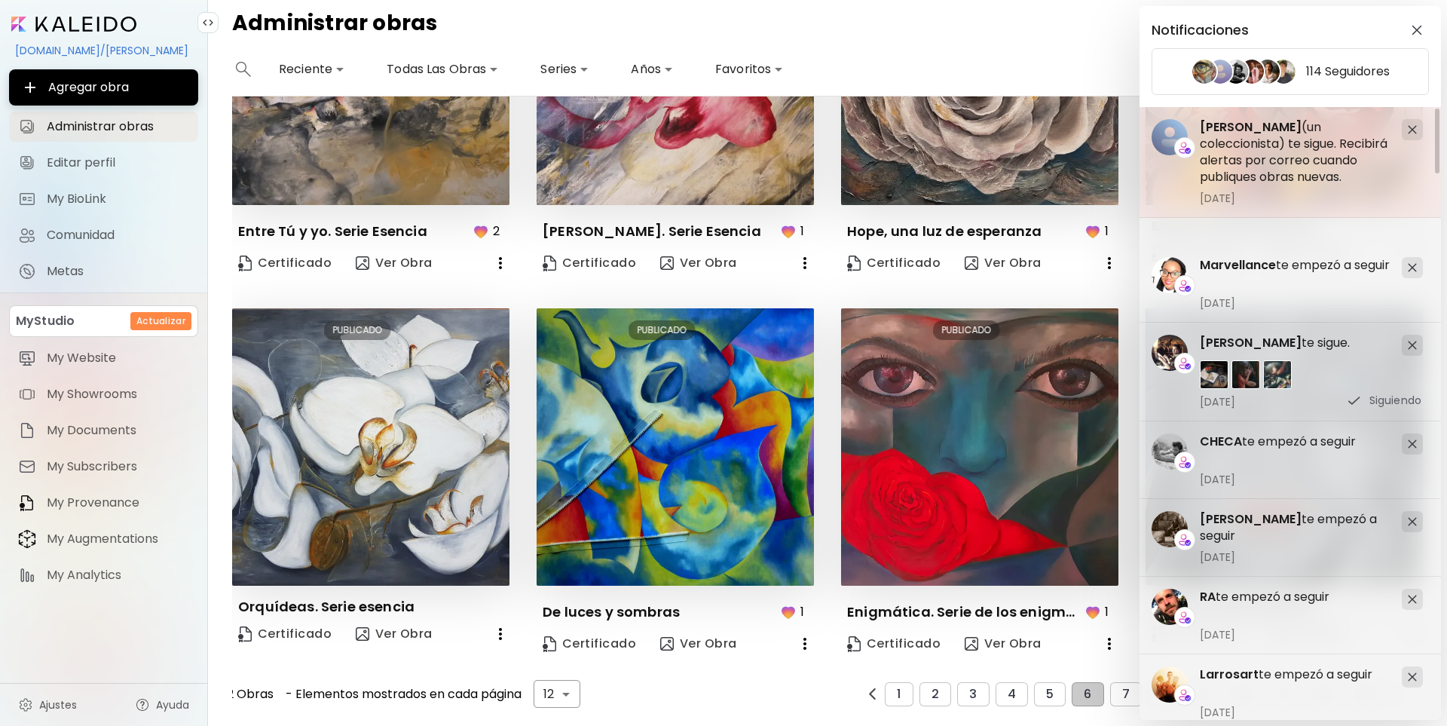
click at [1407, 130] on div at bounding box center [1412, 129] width 21 height 21
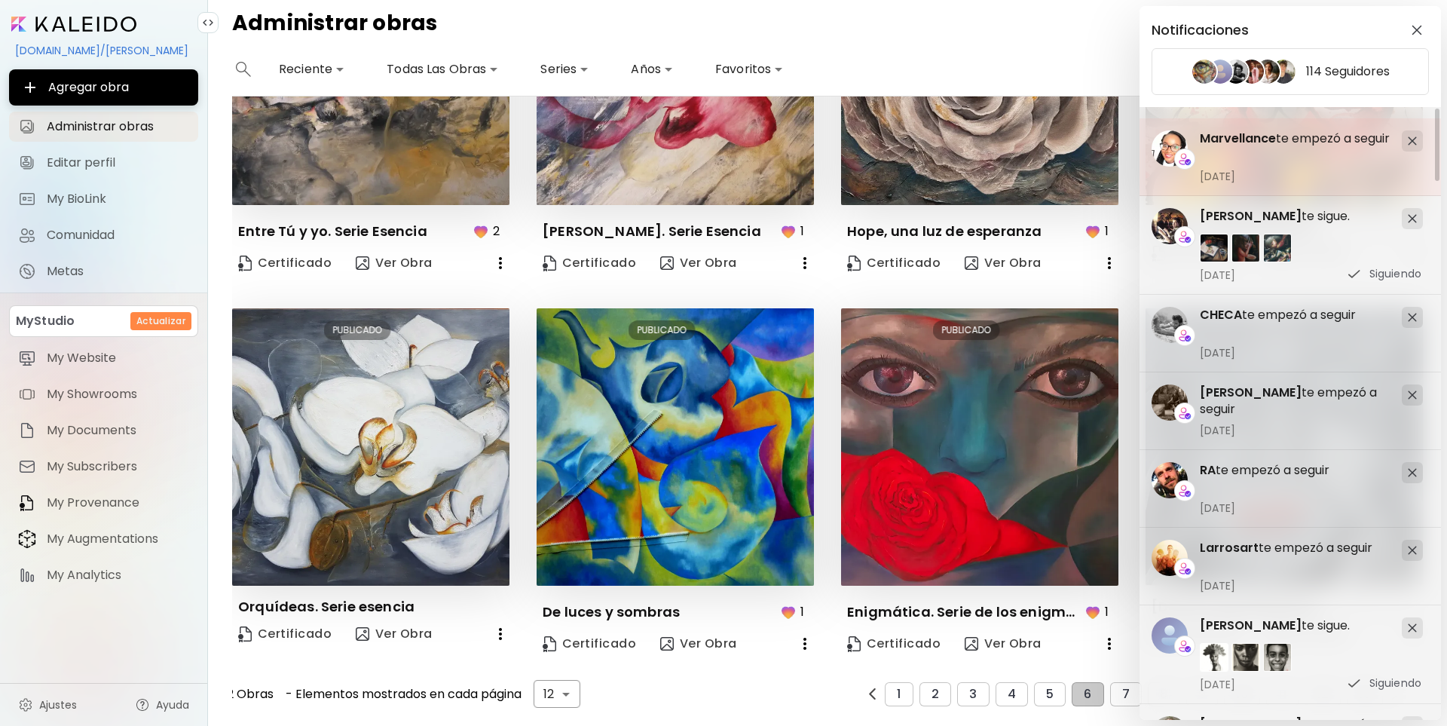
click at [1412, 139] on img at bounding box center [1412, 140] width 9 height 9
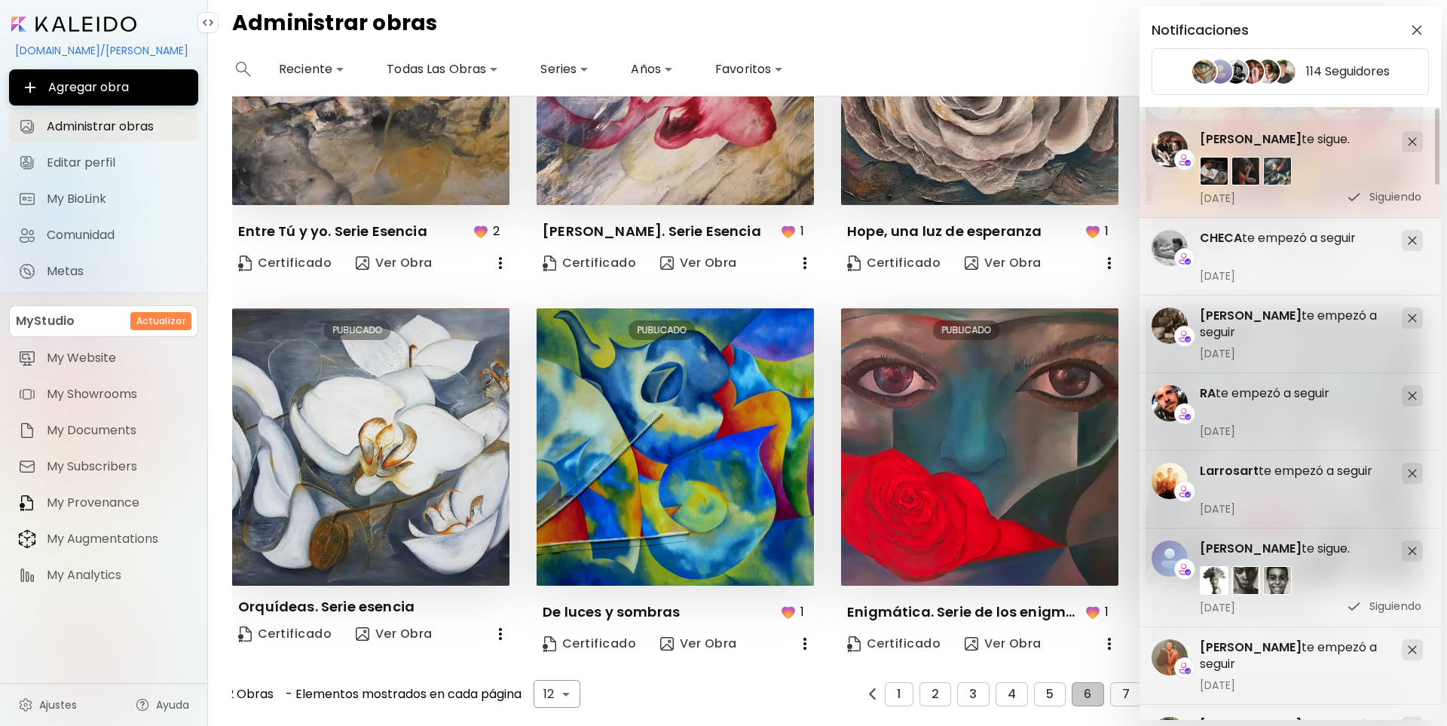
click at [1410, 139] on img at bounding box center [1412, 141] width 9 height 9
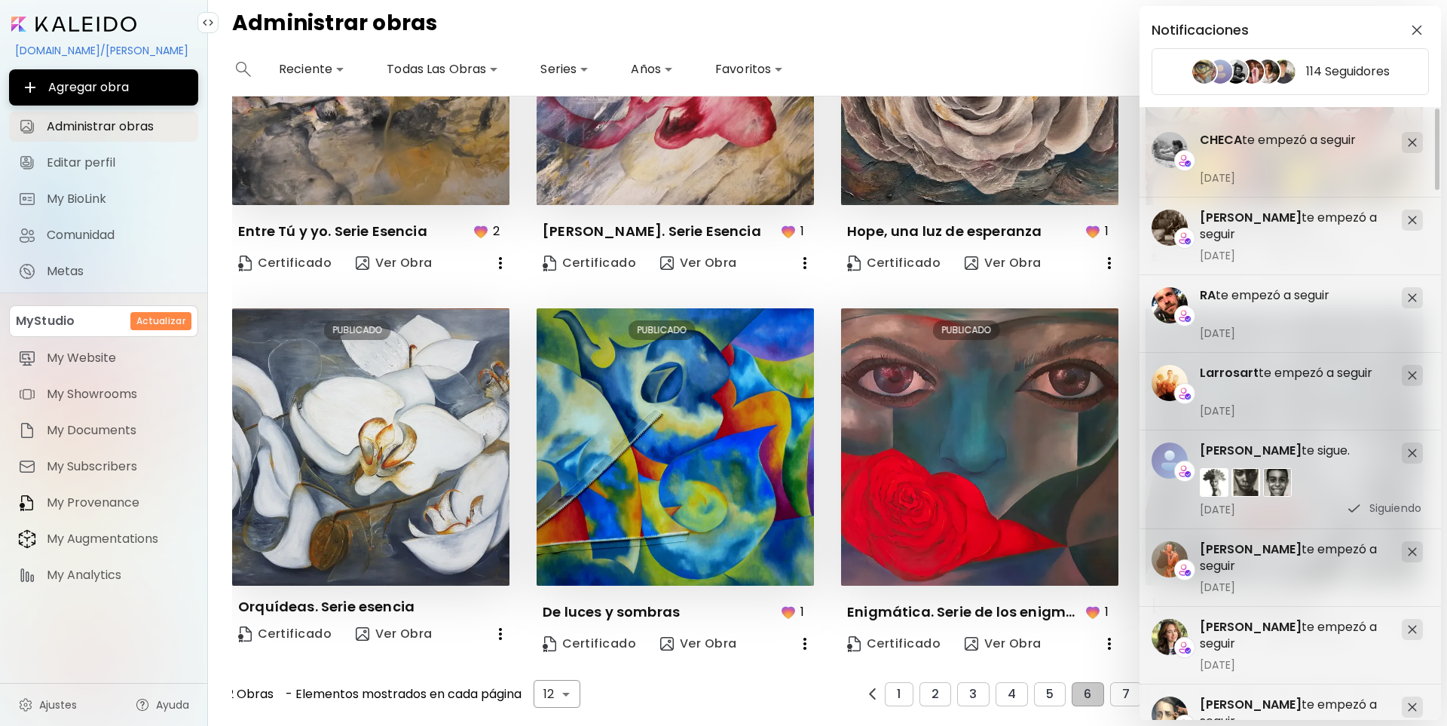
click at [1410, 139] on img at bounding box center [1412, 142] width 9 height 9
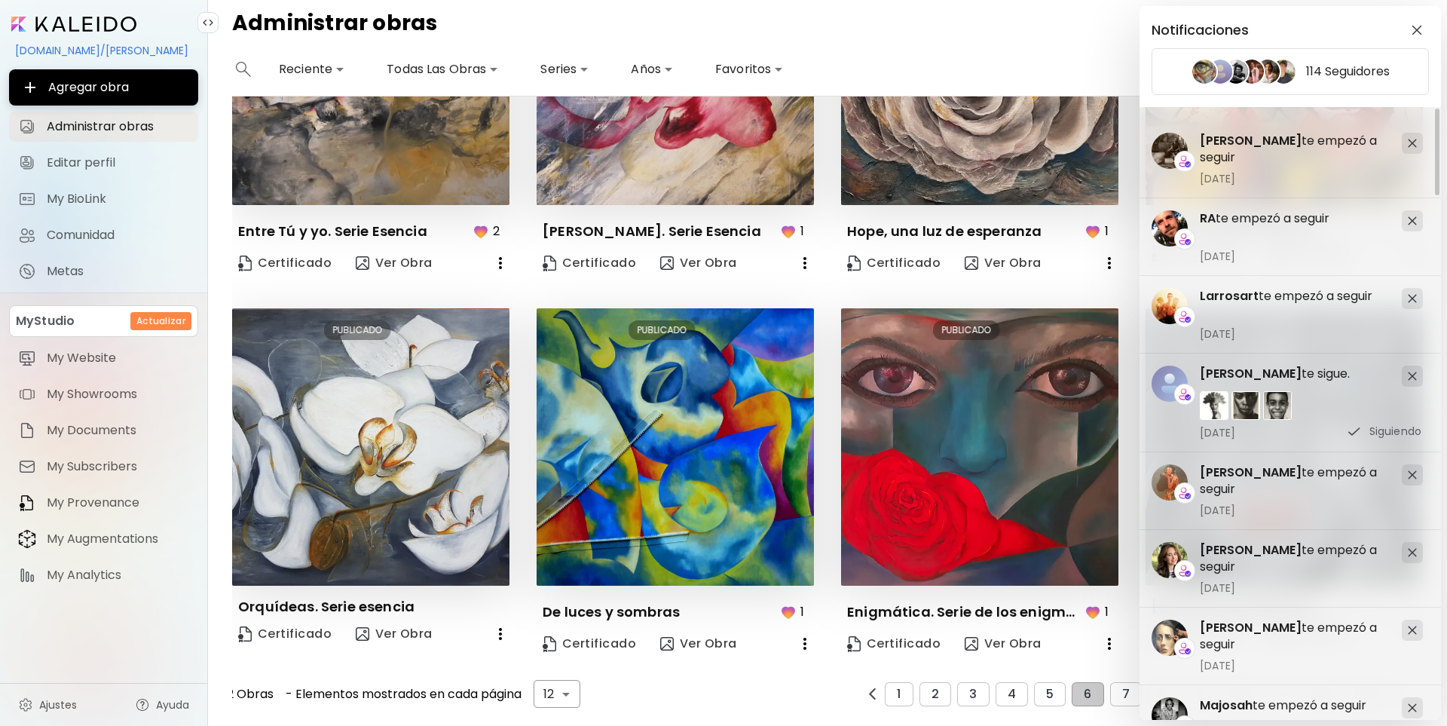
click at [1410, 139] on img at bounding box center [1412, 143] width 9 height 9
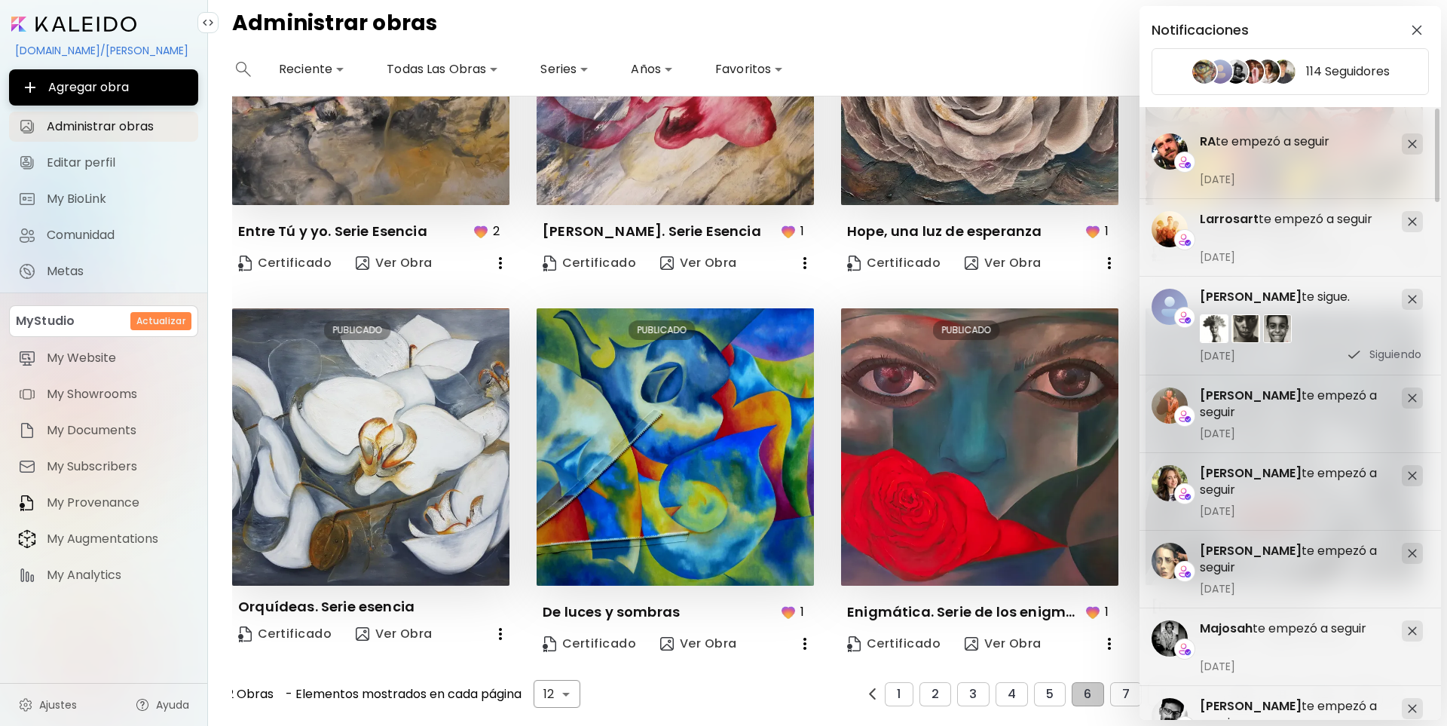
click at [1410, 139] on img at bounding box center [1412, 143] width 9 height 9
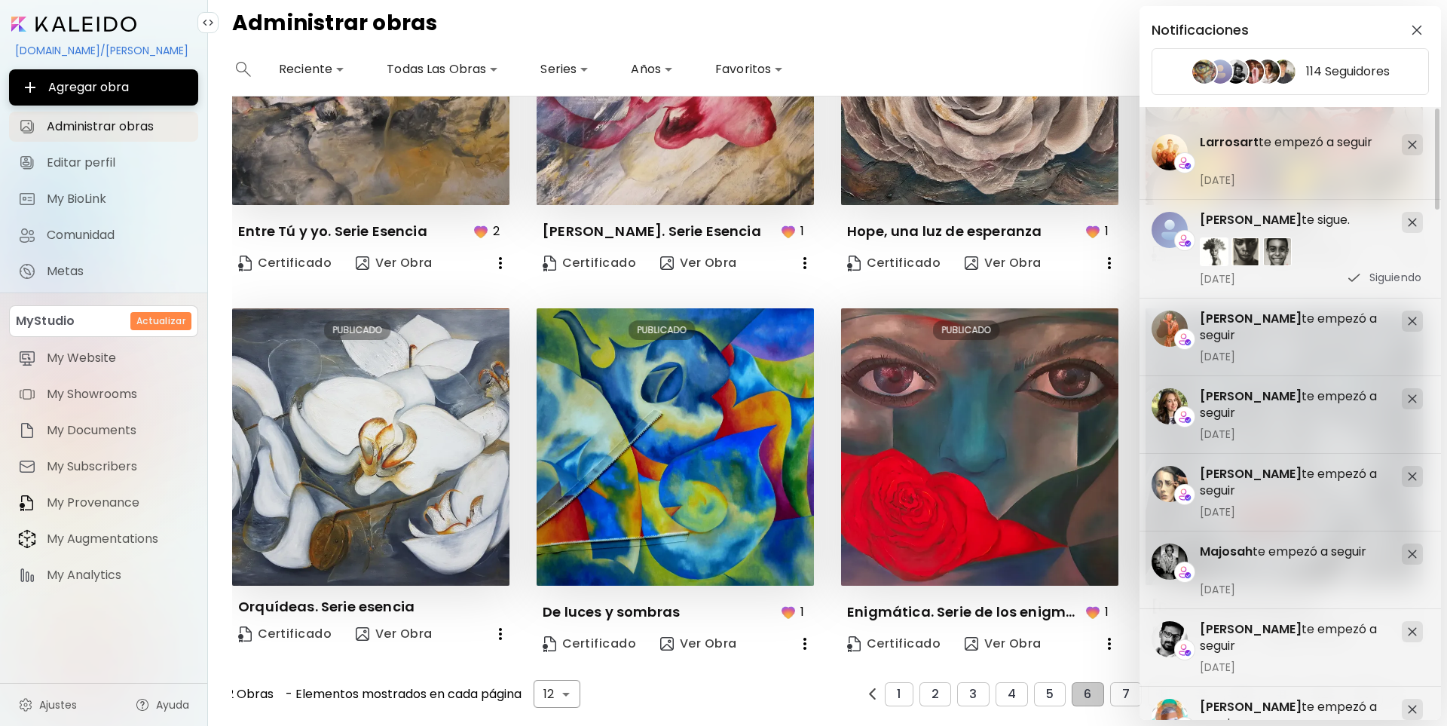
click at [1410, 139] on div at bounding box center [1412, 144] width 21 height 21
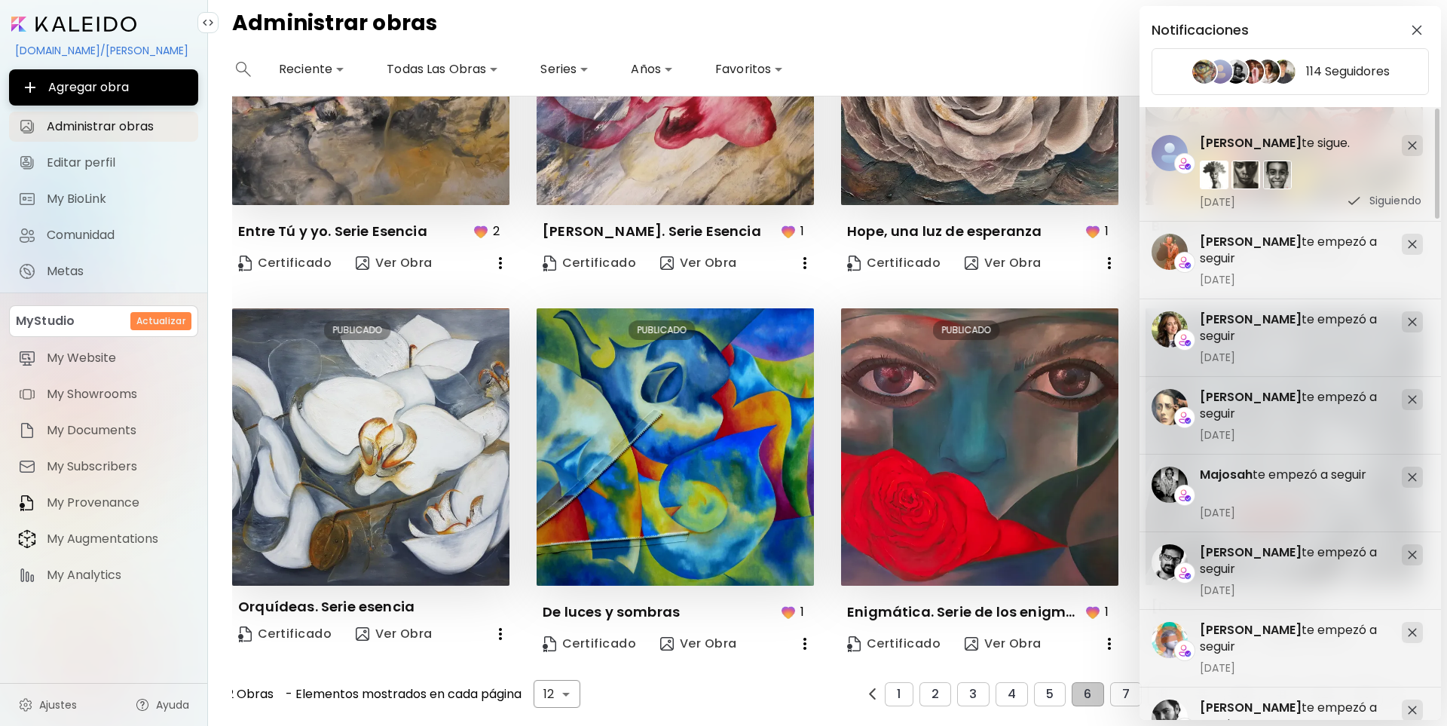
click at [1410, 139] on div at bounding box center [1412, 145] width 21 height 21
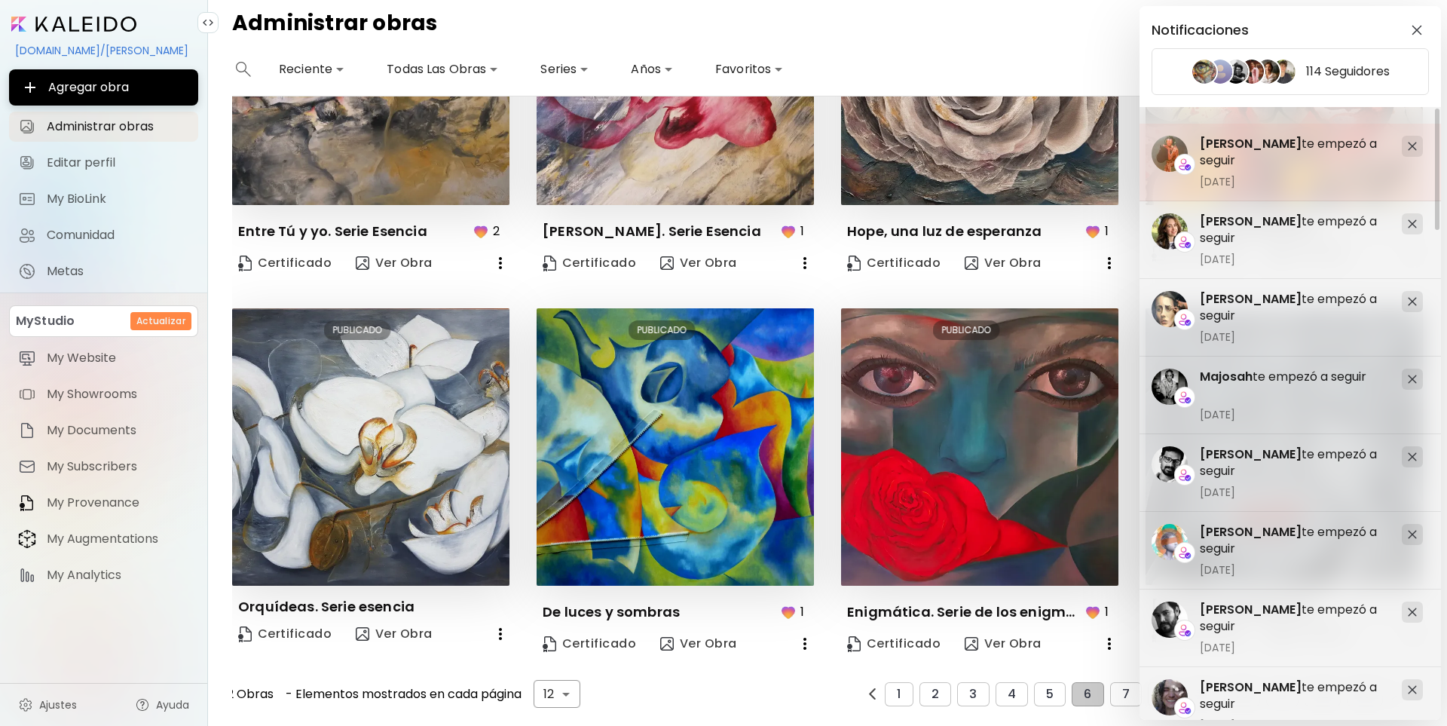
click at [1413, 144] on img at bounding box center [1412, 146] width 9 height 9
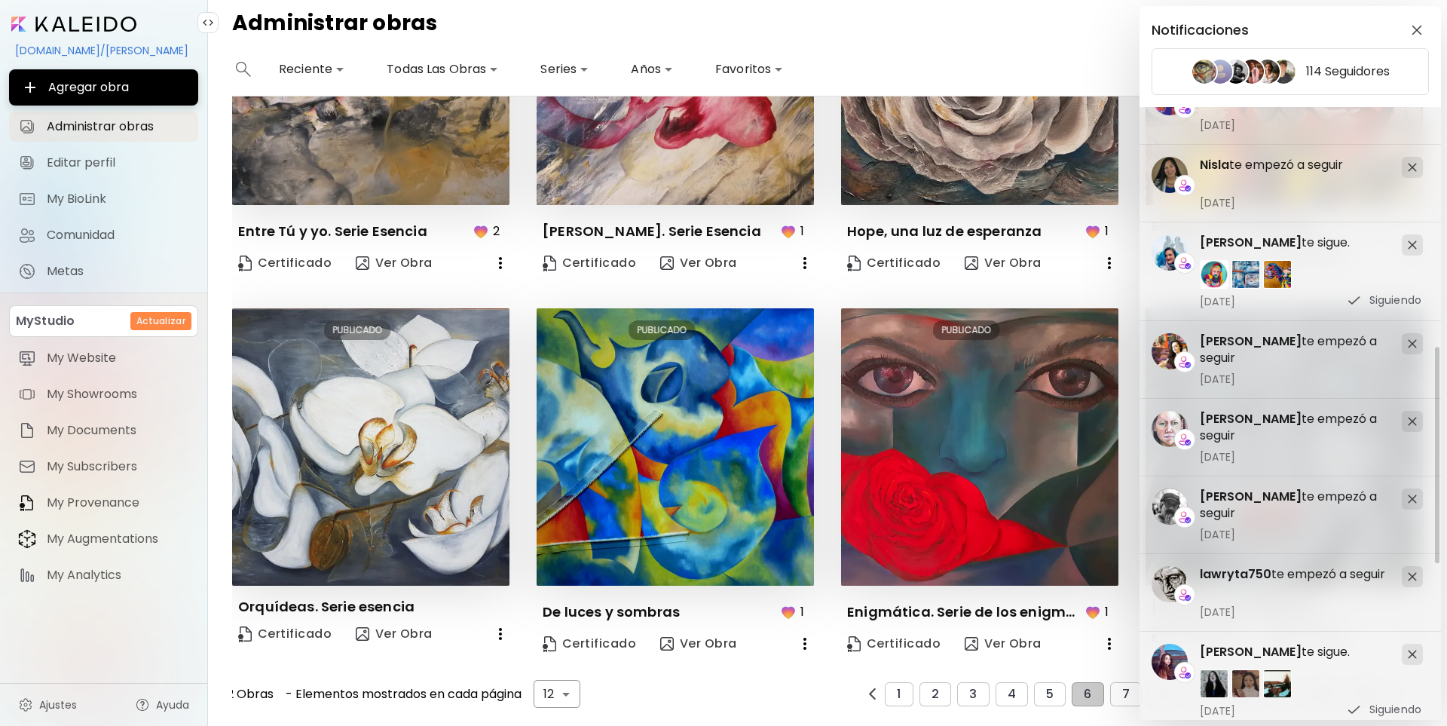
scroll to position [1120, 0]
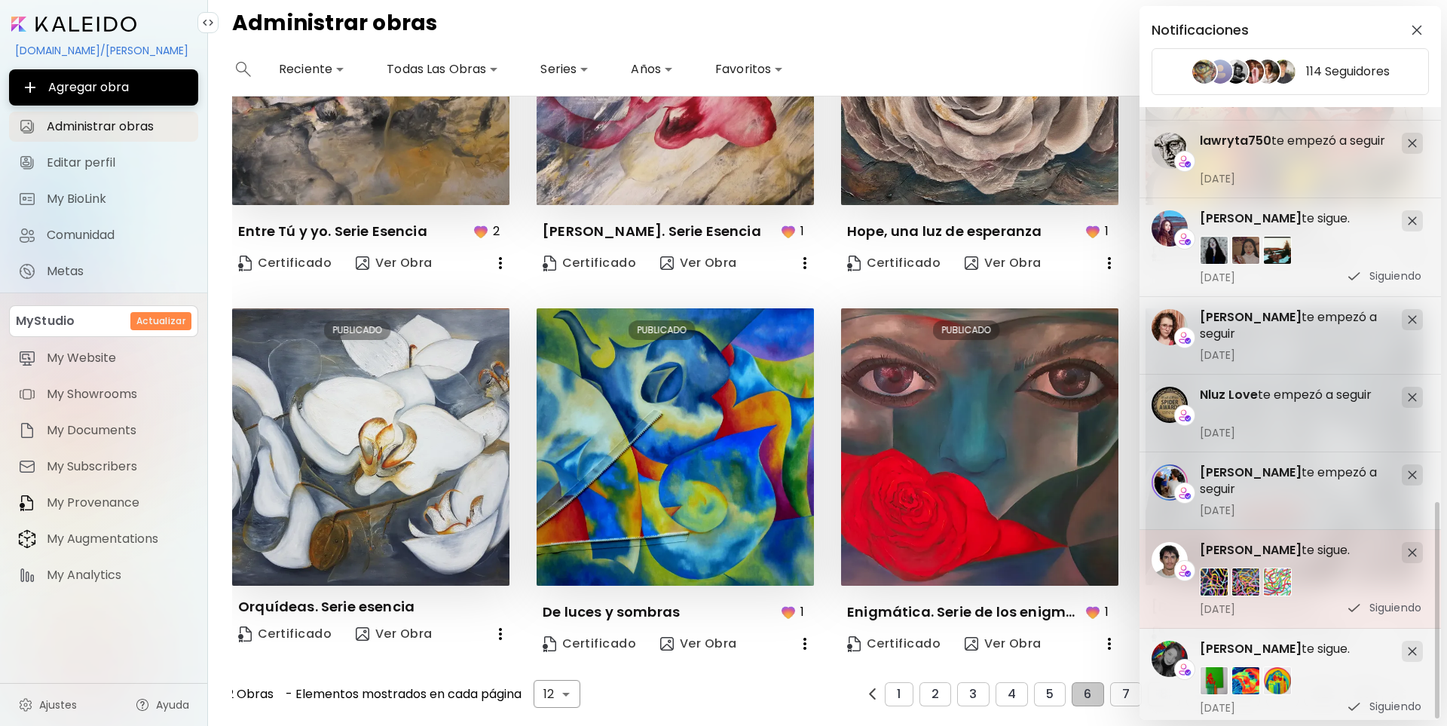
drag, startPoint x: 1414, startPoint y: 544, endPoint x: 1416, endPoint y: 489, distance: 54.3
click at [1414, 548] on img at bounding box center [1412, 552] width 9 height 9
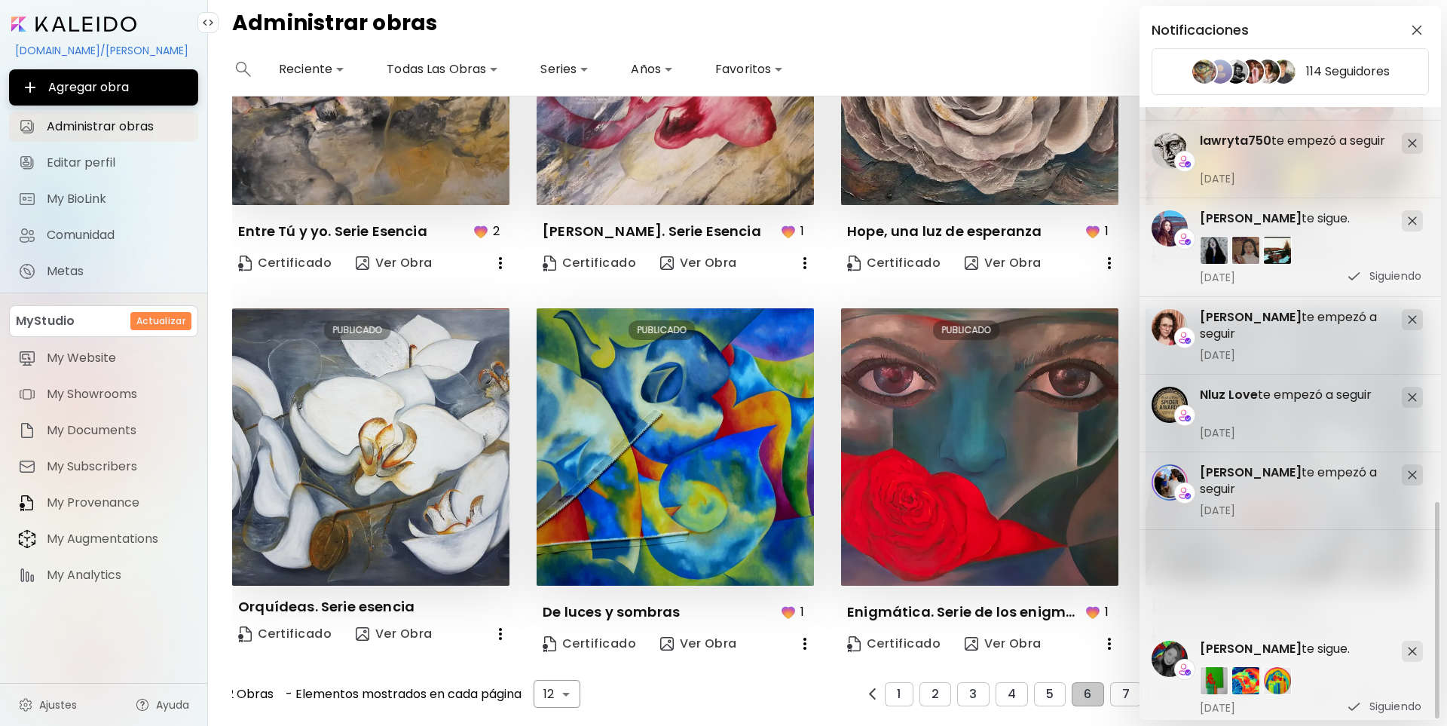
scroll to position [1021, 0]
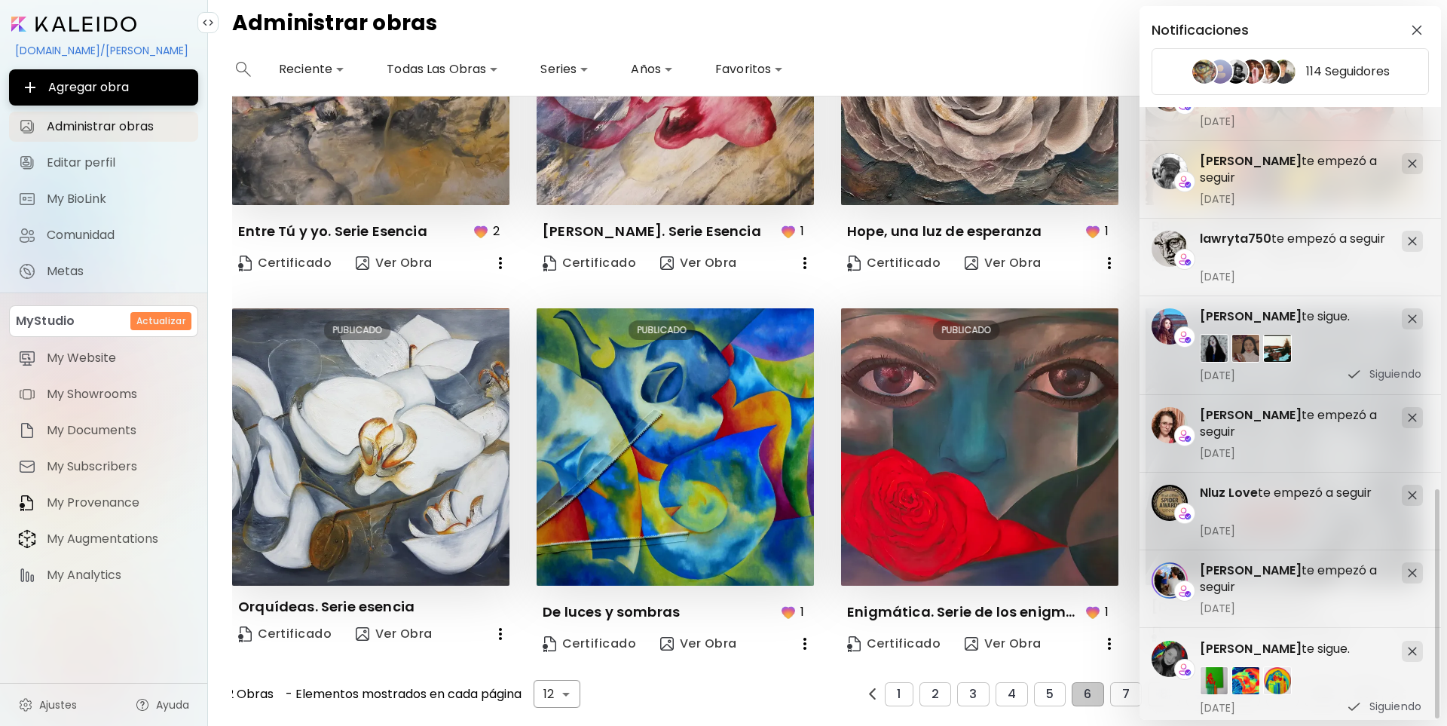
click at [1416, 465] on div "[PERSON_NAME] te empezó a seguir [DATE] FARS te empezó a seguir [DATE] Nisla te…" at bounding box center [1294, 417] width 309 height 620
click at [1407, 407] on div at bounding box center [1412, 417] width 21 height 21
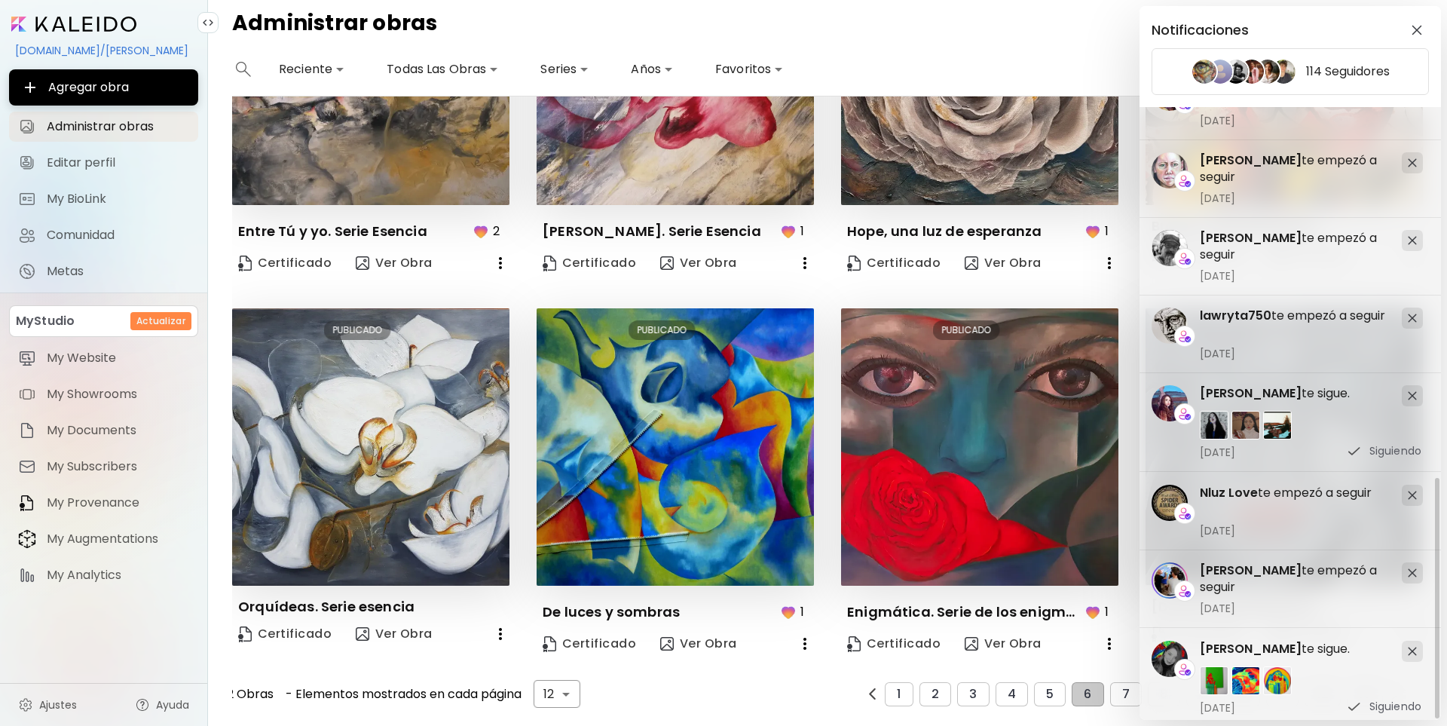
scroll to position [945, 0]
click at [1414, 314] on img at bounding box center [1412, 318] width 9 height 9
click at [1408, 152] on div at bounding box center [1412, 162] width 21 height 21
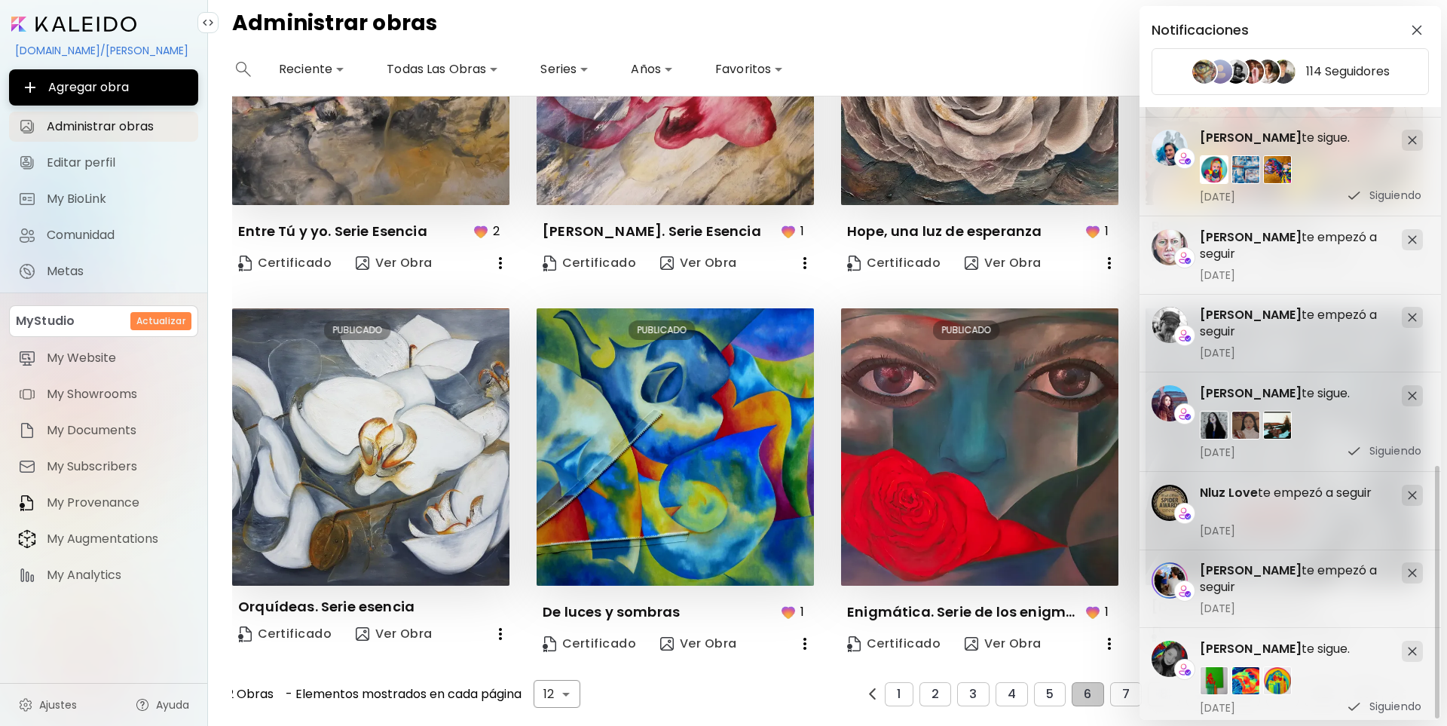
scroll to position [791, 0]
click at [1410, 136] on img at bounding box center [1412, 140] width 9 height 9
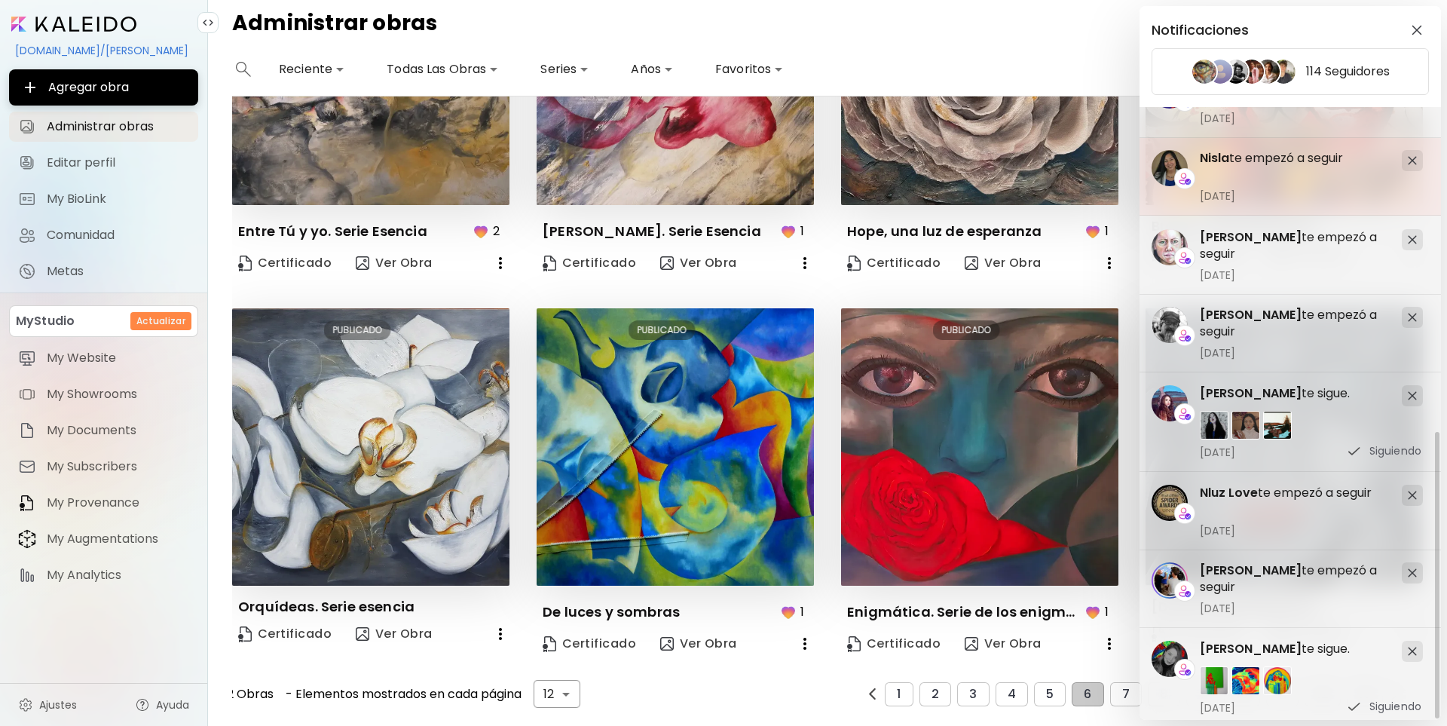
click at [1408, 156] on img at bounding box center [1412, 160] width 9 height 9
click at [1408, 155] on img at bounding box center [1412, 159] width 9 height 9
click at [1408, 154] on img at bounding box center [1412, 158] width 9 height 9
click at [1408, 153] on img at bounding box center [1412, 157] width 9 height 9
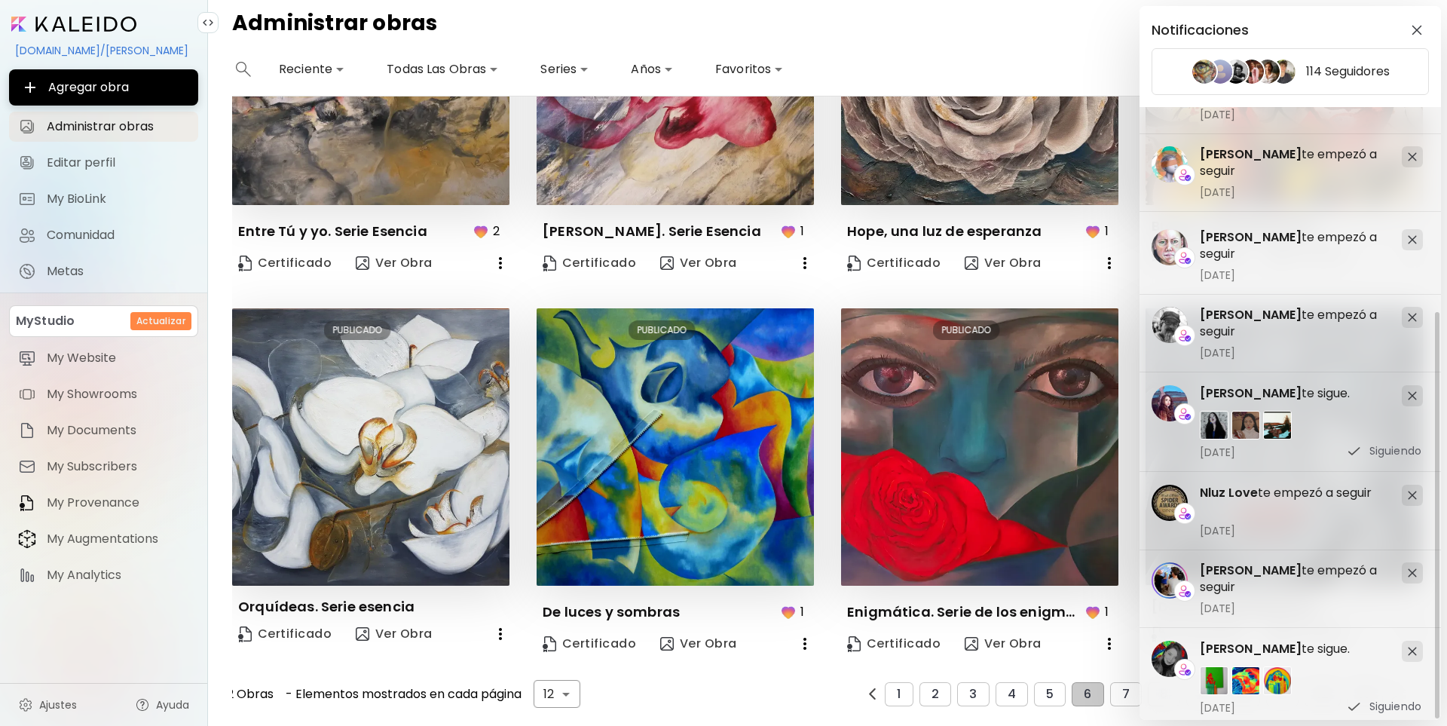
click at [1408, 152] on img at bounding box center [1412, 156] width 9 height 9
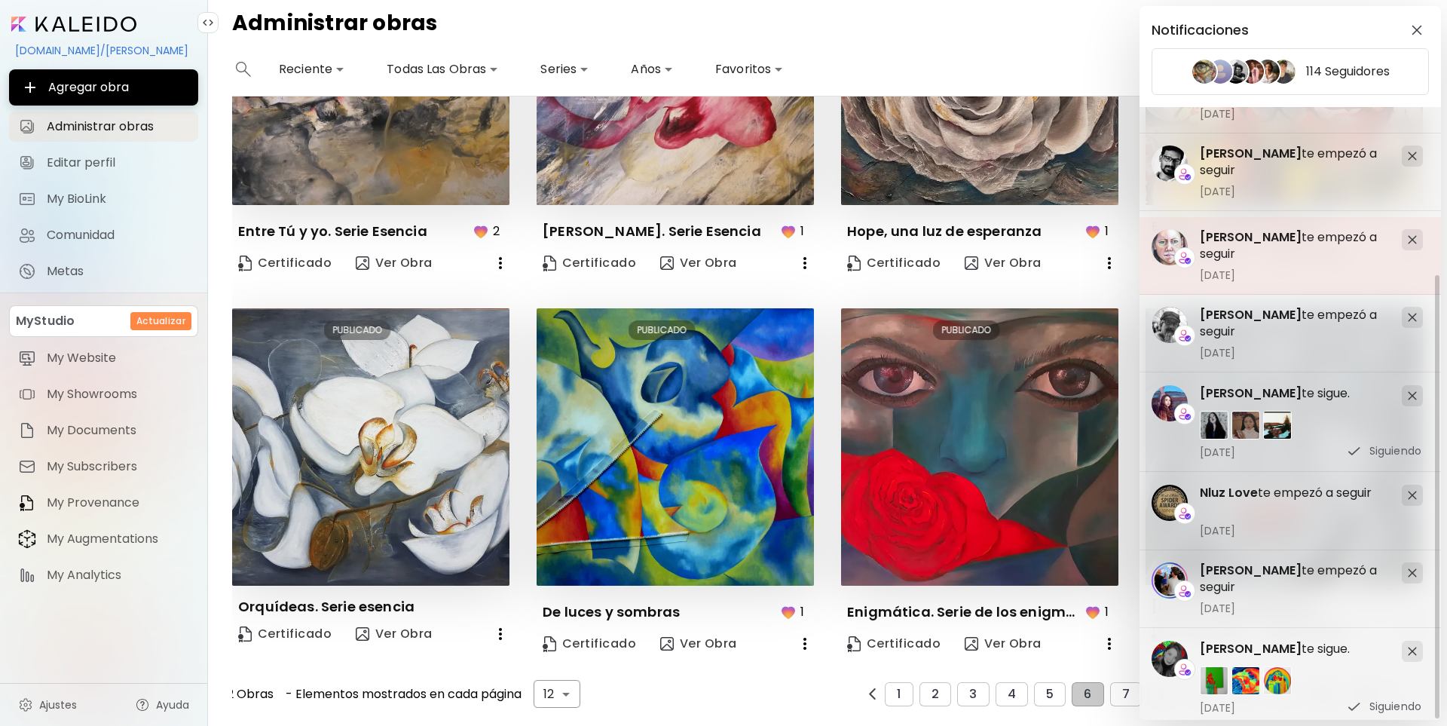
click at [1408, 235] on img at bounding box center [1412, 239] width 9 height 9
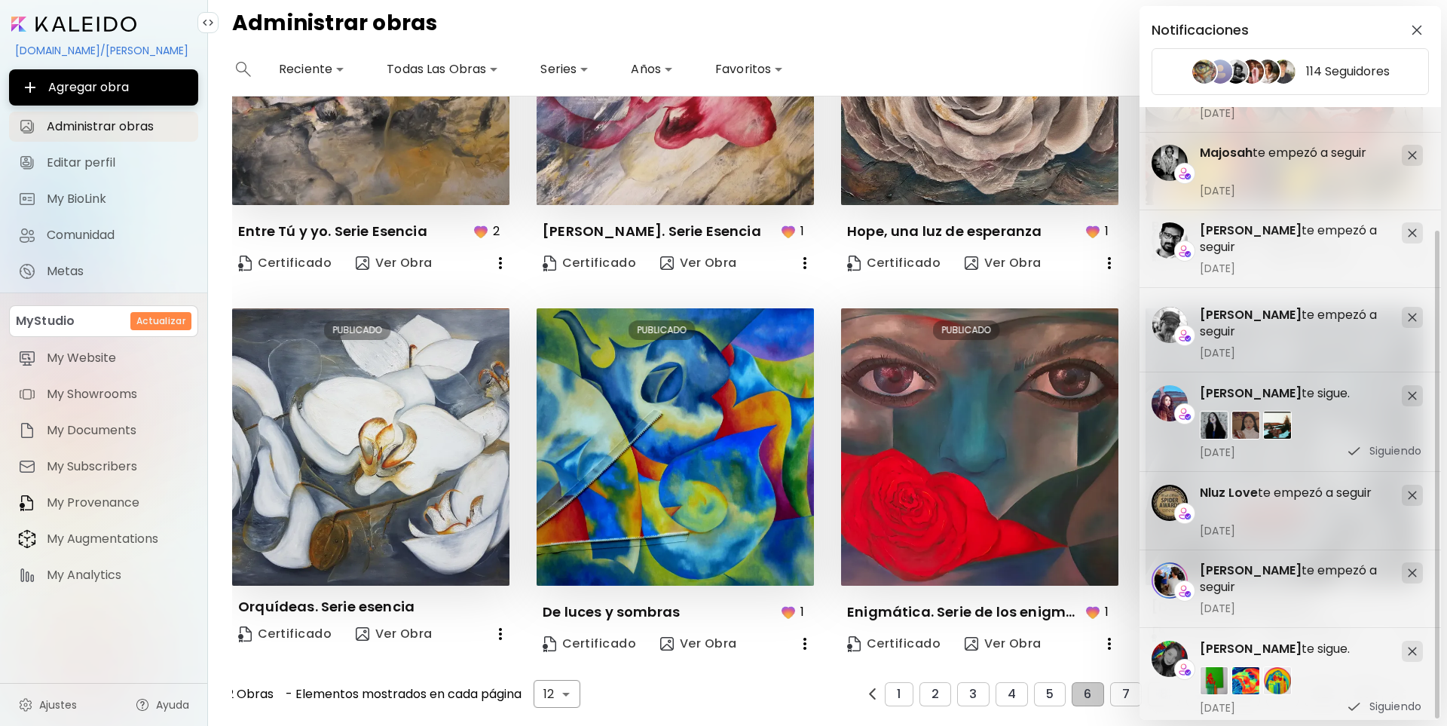
scroll to position [0, 0]
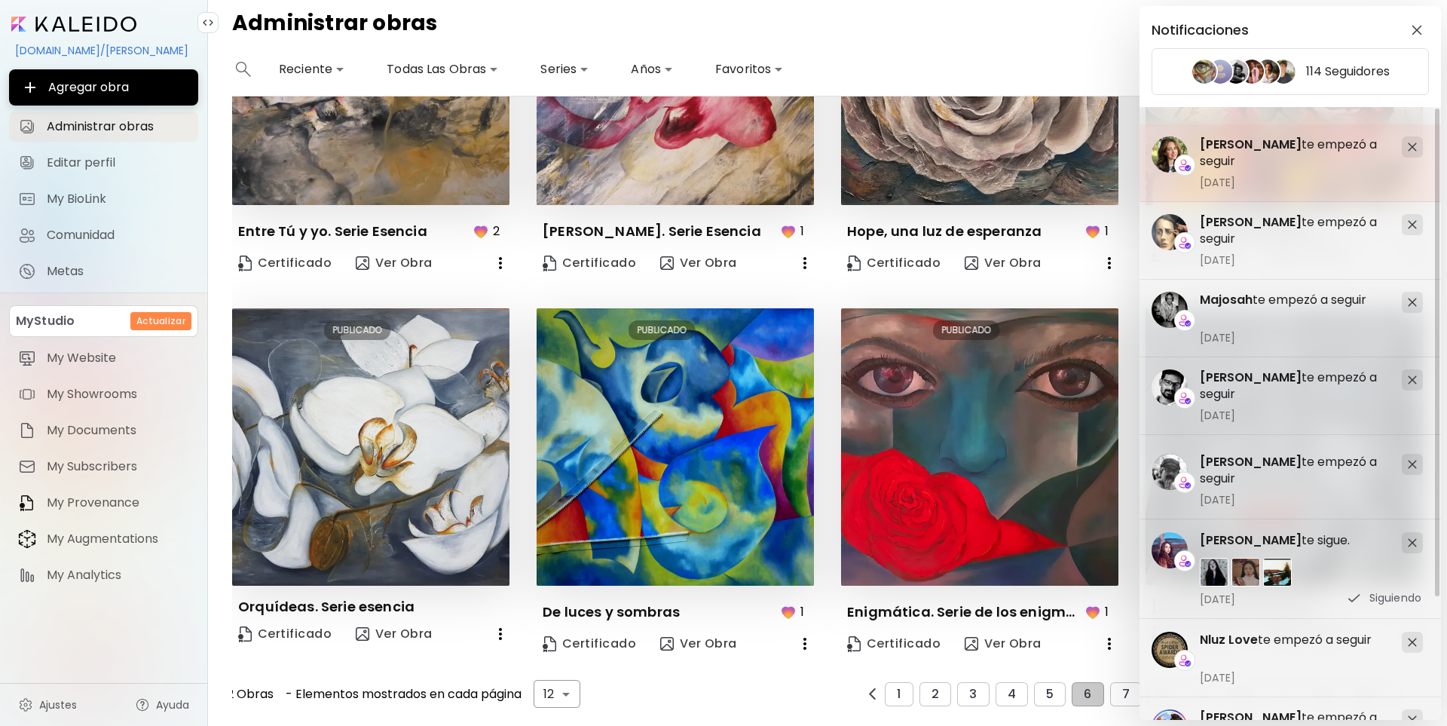
drag, startPoint x: 1412, startPoint y: 222, endPoint x: 1410, endPoint y: 182, distance: 39.2
click at [1412, 219] on div at bounding box center [1412, 224] width 21 height 21
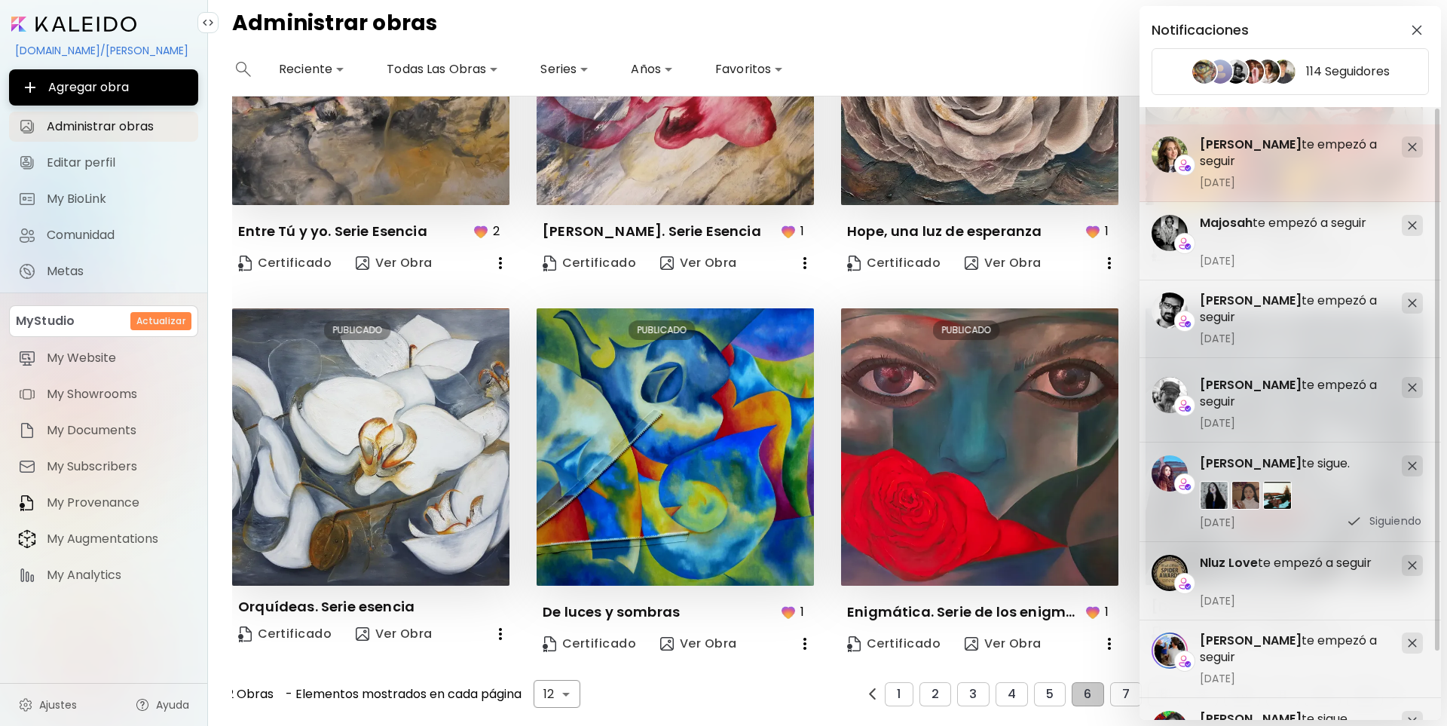
click at [1411, 144] on img at bounding box center [1412, 146] width 9 height 9
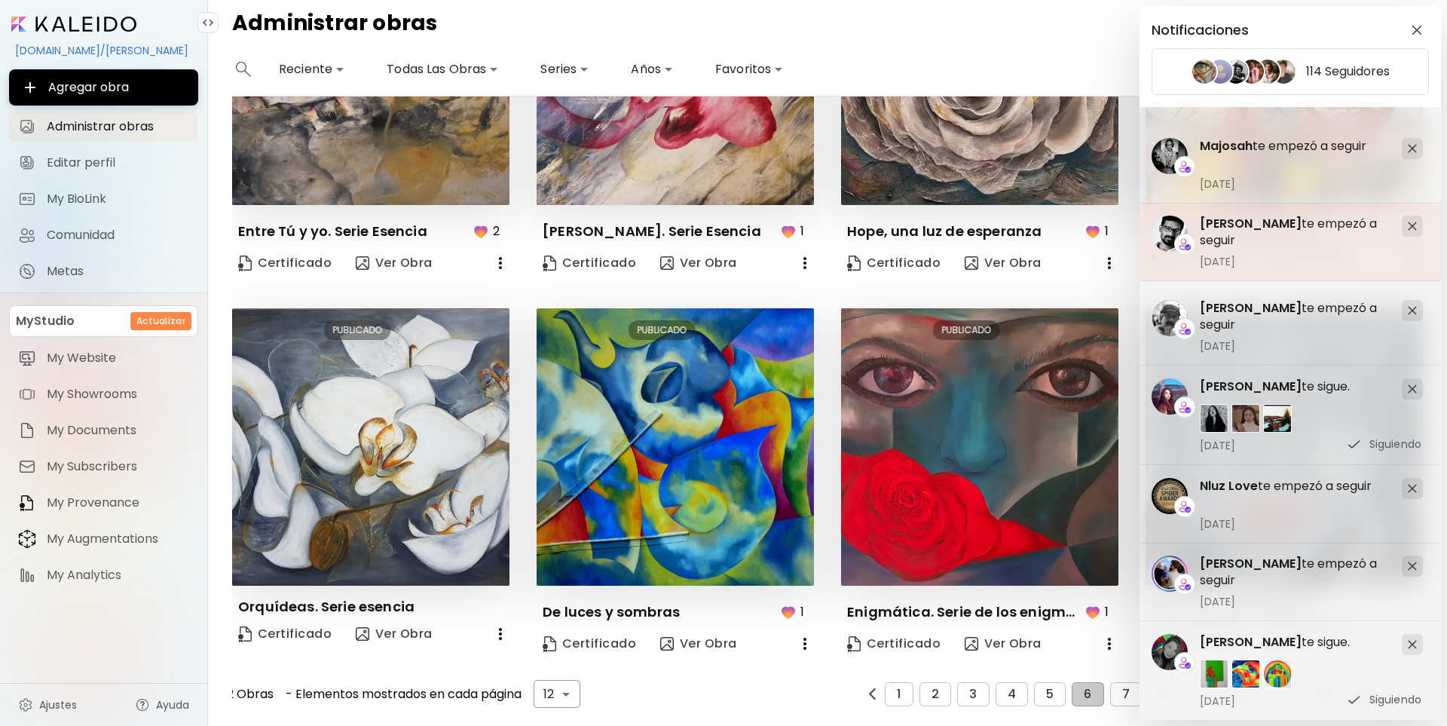
click at [1416, 226] on img at bounding box center [1412, 226] width 9 height 9
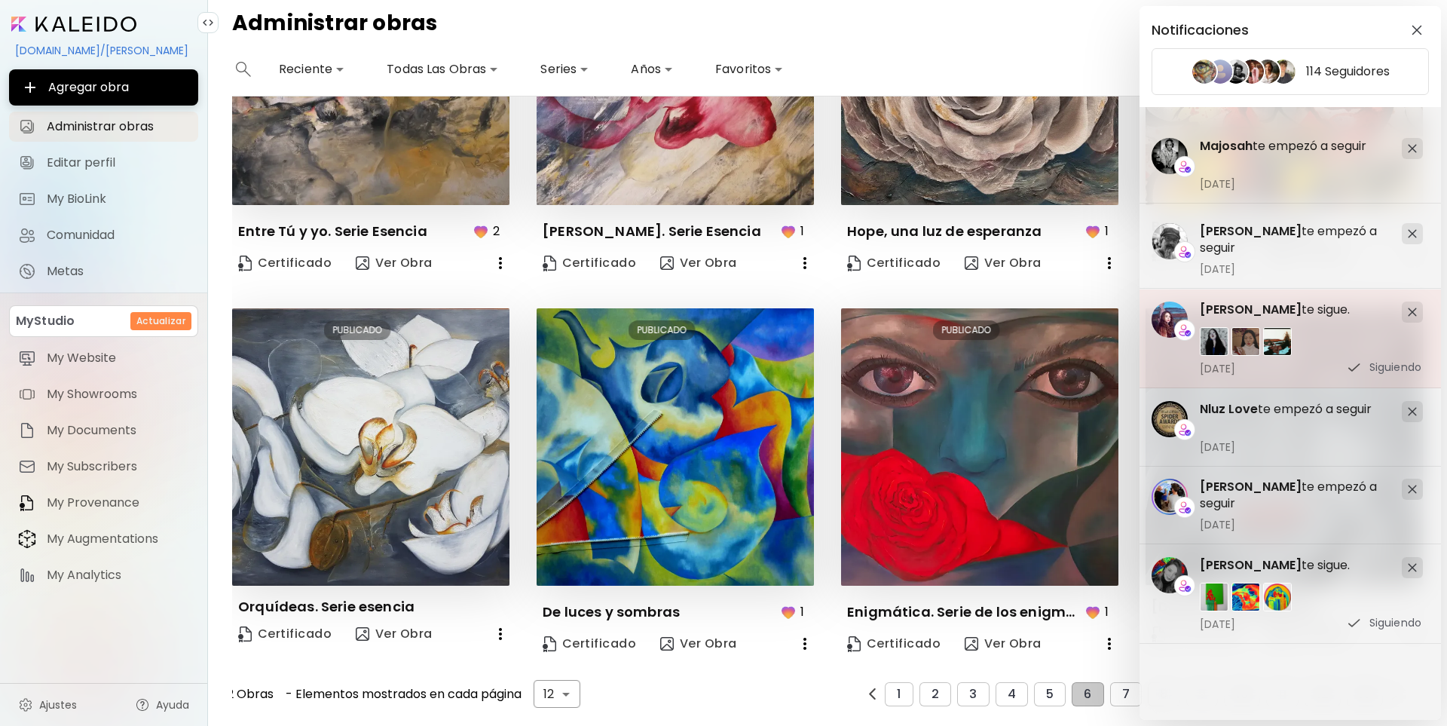
click at [1410, 311] on img at bounding box center [1412, 312] width 9 height 9
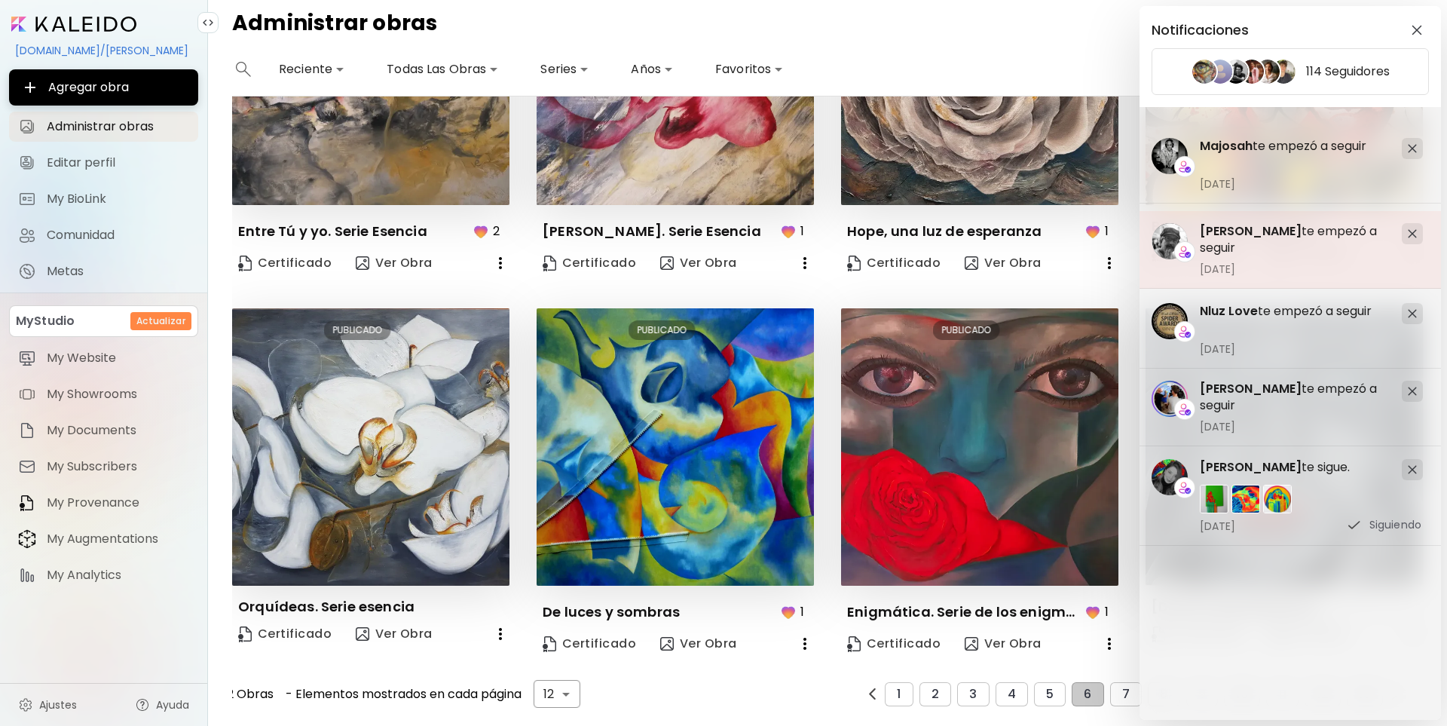
click at [1409, 231] on img at bounding box center [1412, 233] width 9 height 9
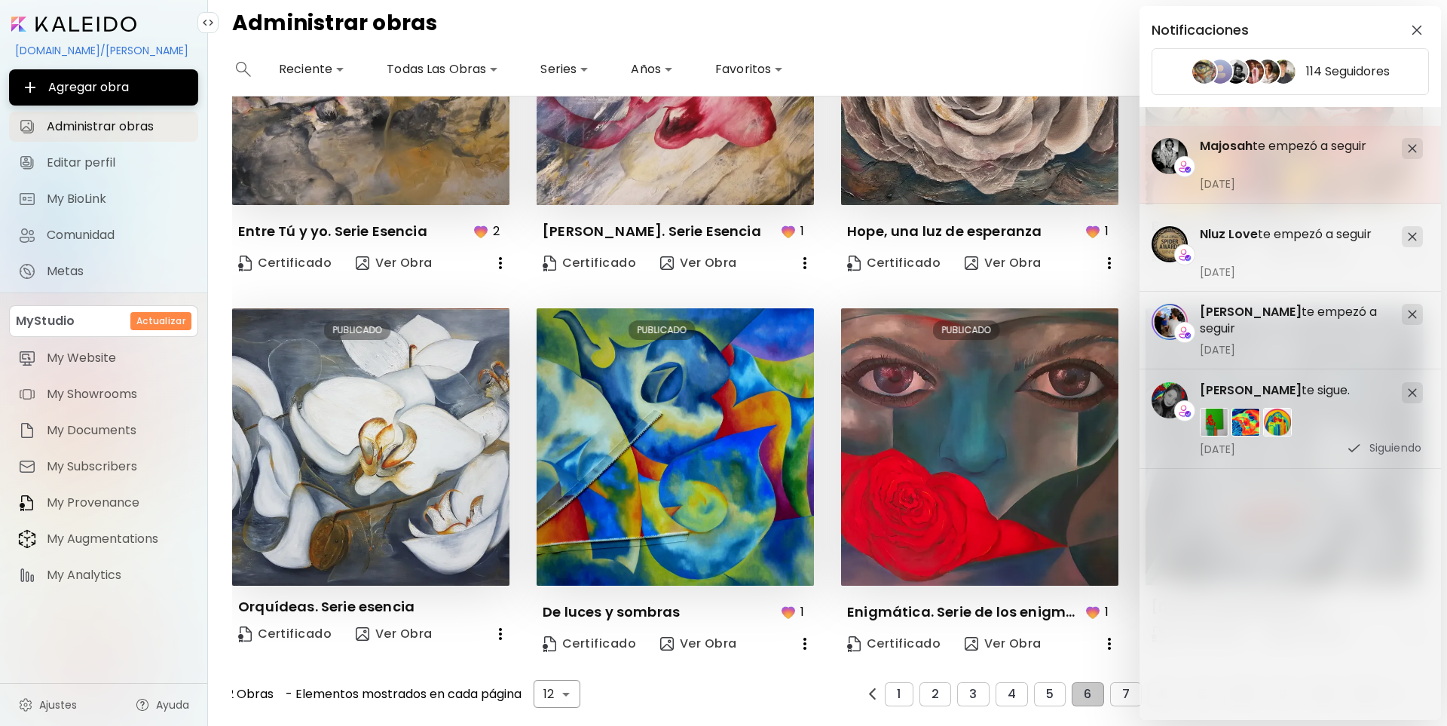
click at [1409, 147] on img at bounding box center [1412, 148] width 9 height 9
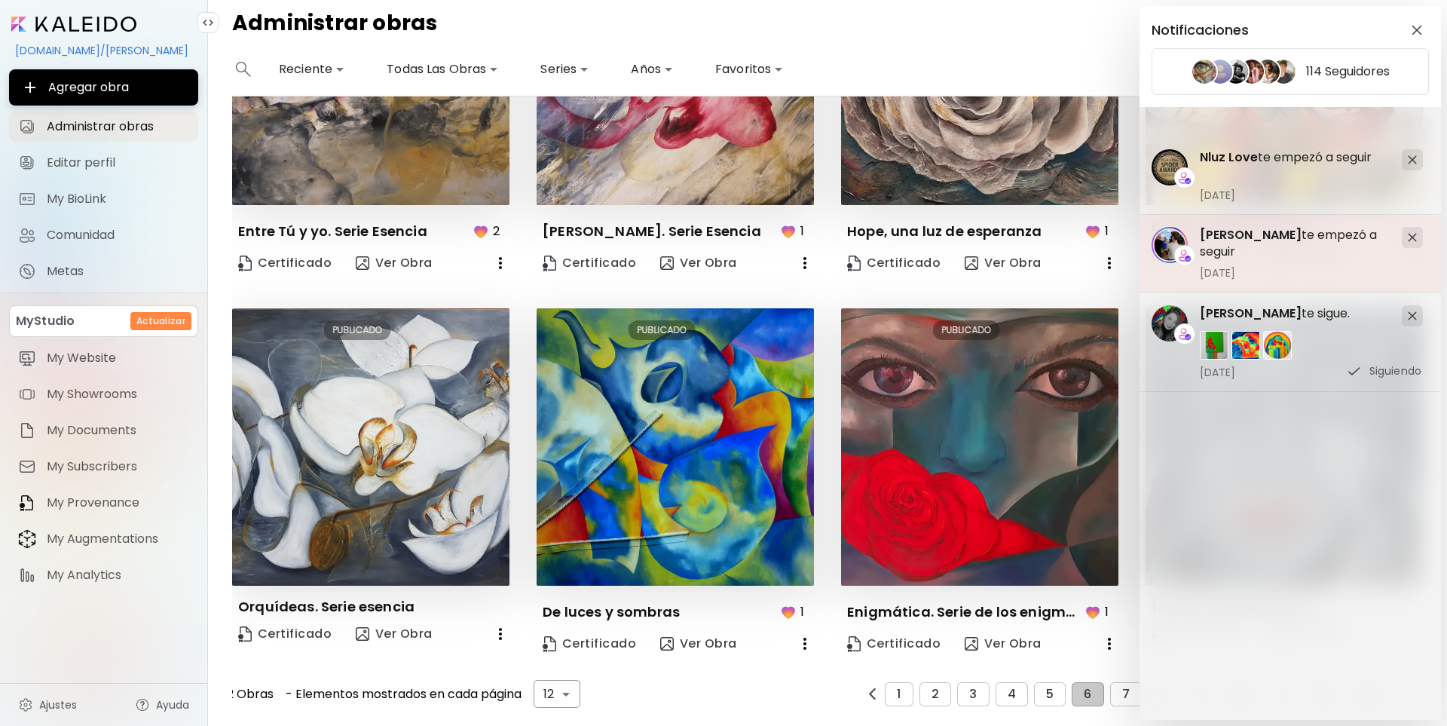
click at [1412, 236] on img at bounding box center [1412, 237] width 9 height 9
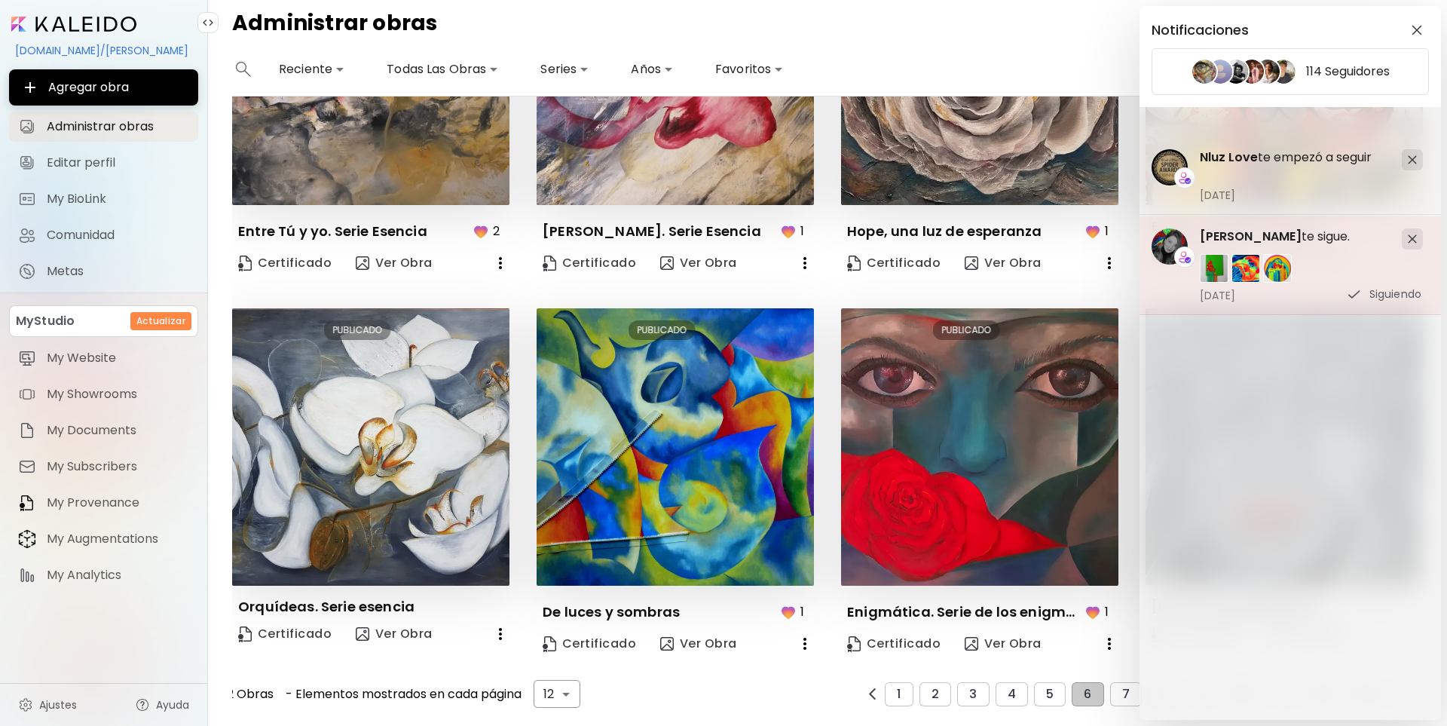
click at [1412, 239] on img at bounding box center [1412, 238] width 9 height 9
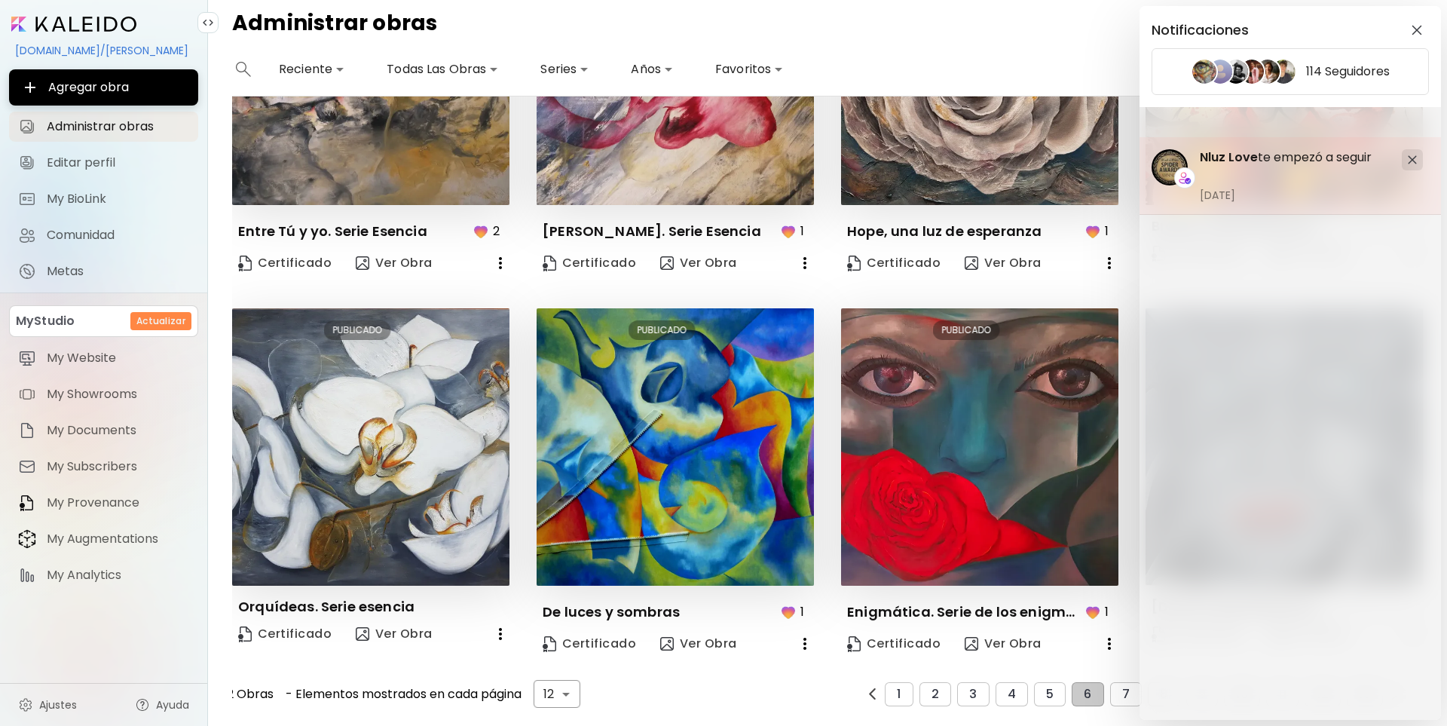
click at [1410, 159] on img at bounding box center [1412, 159] width 9 height 9
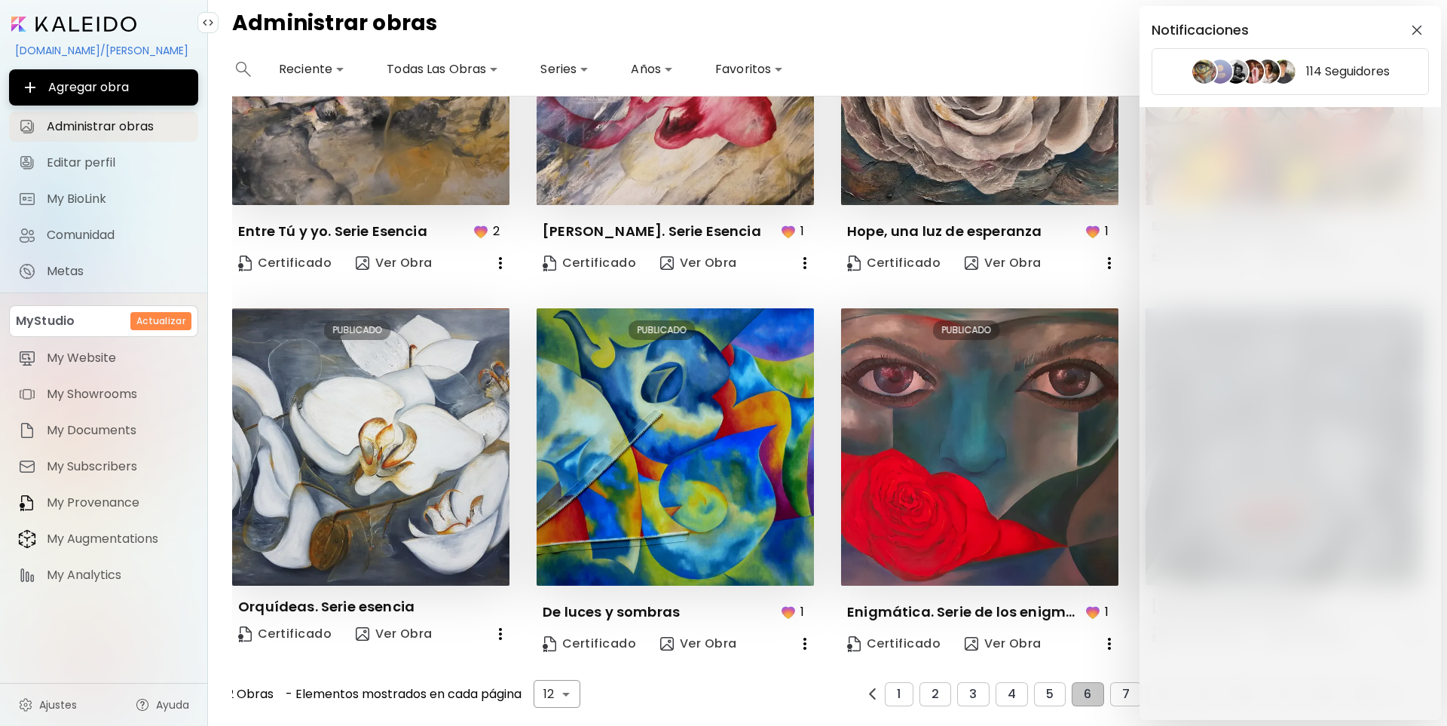
click at [1070, 55] on div "Notificaciones 114 Seguidores" at bounding box center [723, 363] width 1447 height 726
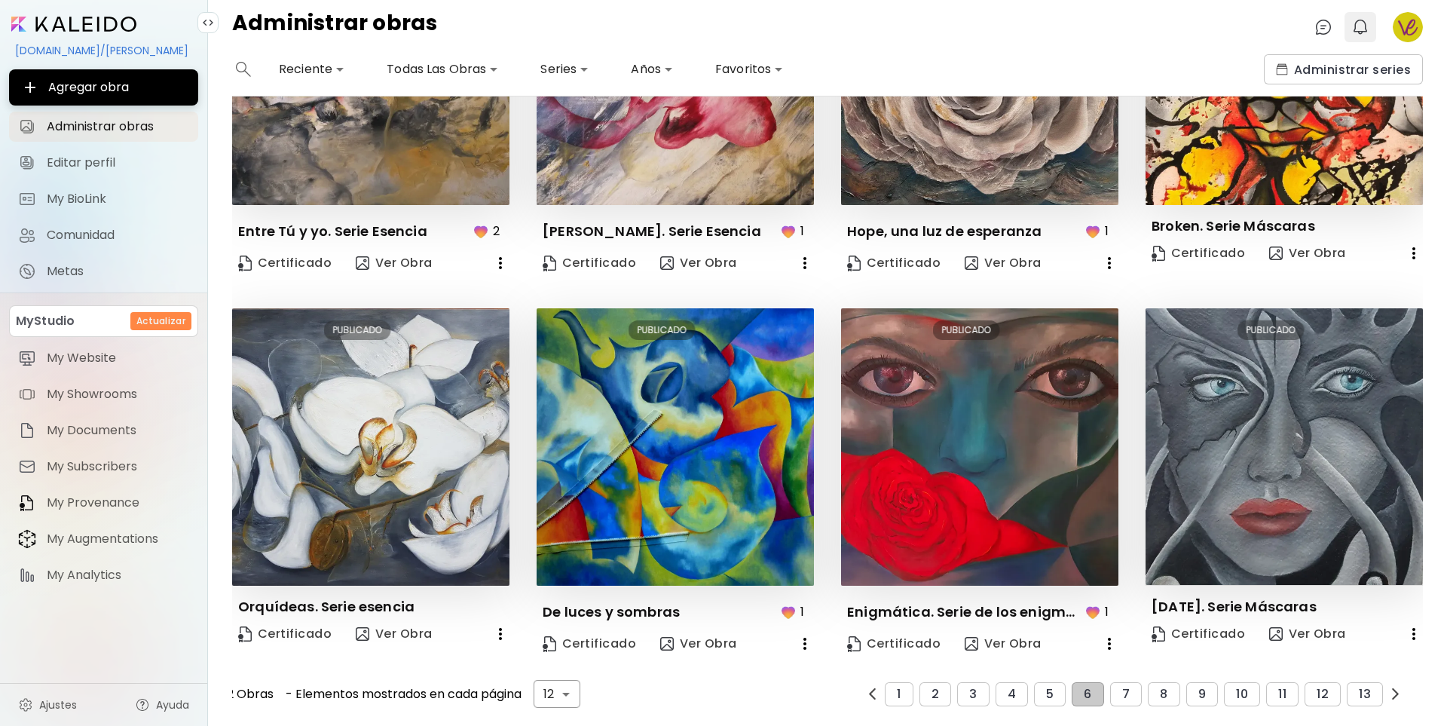
click at [1361, 23] on img "button" at bounding box center [1361, 27] width 18 height 18
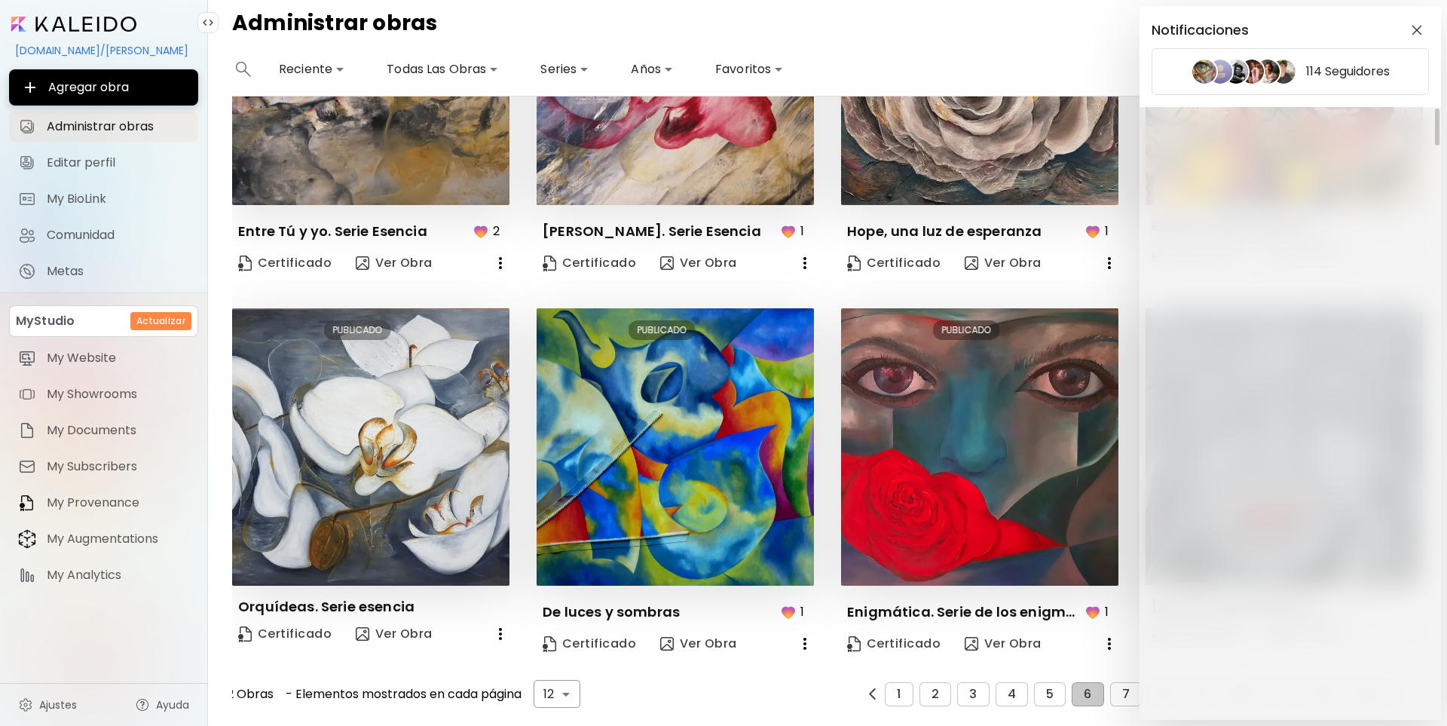
click at [1070, 32] on div "Notificaciones 114 Seguidores" at bounding box center [723, 363] width 1447 height 726
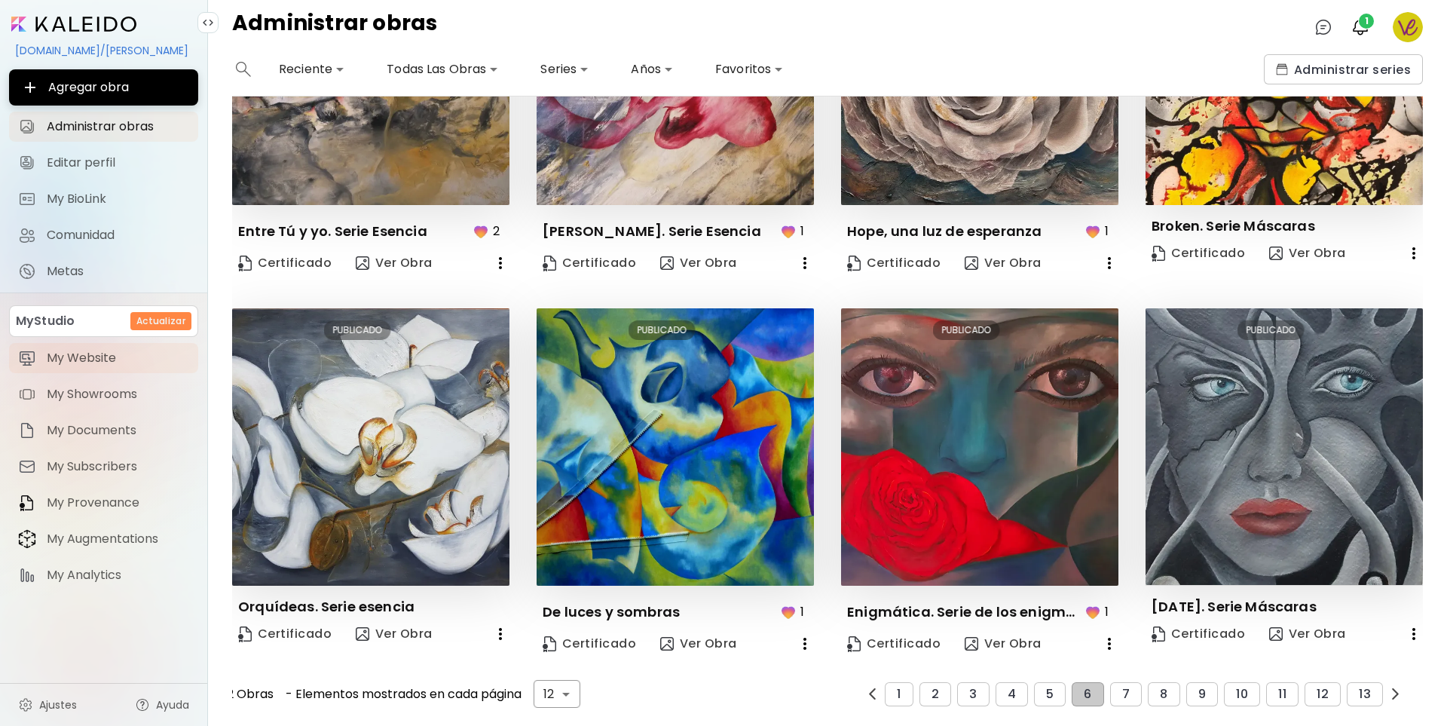
click at [71, 358] on span "My Website" at bounding box center [118, 358] width 142 height 15
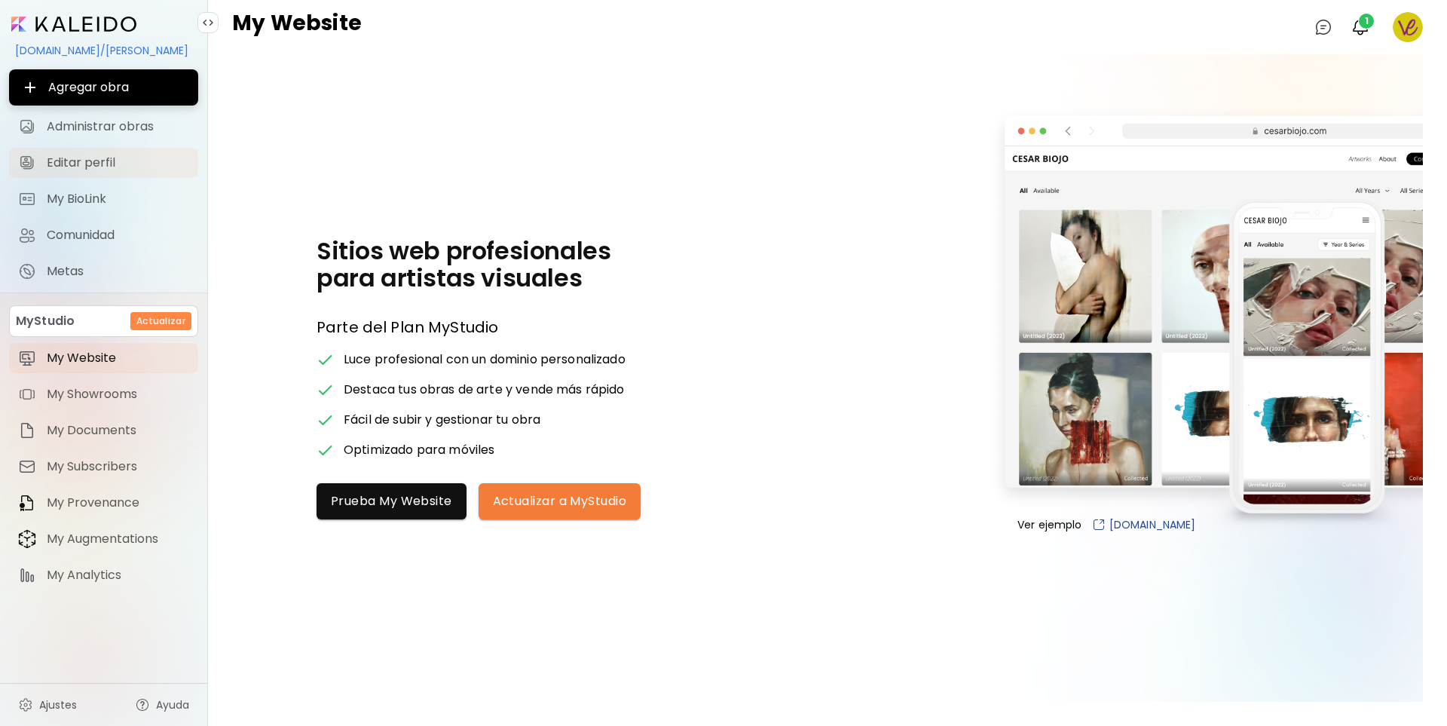
click at [69, 155] on span "Editar perfil" at bounding box center [118, 162] width 142 height 15
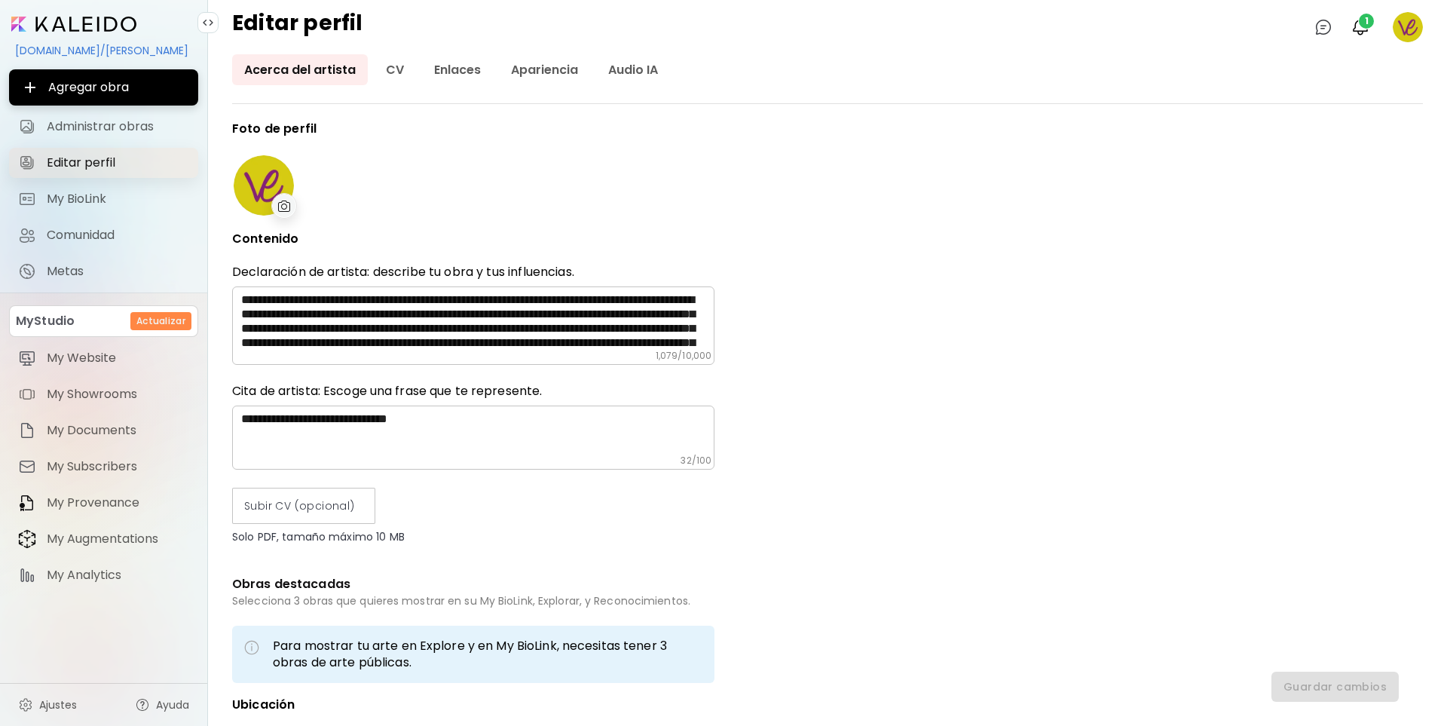
type input "*********"
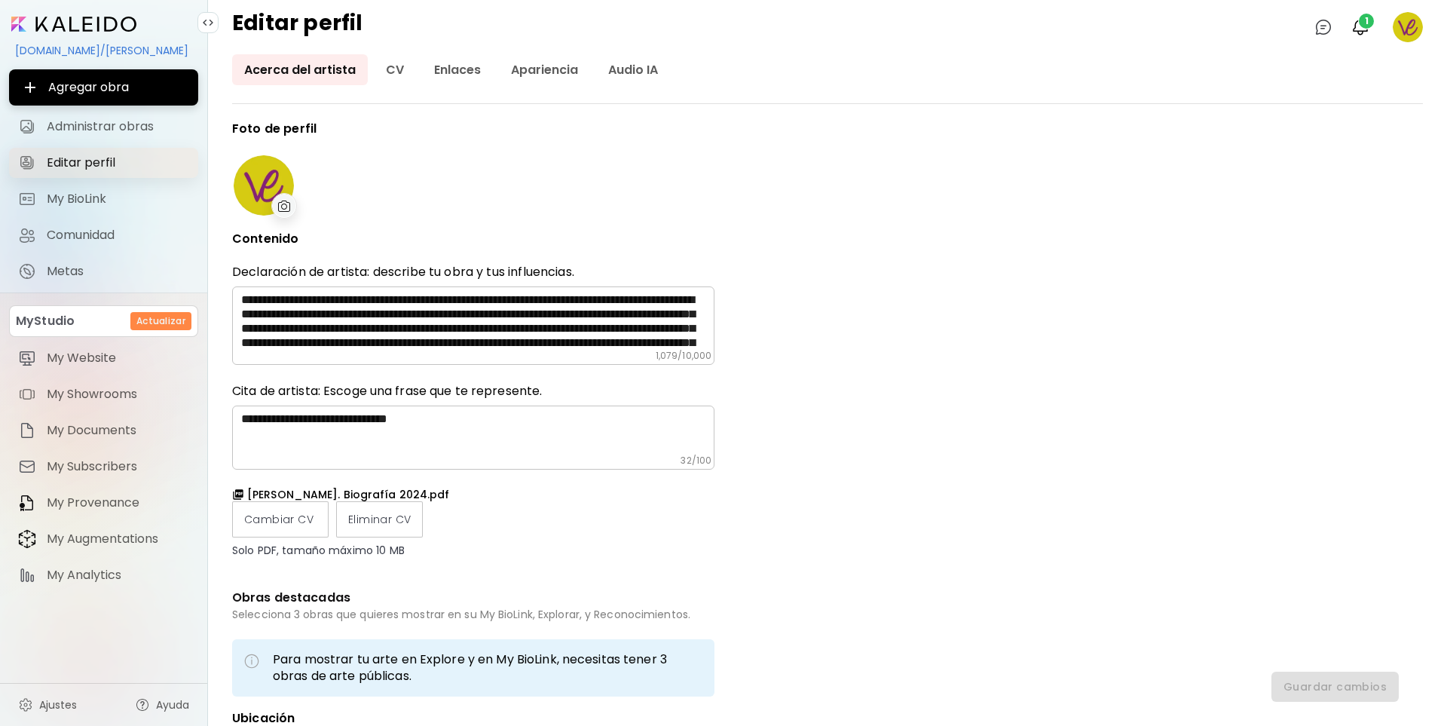
type input "**********"
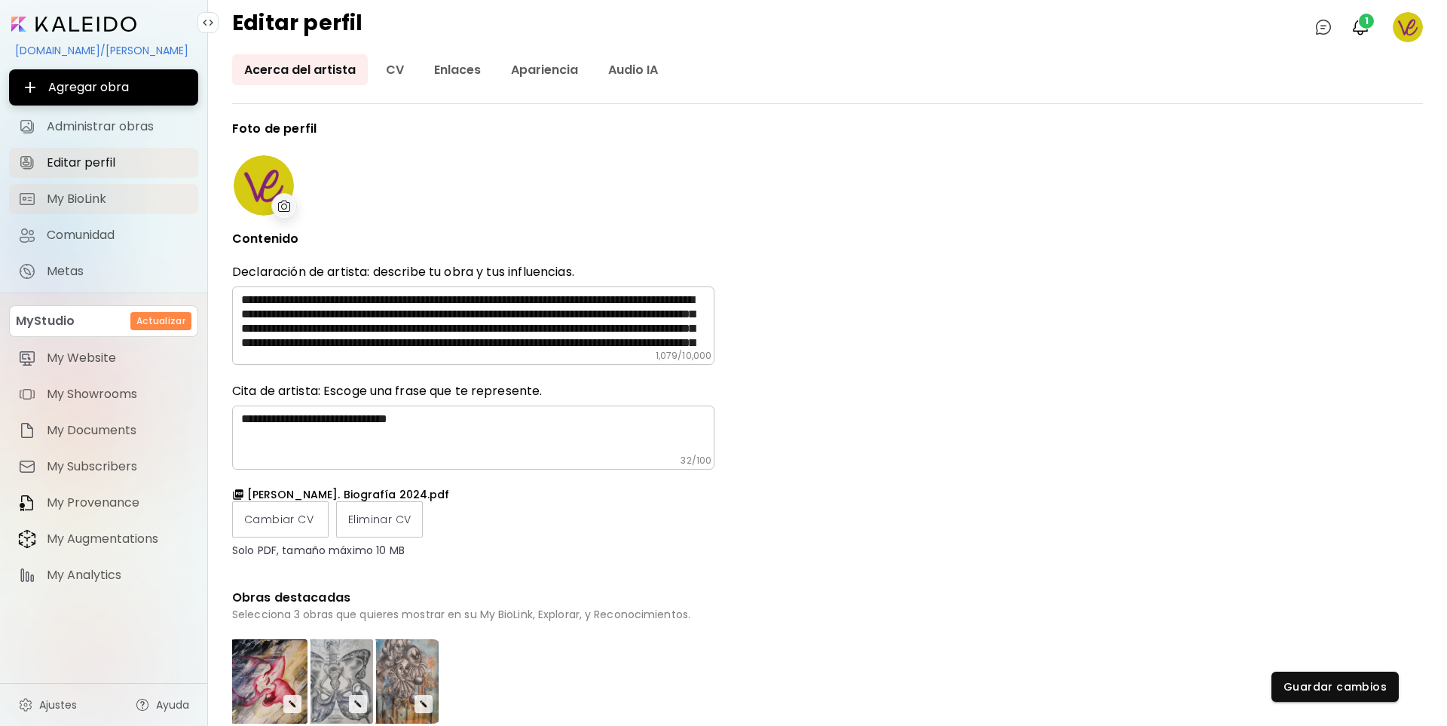
click at [81, 188] on link "My BioLink" at bounding box center [103, 199] width 189 height 30
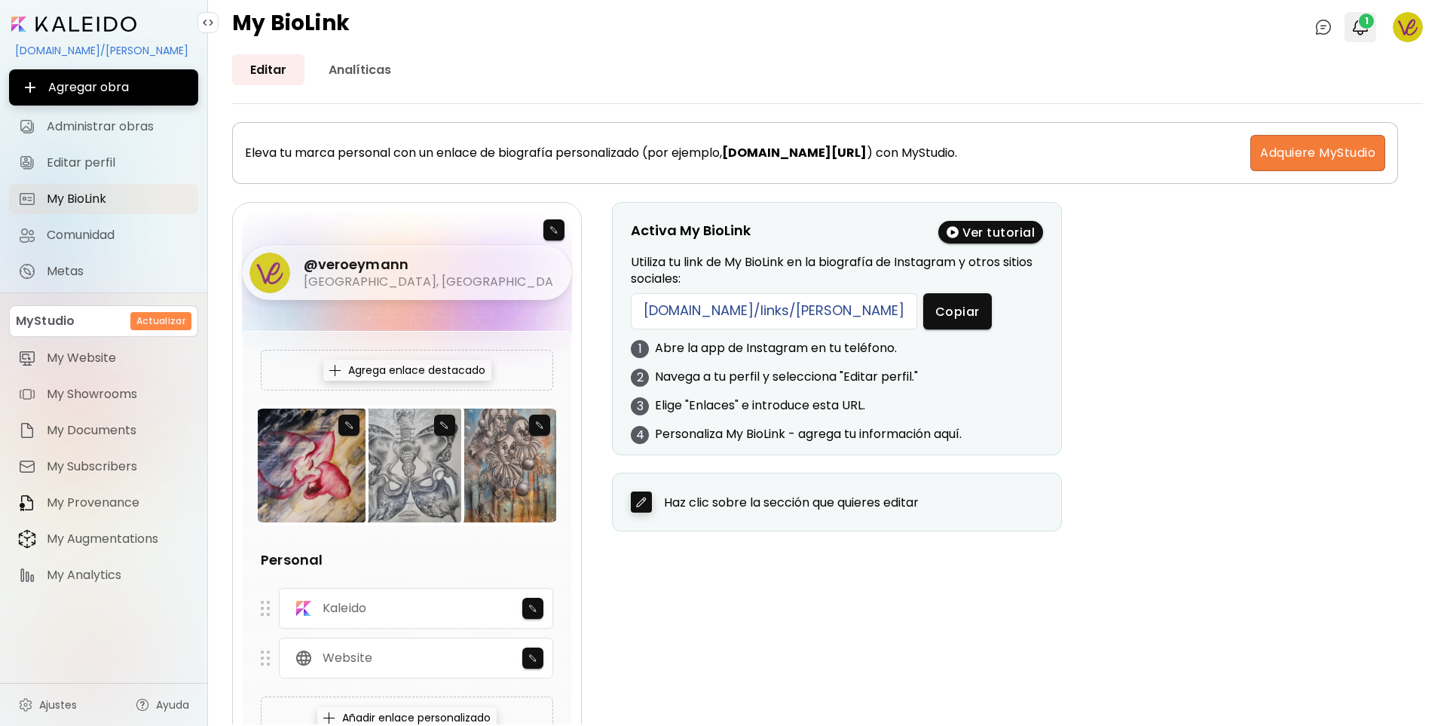
click at [1361, 20] on span "1" at bounding box center [1366, 21] width 15 height 15
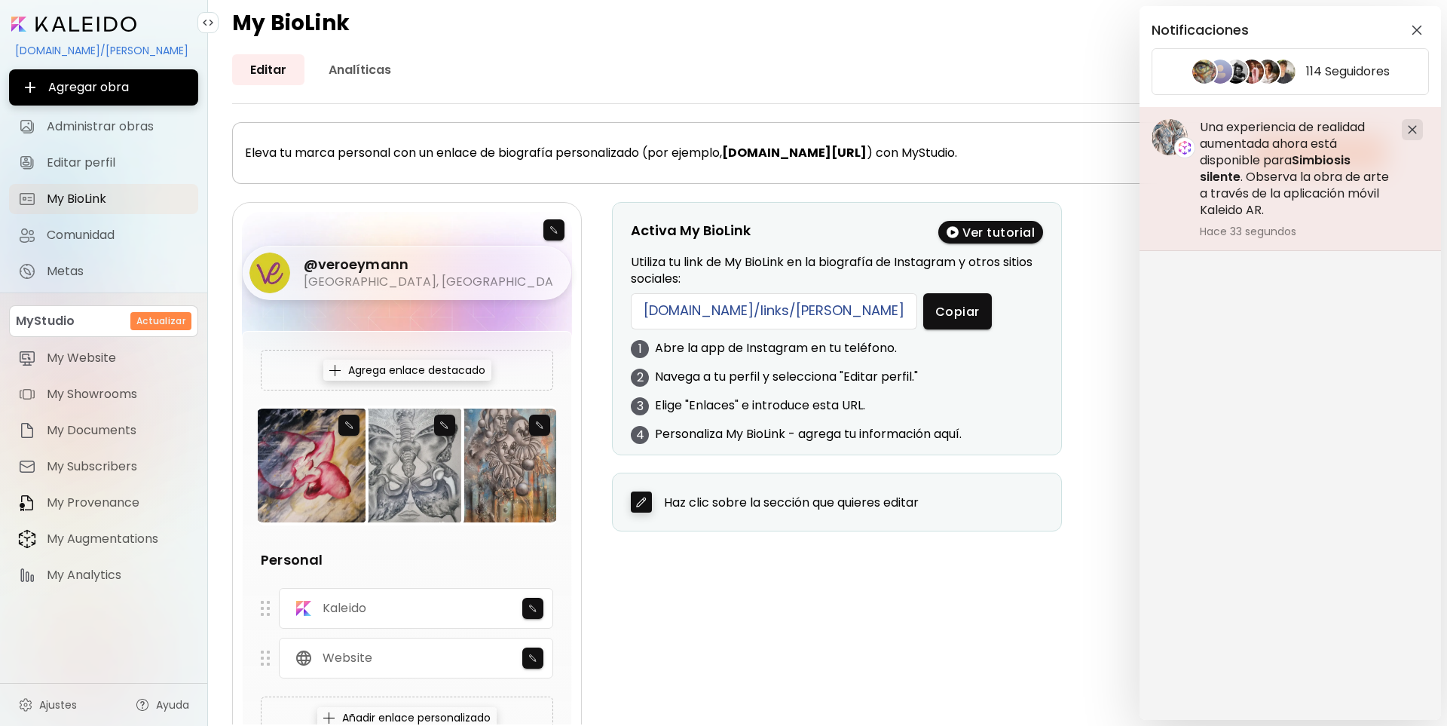
click at [1415, 130] on img at bounding box center [1412, 129] width 9 height 9
